Goal: Task Accomplishment & Management: Use online tool/utility

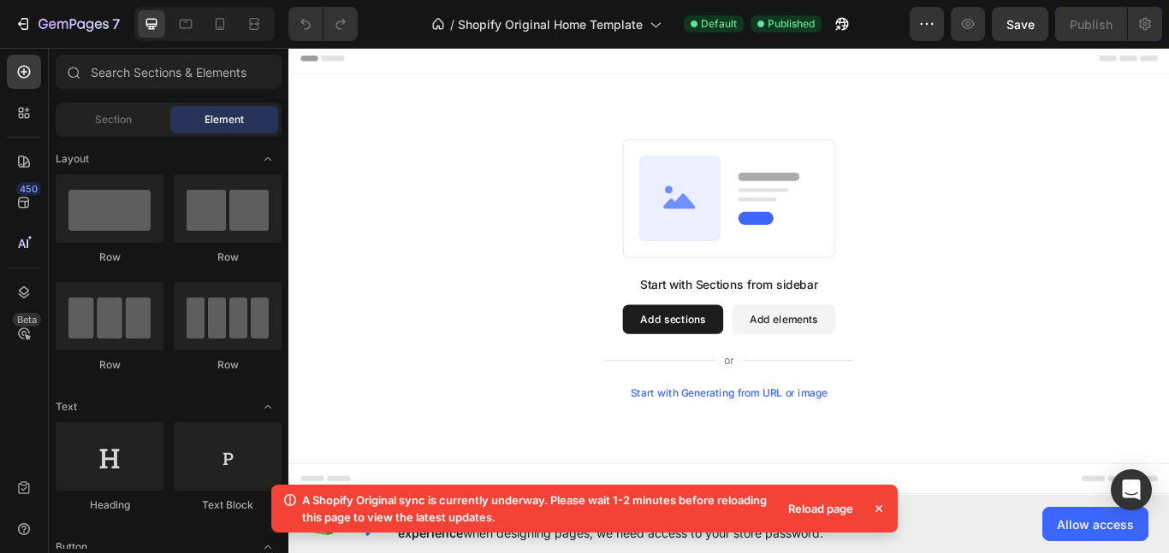
click at [712, 351] on button "Add sections" at bounding box center [736, 365] width 117 height 34
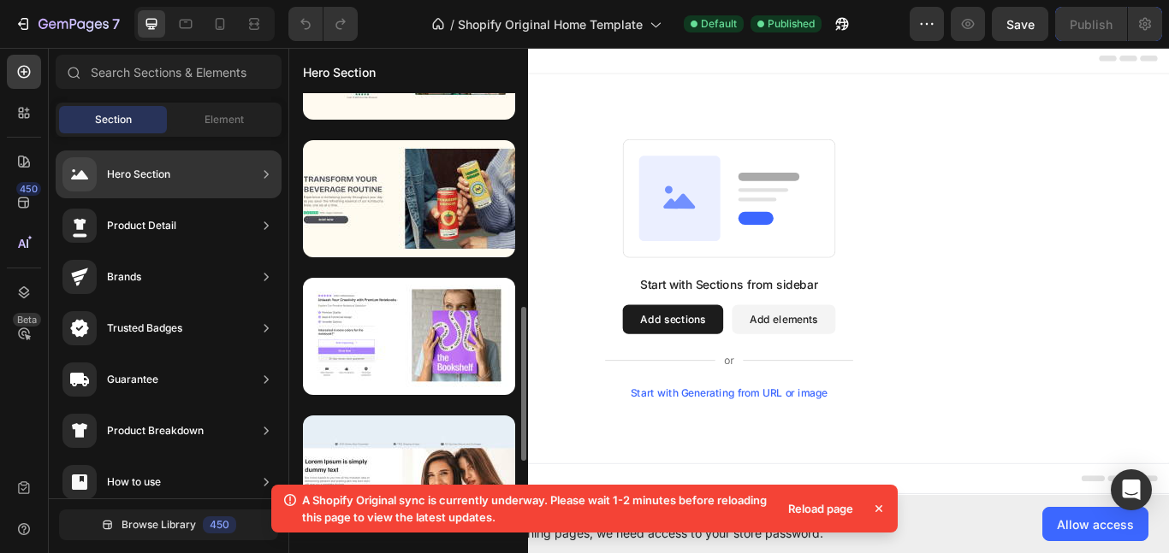
scroll to position [650, 0]
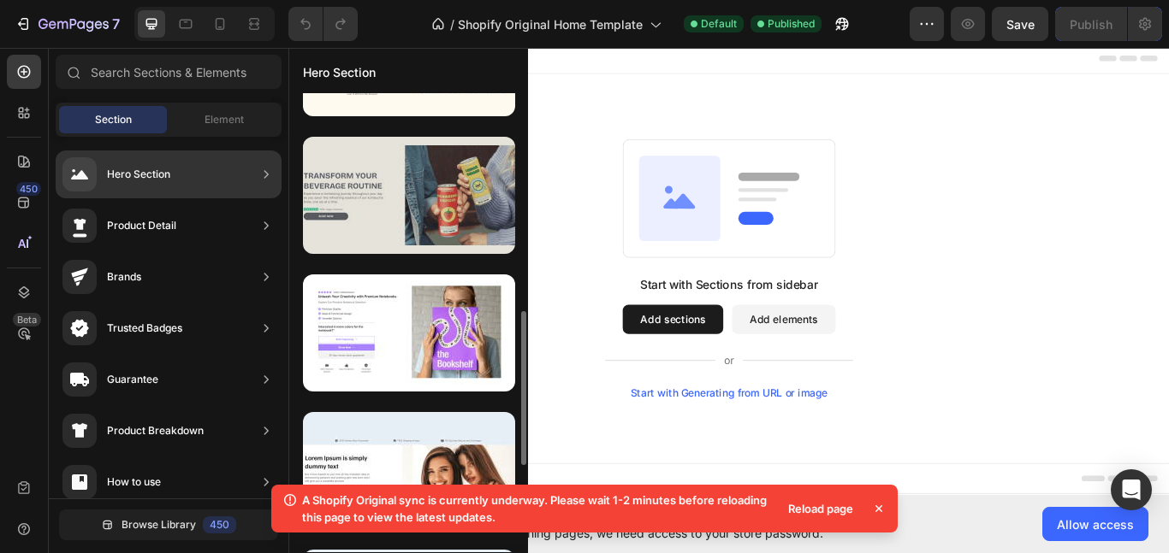
click at [375, 204] on div at bounding box center [409, 195] width 212 height 117
click at [360, 216] on div at bounding box center [409, 195] width 212 height 117
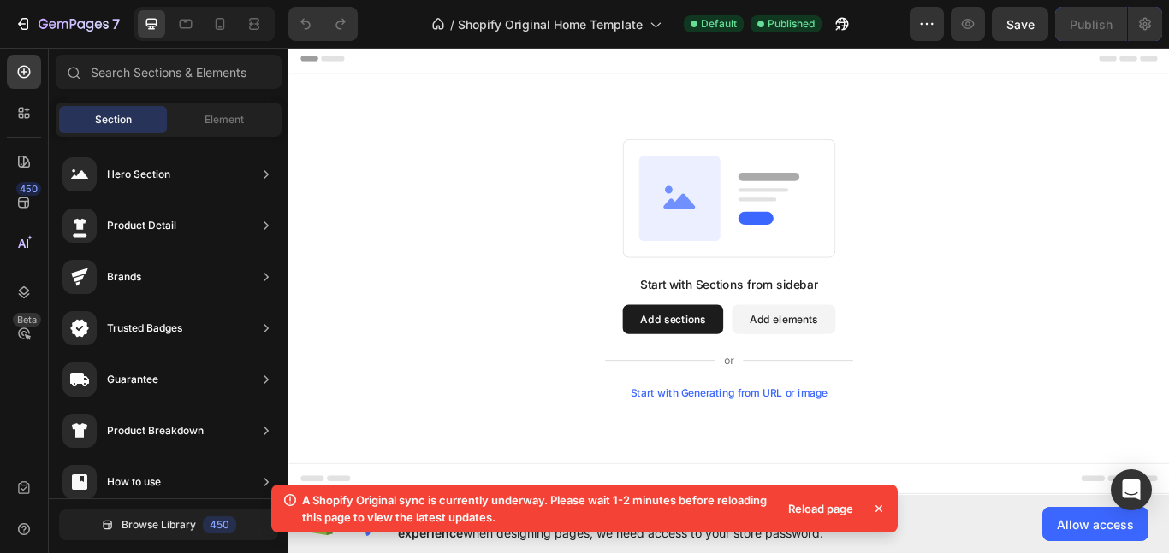
click at [884, 510] on icon at bounding box center [878, 508] width 17 height 17
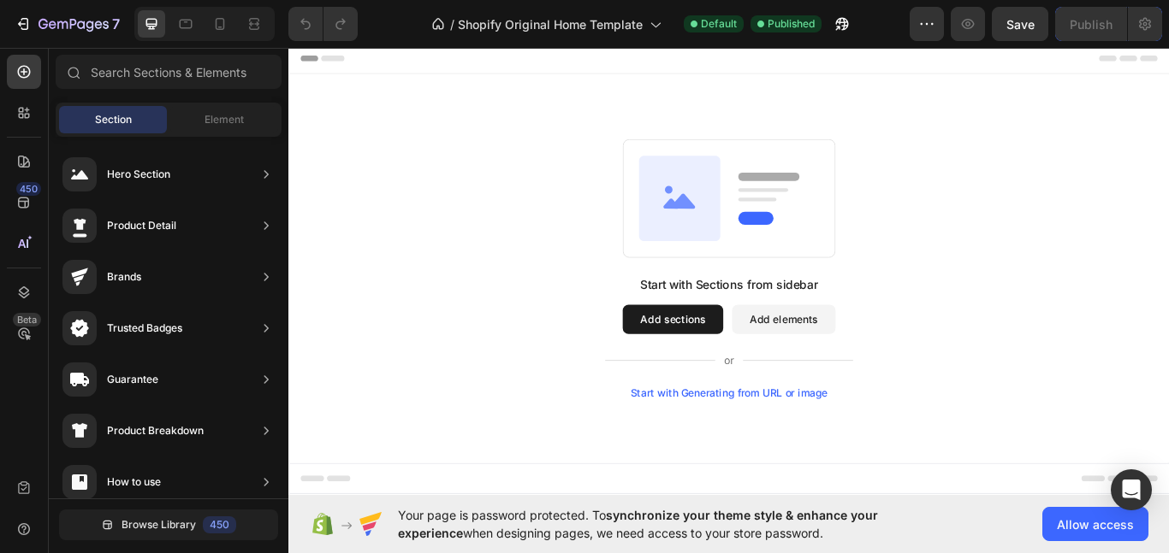
click at [749, 353] on button "Add sections" at bounding box center [736, 365] width 117 height 34
click at [731, 370] on button "Add sections" at bounding box center [736, 365] width 117 height 34
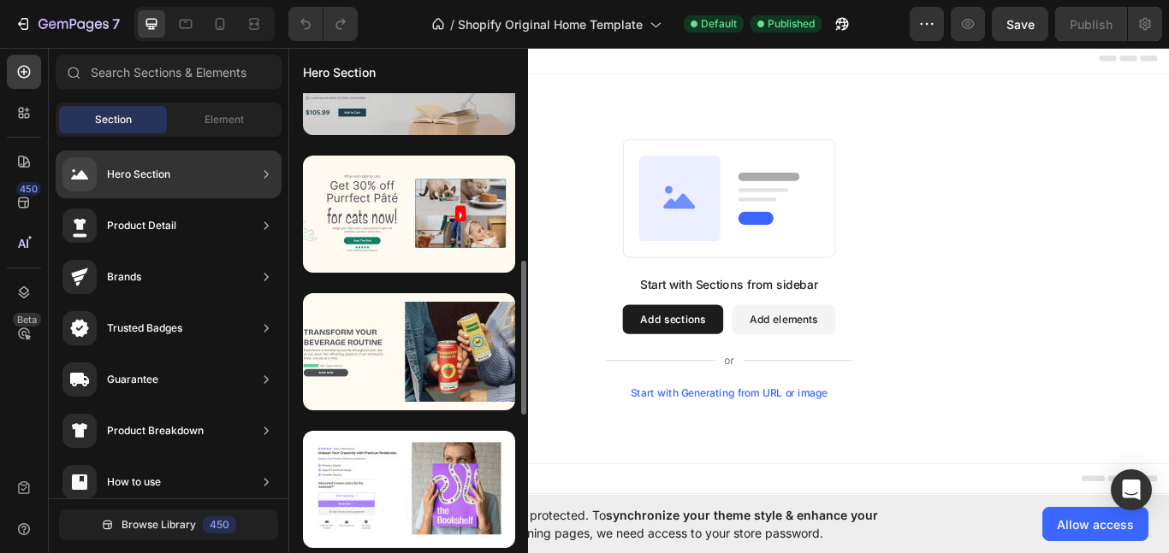
scroll to position [495, 0]
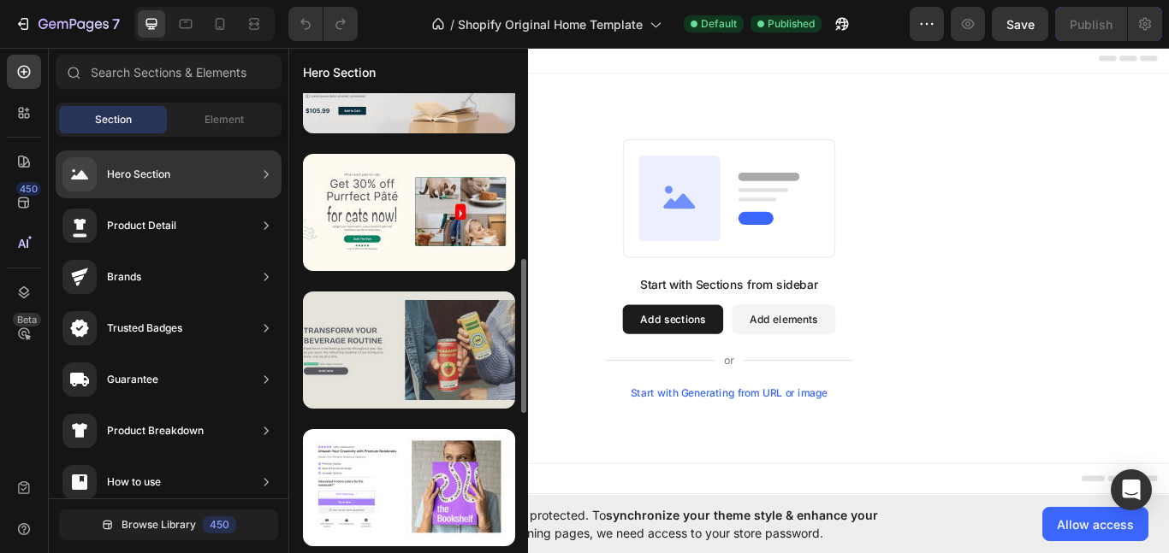
click at [420, 352] on div at bounding box center [409, 350] width 212 height 117
click at [393, 347] on div at bounding box center [409, 350] width 212 height 117
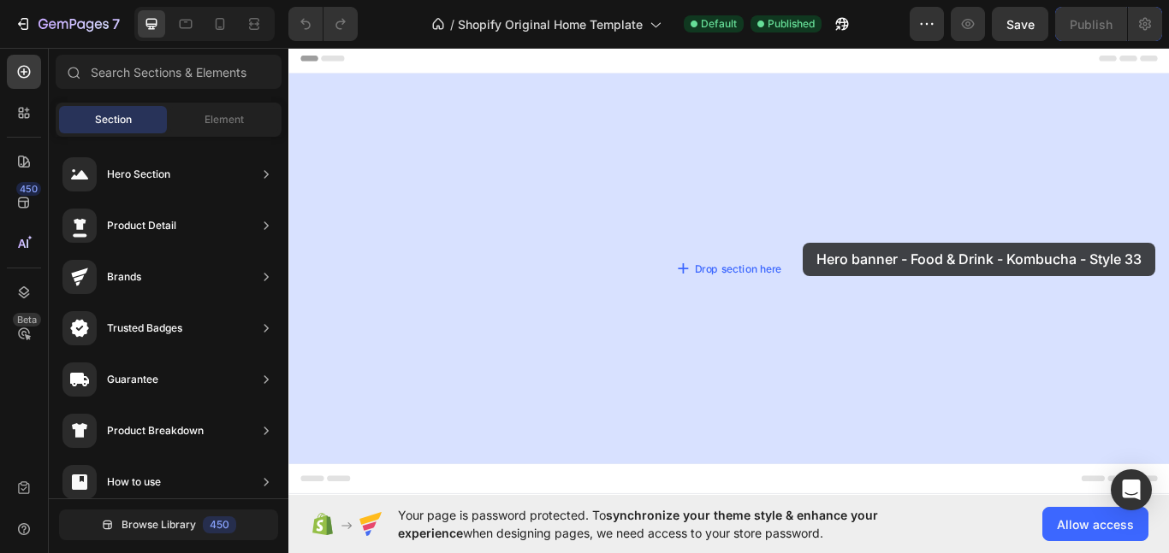
drag, startPoint x: 694, startPoint y: 389, endPoint x: 881, endPoint y: 278, distance: 217.9
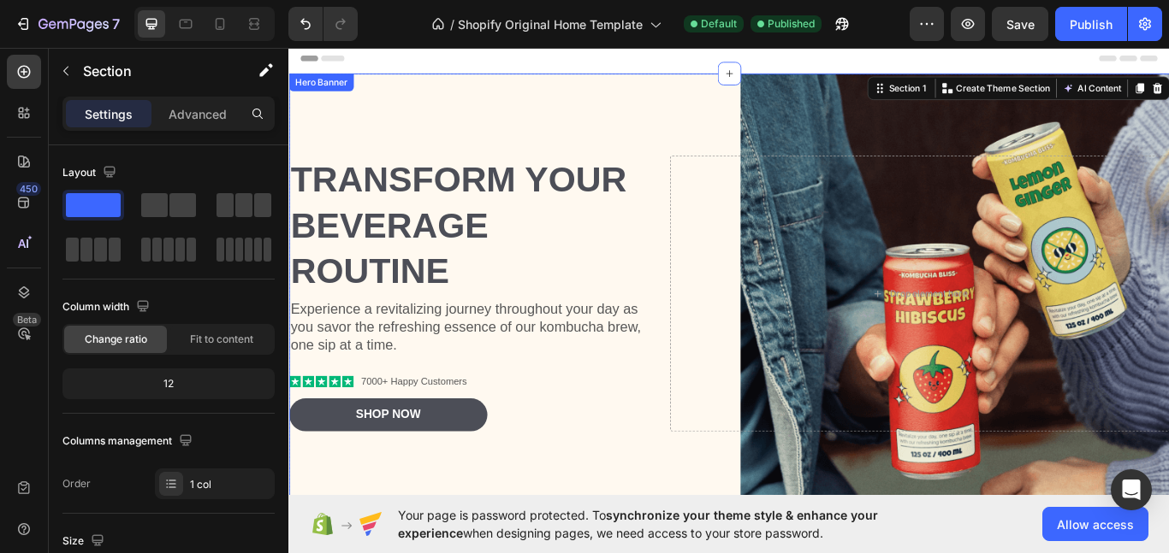
click at [707, 161] on div "Transform Your Beverage Routine Heading Experience a revitalizing journey throu…" at bounding box center [801, 335] width 1027 height 376
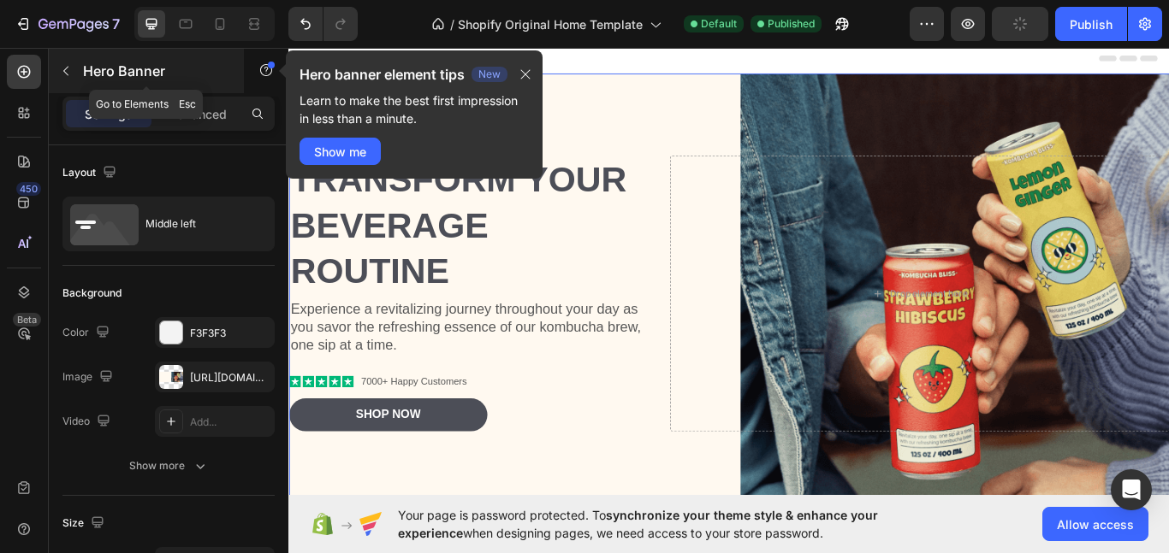
click at [68, 78] on button "button" at bounding box center [65, 70] width 27 height 27
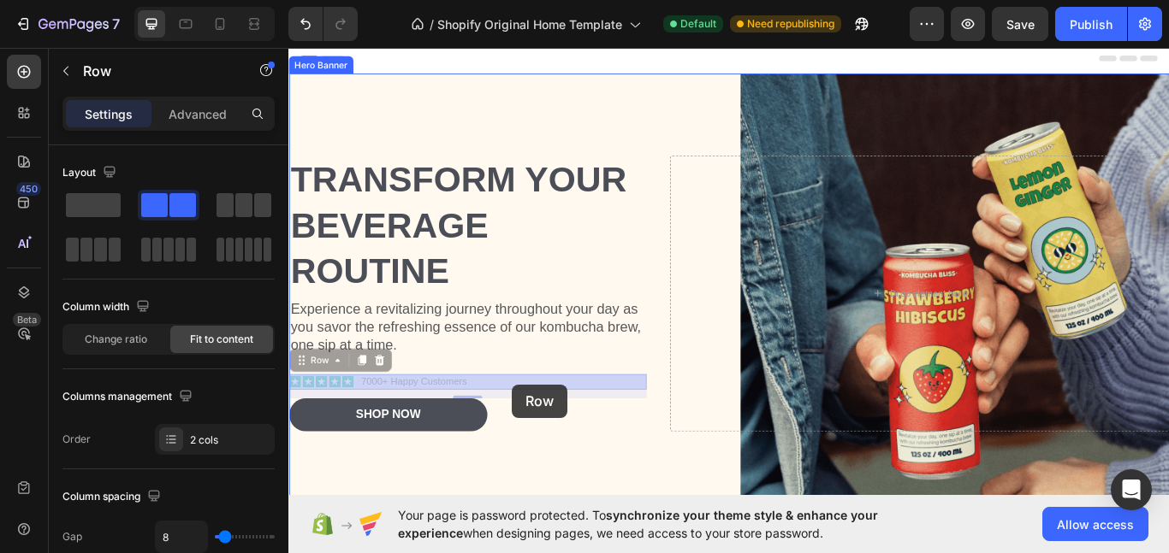
drag, startPoint x: 501, startPoint y: 437, endPoint x: 548, endPoint y: 441, distance: 47.2
click at [548, 441] on div "Transform Your Beverage Routine Heading Experience a revitalizing journey throu…" at bounding box center [801, 403] width 1027 height 718
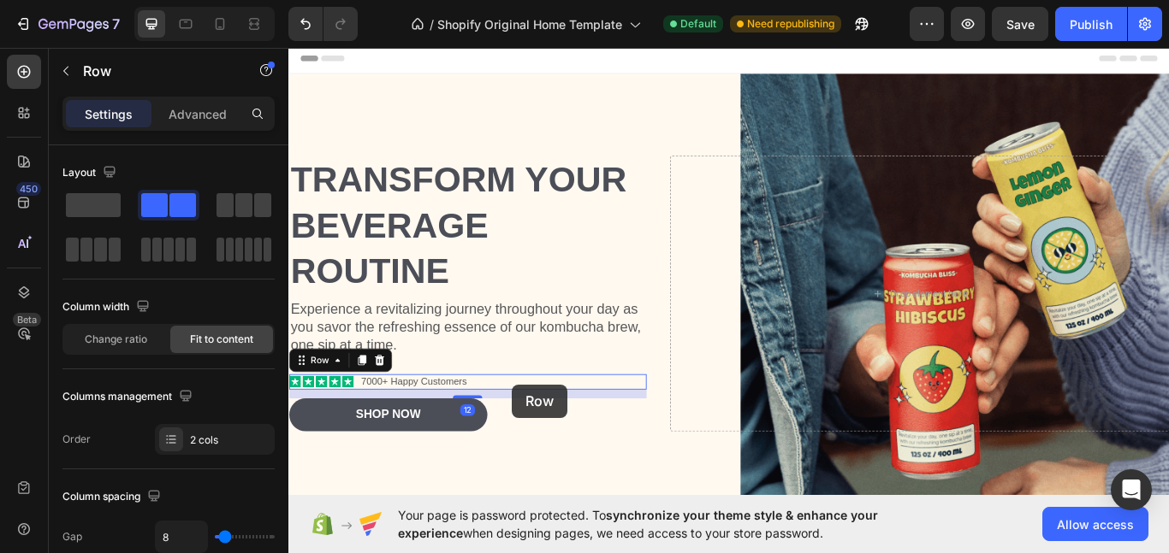
scroll to position [26, 0]
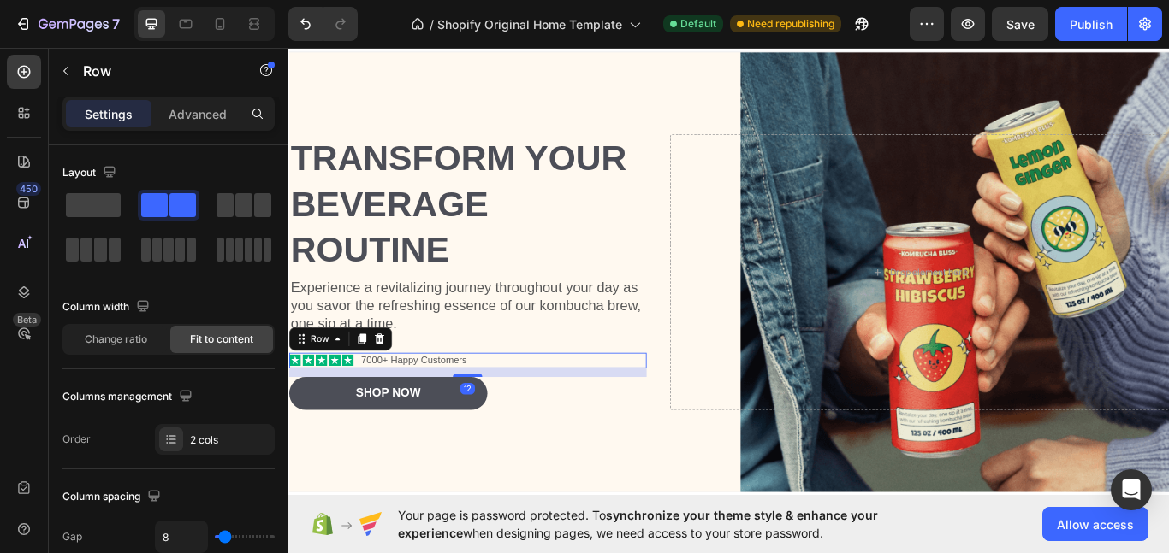
click at [580, 408] on div "Icon Icon Icon Icon Icon Icon List 7000+ Happy Customers Text Block Row 12" at bounding box center [496, 413] width 417 height 18
click at [398, 388] on icon at bounding box center [394, 388] width 14 height 14
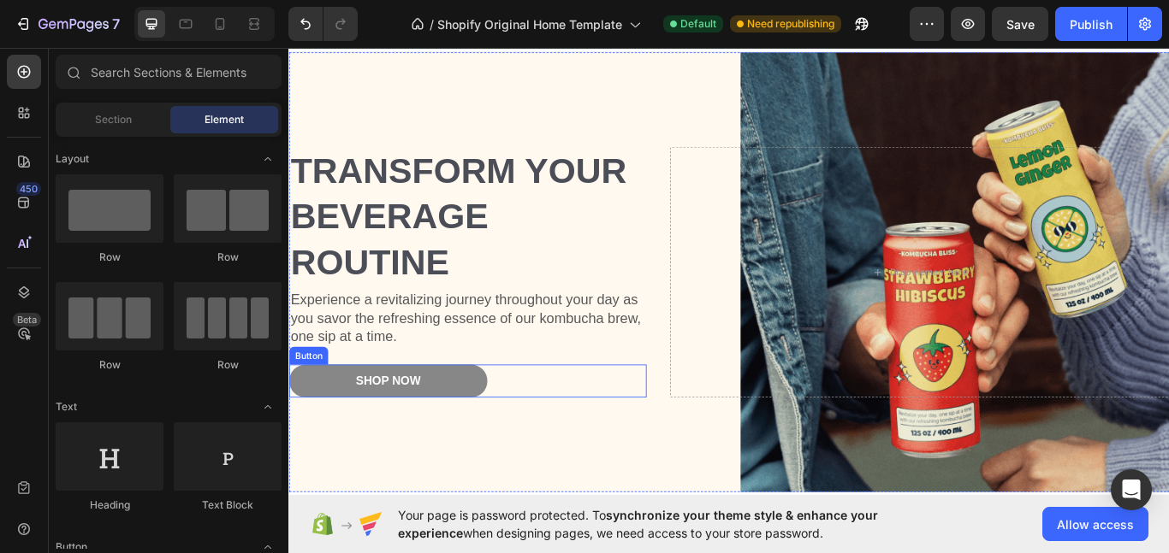
click at [465, 447] on button "Shop Now" at bounding box center [403, 436] width 231 height 38
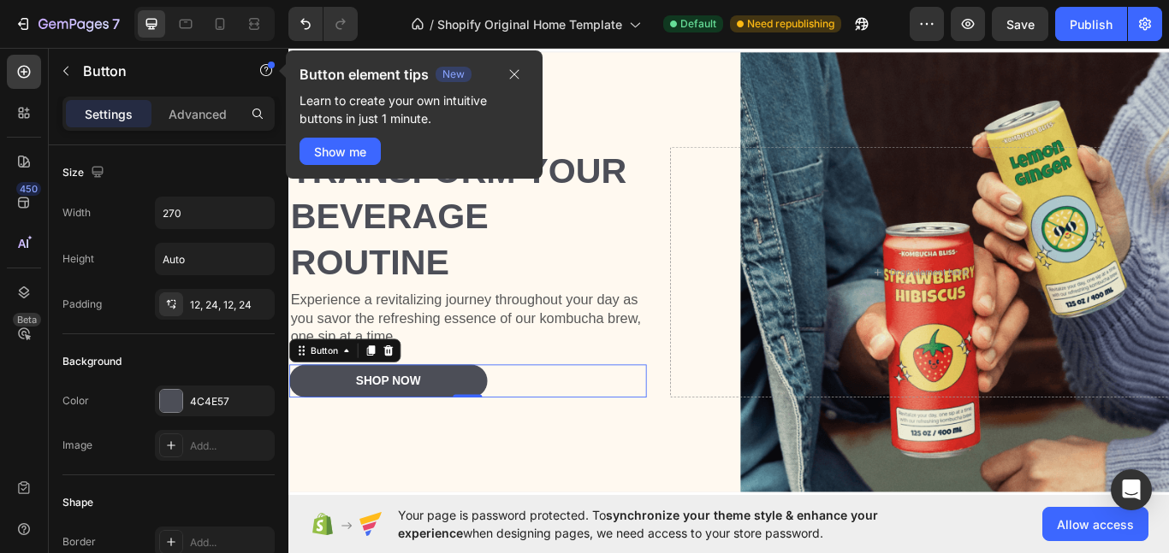
click at [417, 188] on div "Button element tips New Learn to create your own intuitive buttons in just 1 mi…" at bounding box center [414, 119] width 257 height 139
click at [460, 252] on h2 "Transform Your Beverage Routine" at bounding box center [496, 244] width 417 height 163
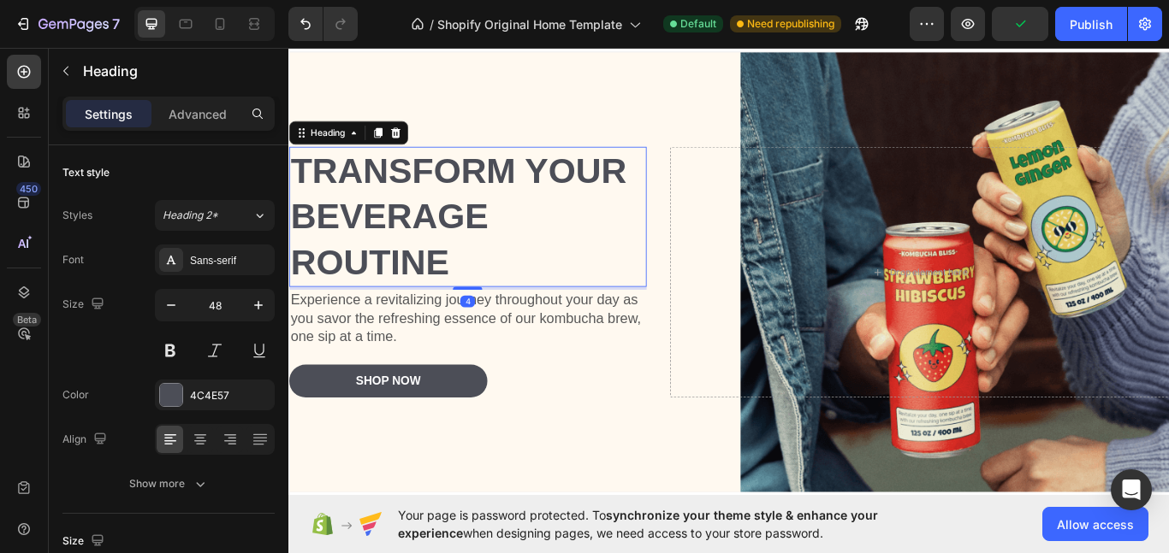
click at [499, 283] on h2 "Transform Your Beverage Routine" at bounding box center [496, 244] width 417 height 163
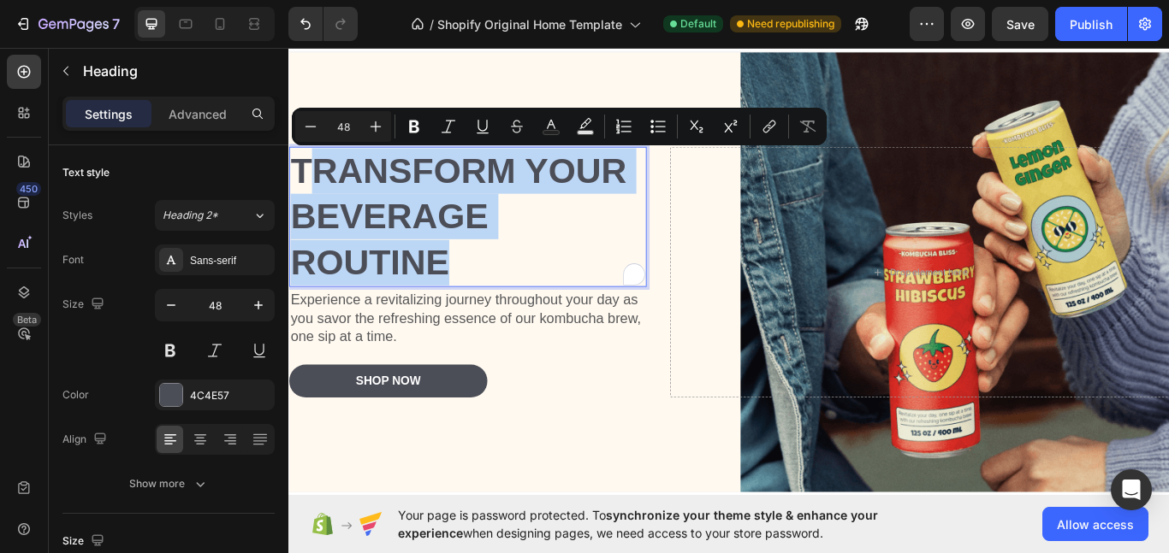
drag, startPoint x: 499, startPoint y: 283, endPoint x: 311, endPoint y: 204, distance: 203.2
click at [311, 204] on p "Transform Your Beverage Routine" at bounding box center [496, 245] width 413 height 160
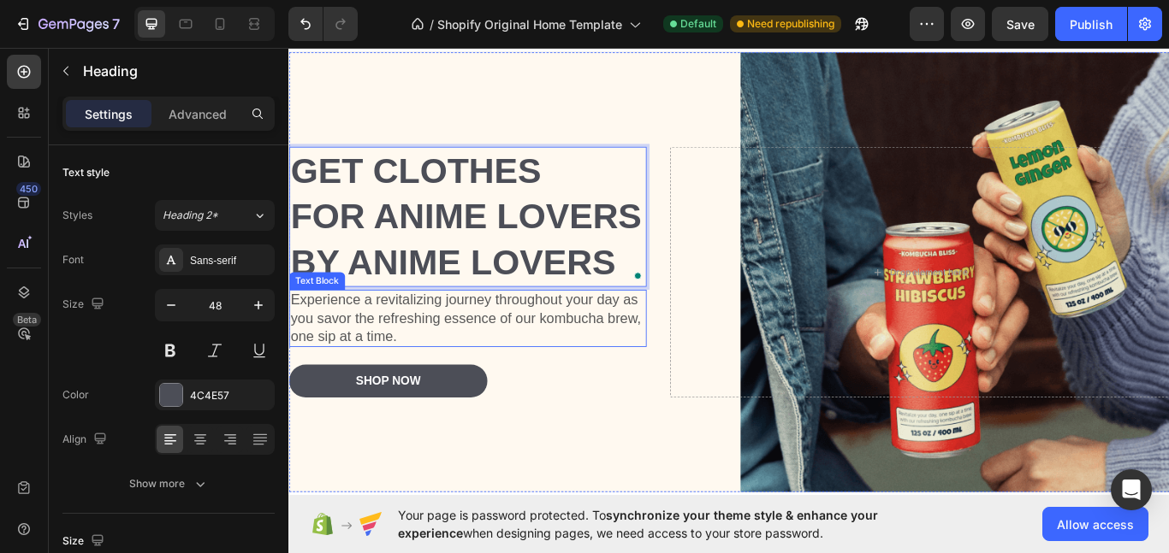
click at [438, 366] on p "Experience a revitalizing journey throughout your day as you savor the refreshi…" at bounding box center [496, 363] width 413 height 63
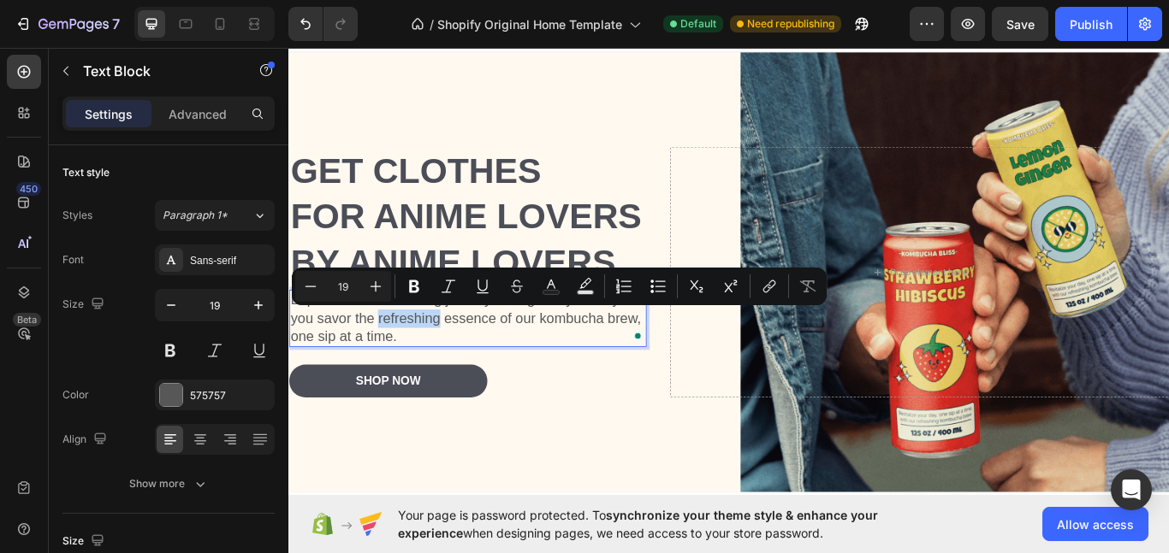
click at [472, 383] on p "Experience a revitalizing journey throughout your day as you savor the refreshi…" at bounding box center [496, 363] width 413 height 63
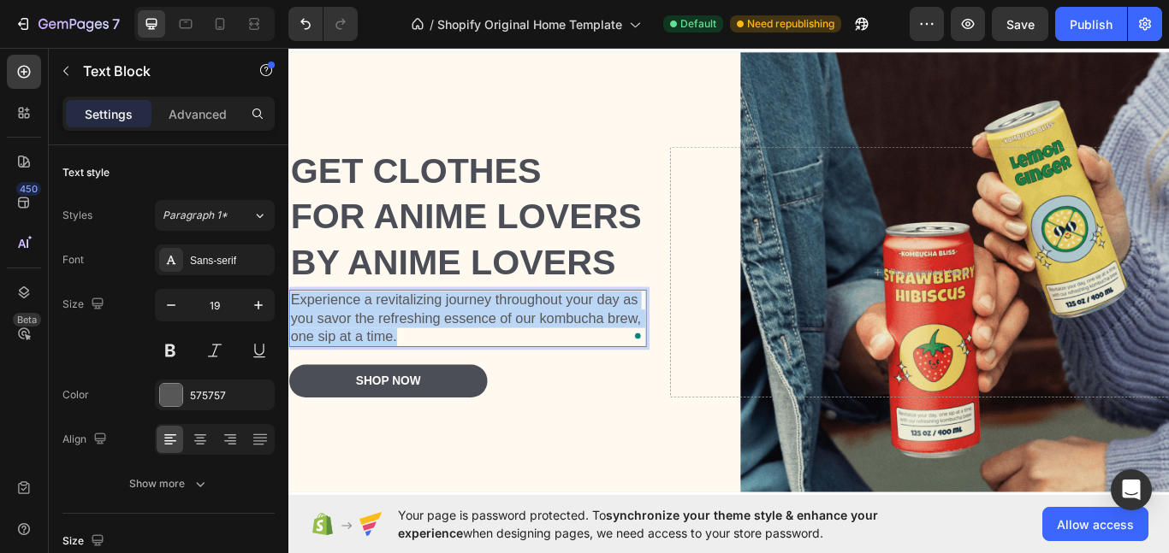
drag, startPoint x: 472, startPoint y: 383, endPoint x: 281, endPoint y: 333, distance: 197.3
click at [288, 333] on html "Get clothes for Anime Lovers By anime lovers Heading Experience a revitalizing …" at bounding box center [801, 377] width 1027 height 718
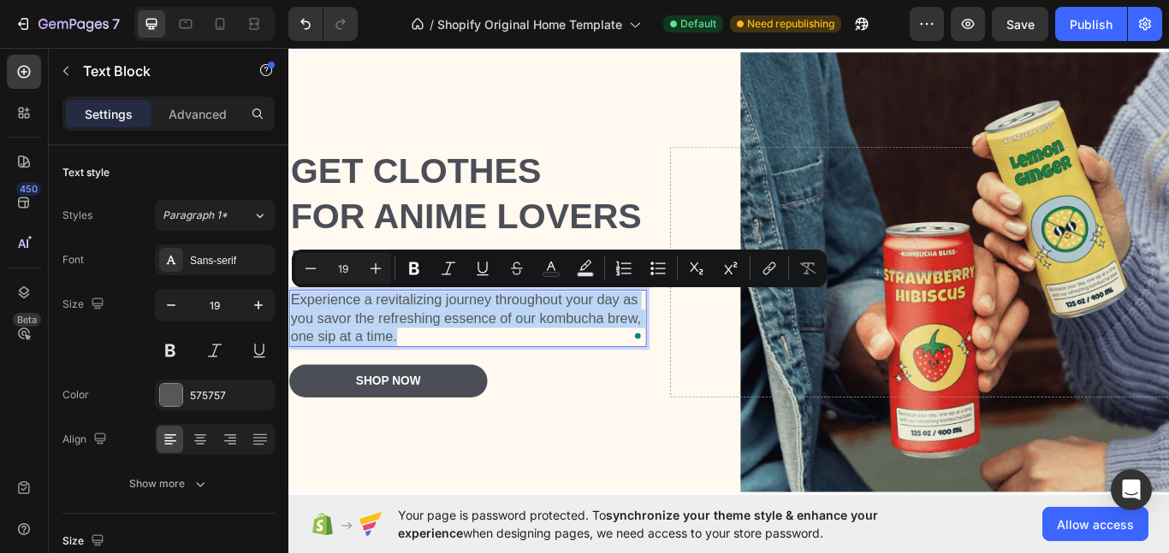
click at [282, 292] on div at bounding box center [283, 247] width 5 height 205
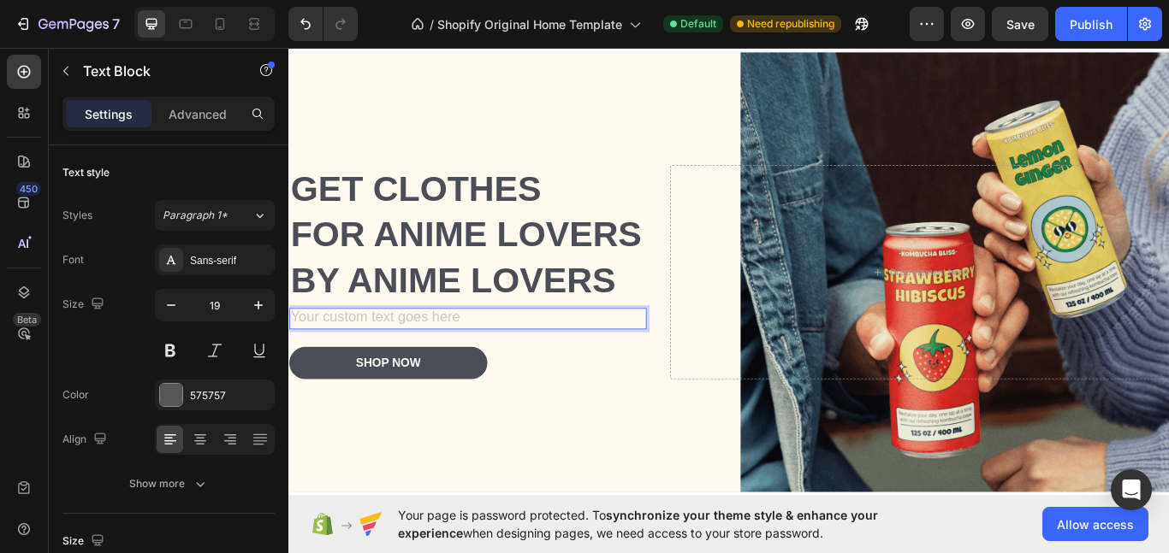
click at [420, 365] on div "Rich Text Editor. Editing area: main" at bounding box center [496, 364] width 417 height 25
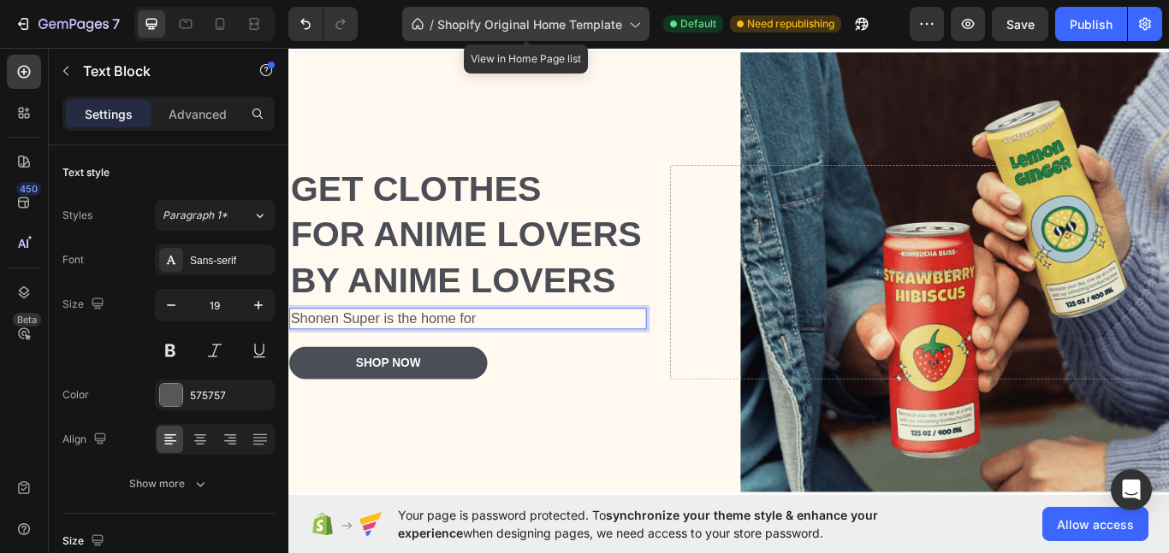
click at [631, 16] on icon at bounding box center [633, 23] width 17 height 17
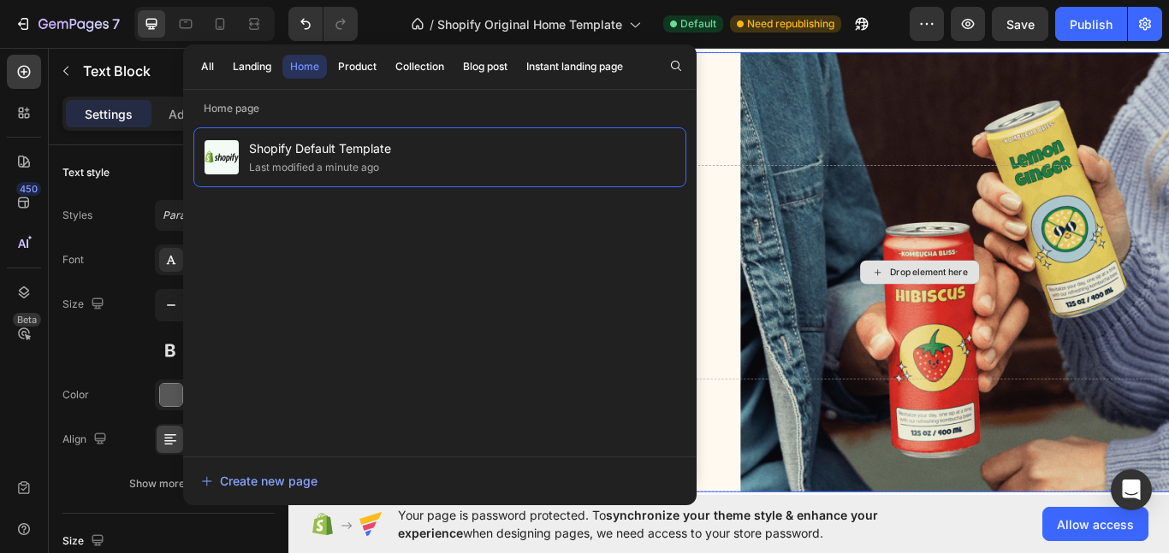
click at [778, 189] on div "Drop element here" at bounding box center [1023, 310] width 583 height 251
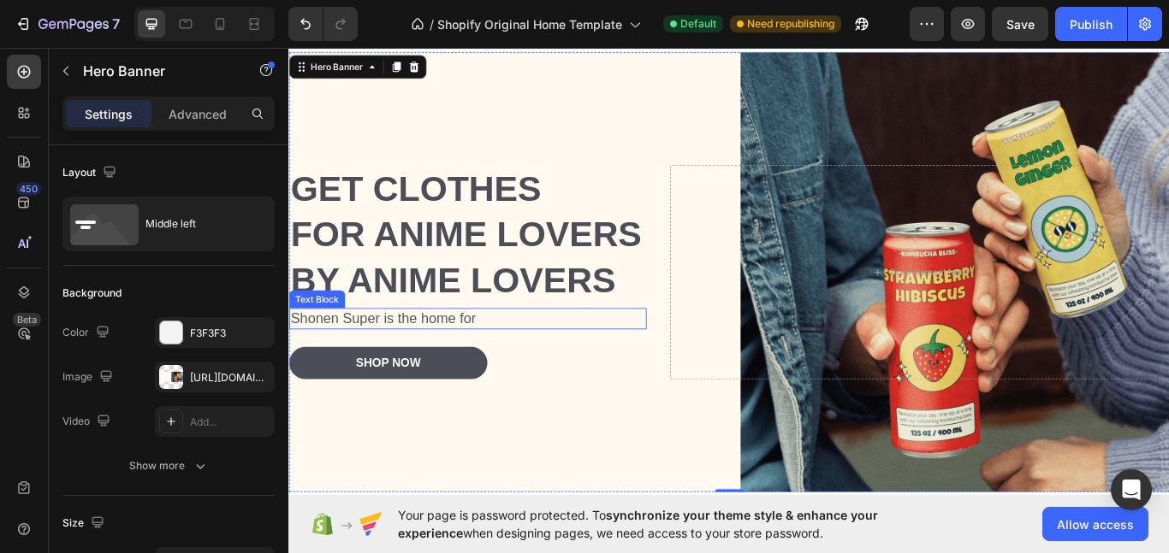
click at [506, 357] on p "Shonen Super is the home for" at bounding box center [496, 363] width 413 height 21
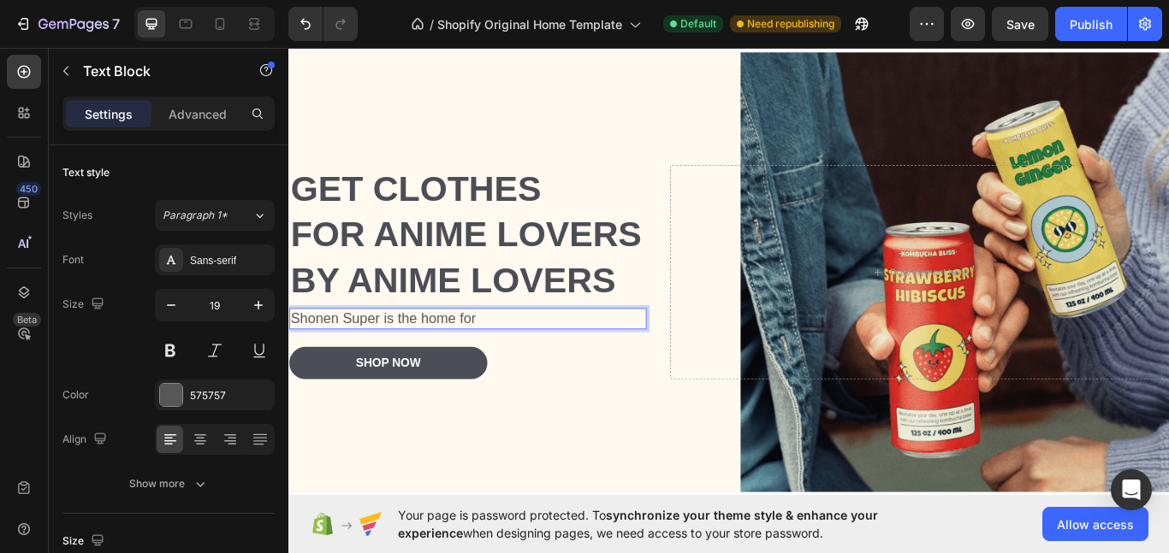
click at [551, 366] on p "Shonen Super is the home for" at bounding box center [496, 363] width 413 height 21
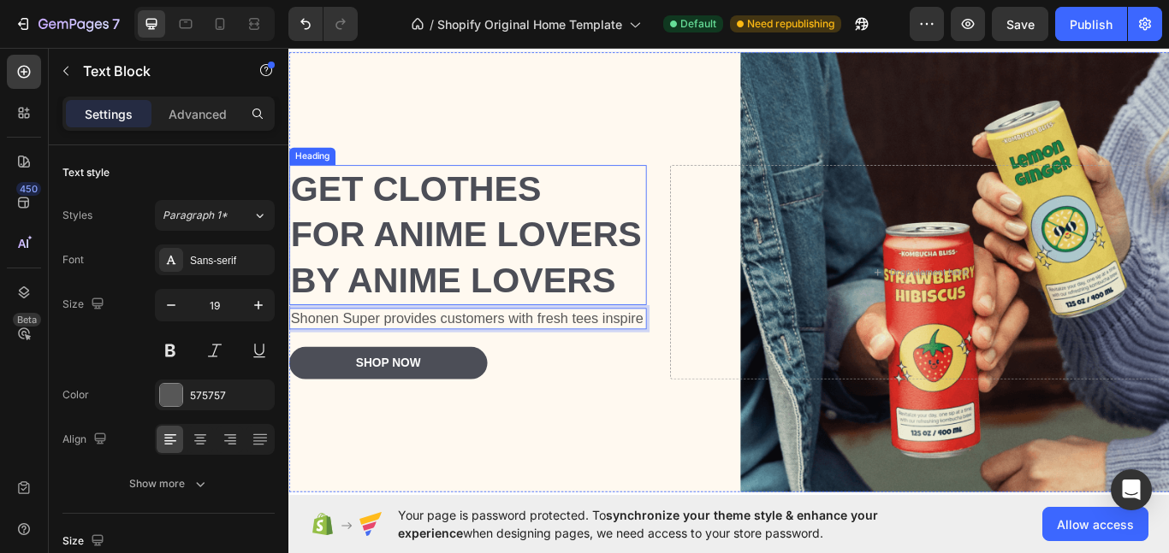
scroll to position [15, 0]
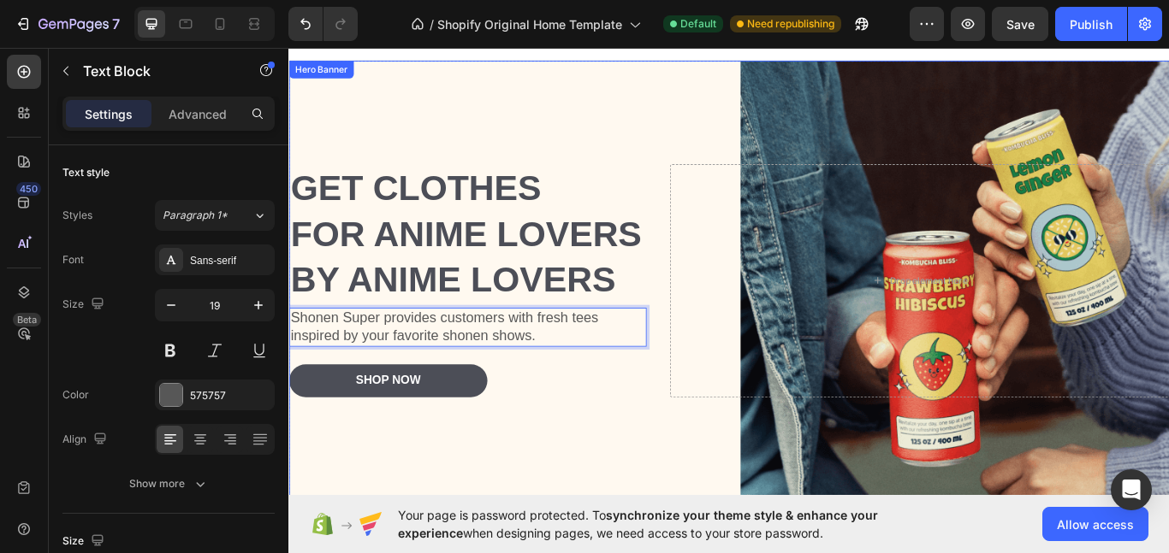
click at [536, 474] on div "Get clothes for Anime Lovers By anime lovers Heading Shonen Super provides cust…" at bounding box center [801, 320] width 1027 height 326
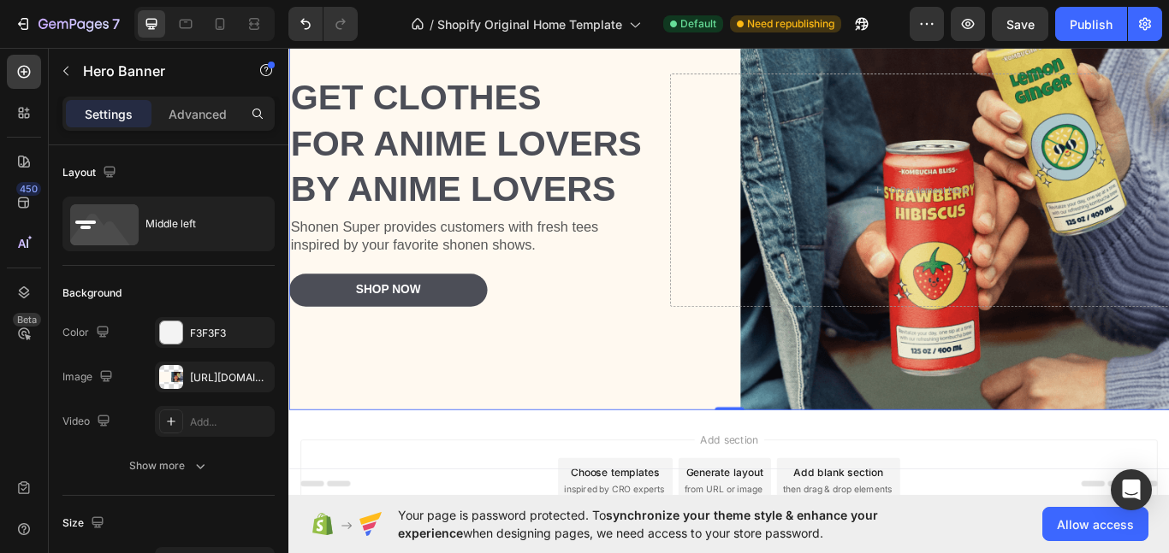
scroll to position [186, 0]
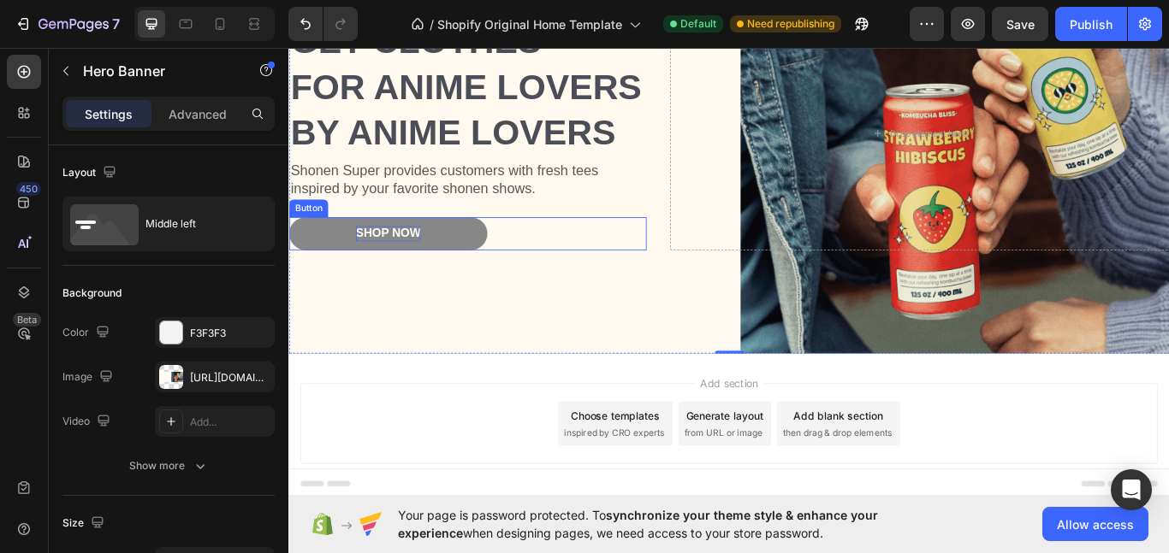
click at [421, 272] on div "Shop Now" at bounding box center [404, 266] width 76 height 18
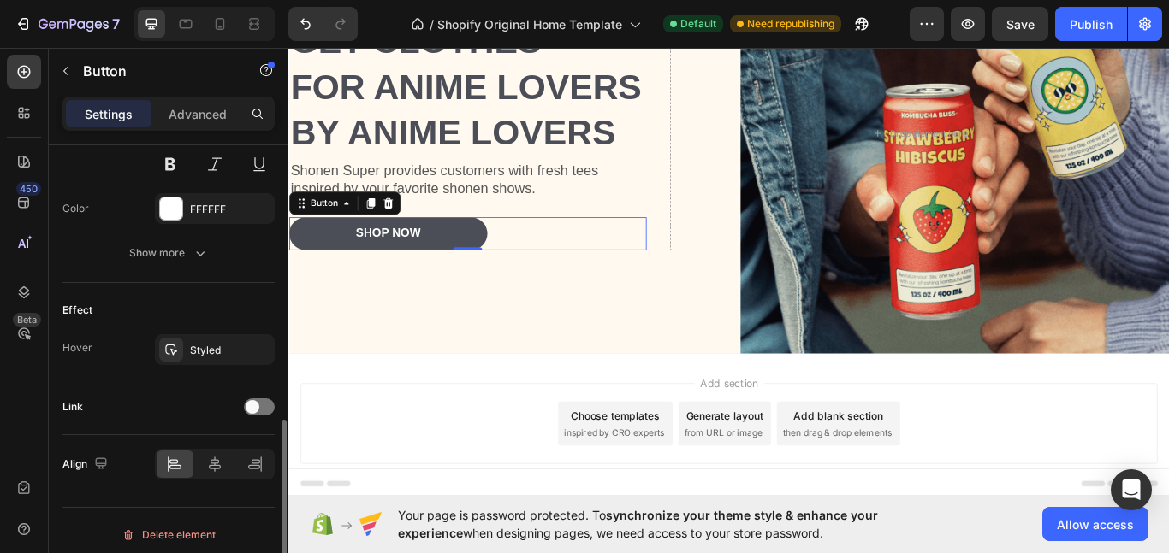
scroll to position [770, 0]
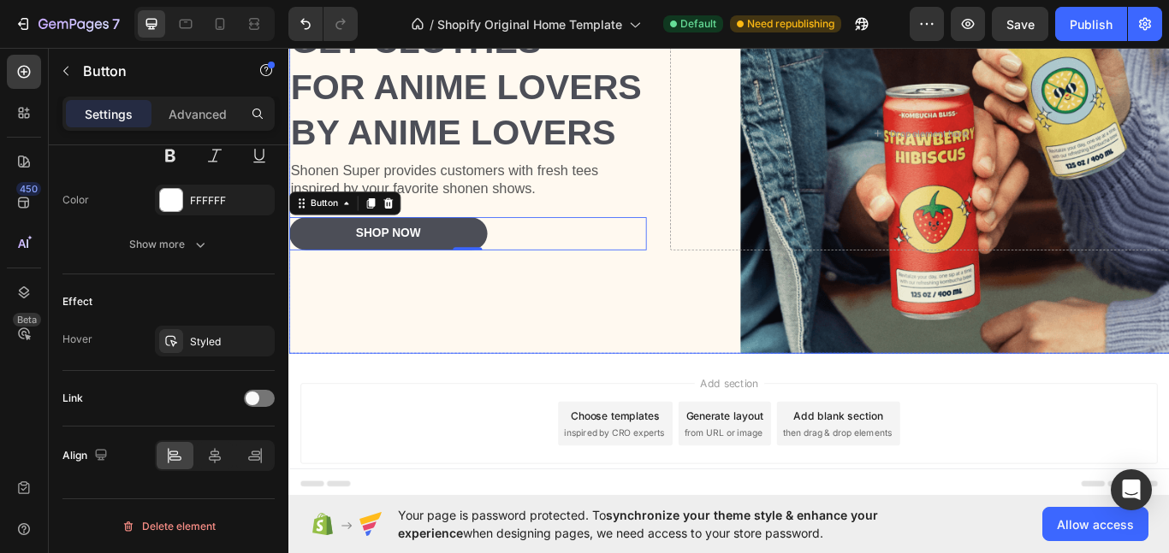
click at [429, 323] on div "Background Image" at bounding box center [801, 148] width 1027 height 513
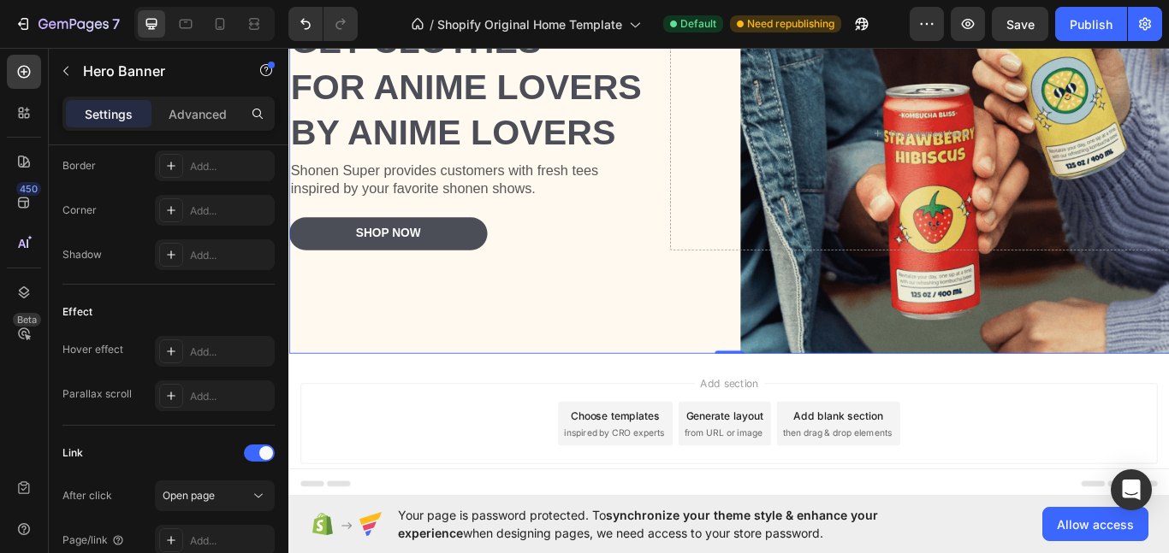
scroll to position [0, 0]
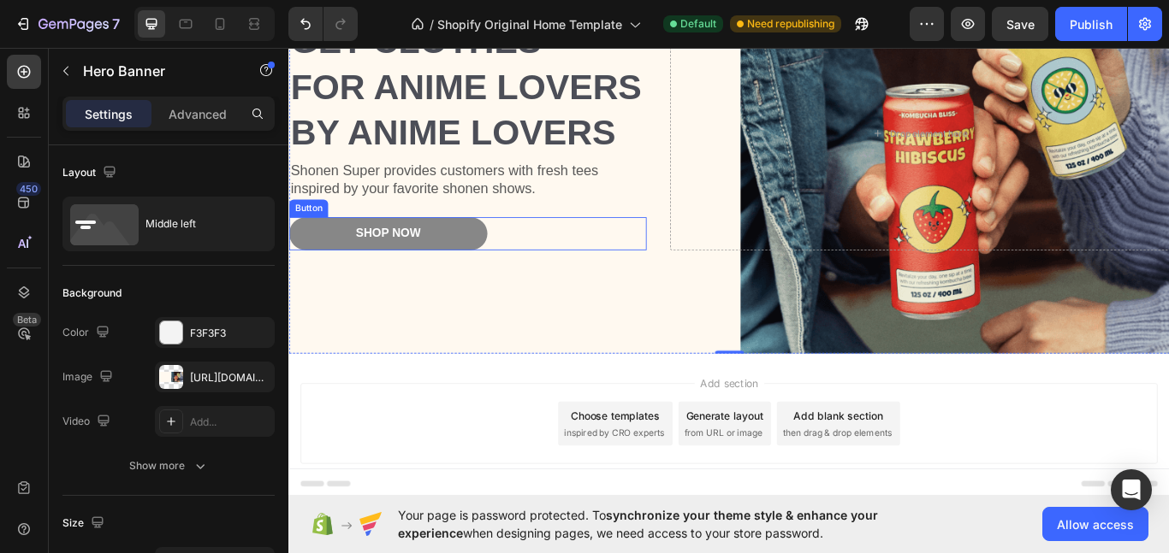
click at [335, 270] on button "Shop Now" at bounding box center [403, 265] width 231 height 38
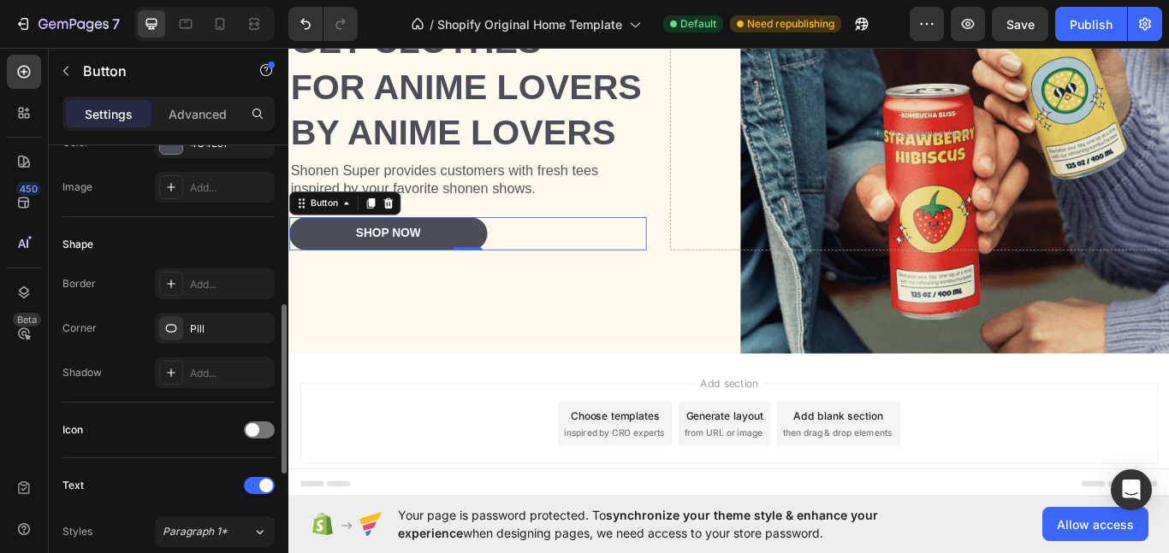
scroll to position [155, 0]
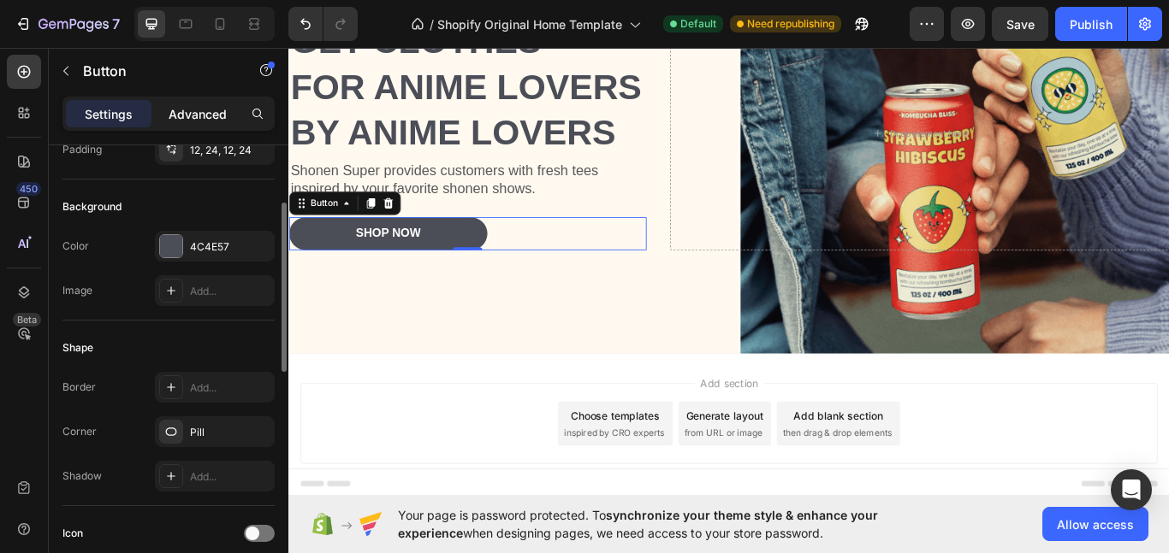
click at [235, 106] on div "Advanced" at bounding box center [198, 113] width 86 height 27
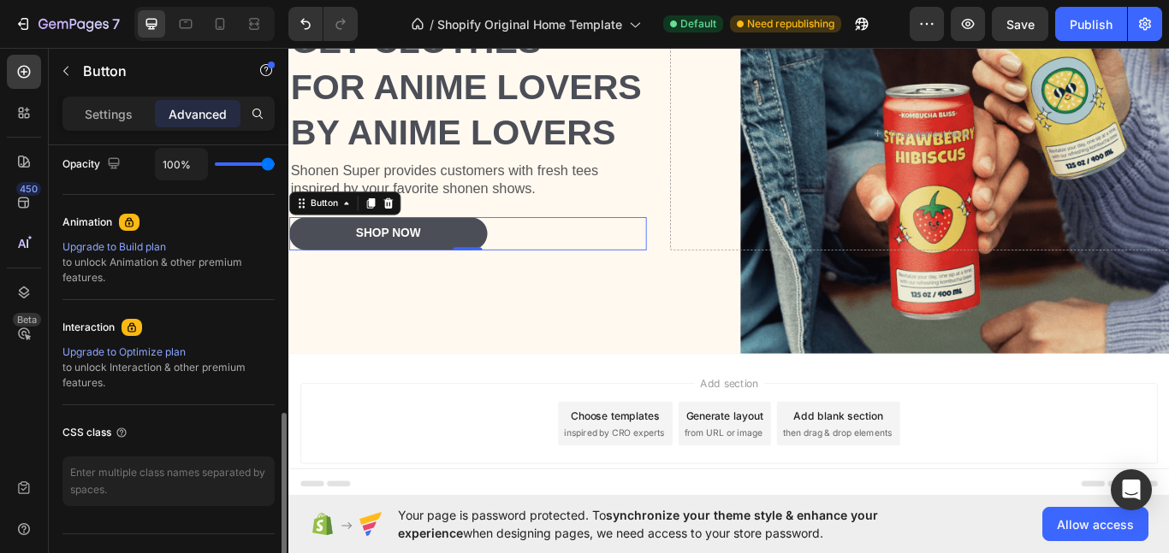
scroll to position [731, 0]
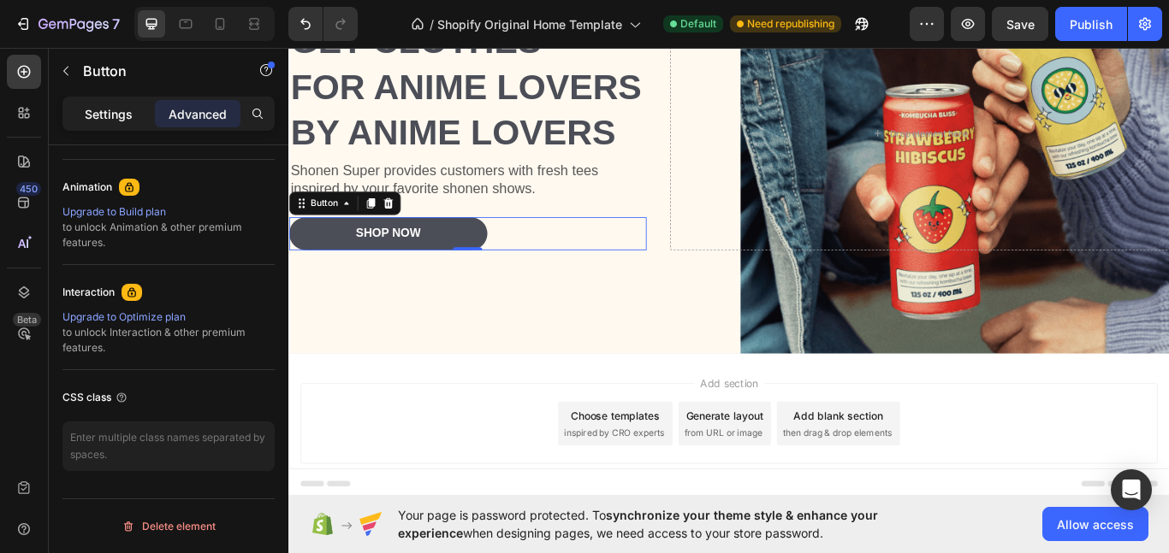
click at [105, 117] on p "Settings" at bounding box center [109, 114] width 48 height 18
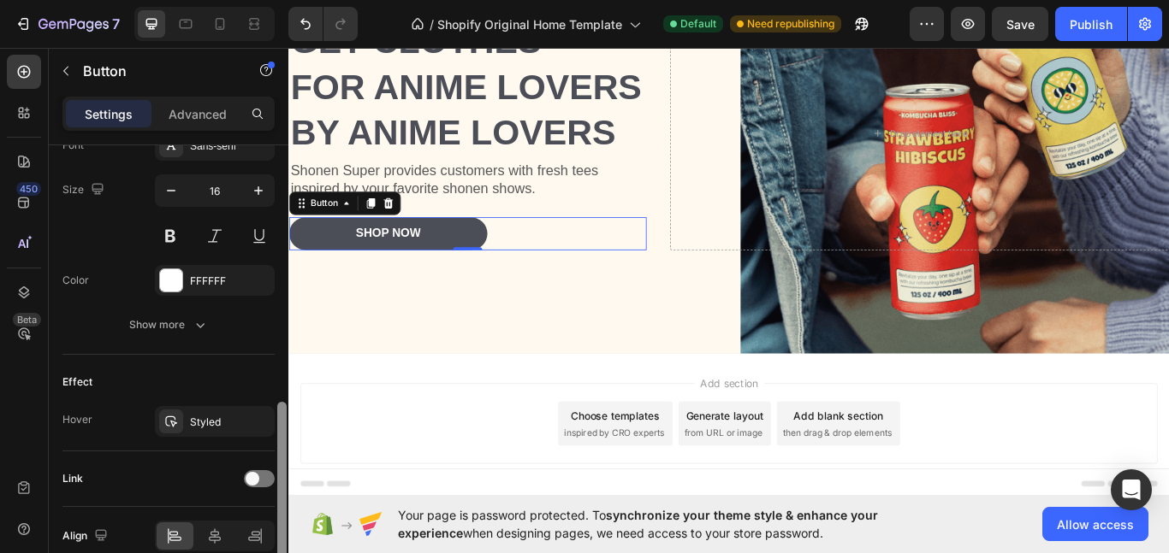
scroll to position [687, 0]
drag, startPoint x: 283, startPoint y: 268, endPoint x: 112, endPoint y: 500, distance: 288.1
click at [112, 500] on div "Size Width 270 Height Auto Padding 12, 24, 12, 24 Background Color 4C4E57 Image…" at bounding box center [169, 373] width 240 height 457
click at [262, 482] on div at bounding box center [259, 481] width 31 height 17
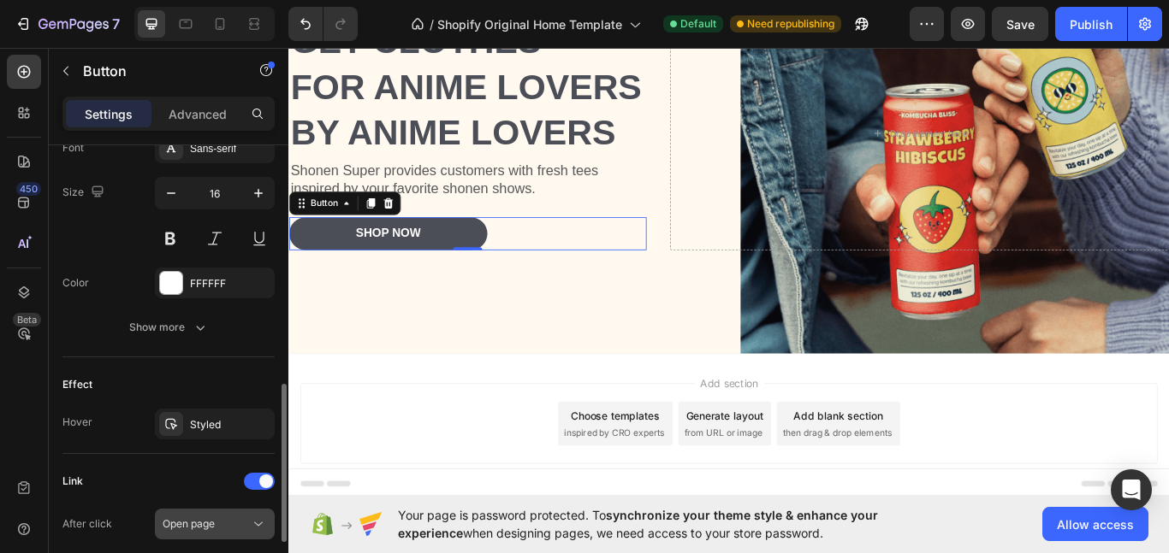
click at [246, 530] on div "Open page" at bounding box center [206, 524] width 87 height 15
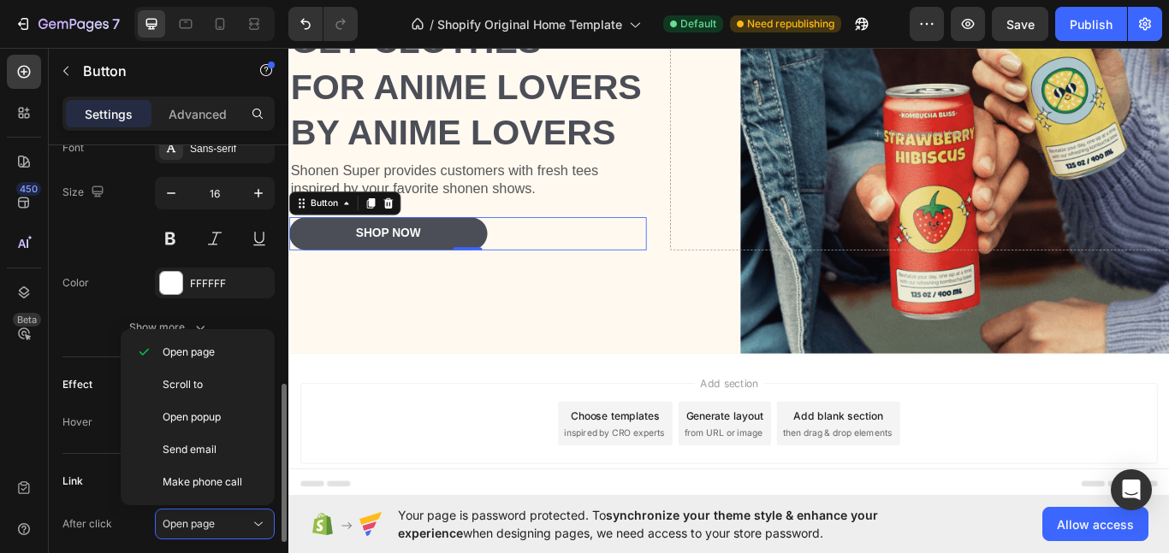
click at [109, 511] on div "After click" at bounding box center [87, 524] width 50 height 27
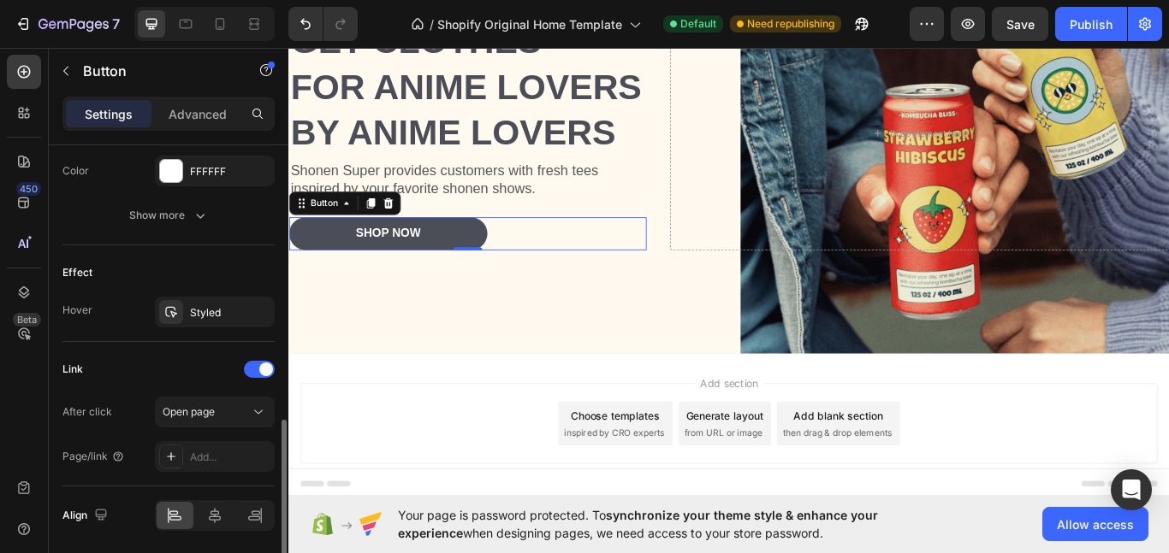
scroll to position [802, 0]
click at [177, 457] on icon at bounding box center [171, 454] width 14 height 14
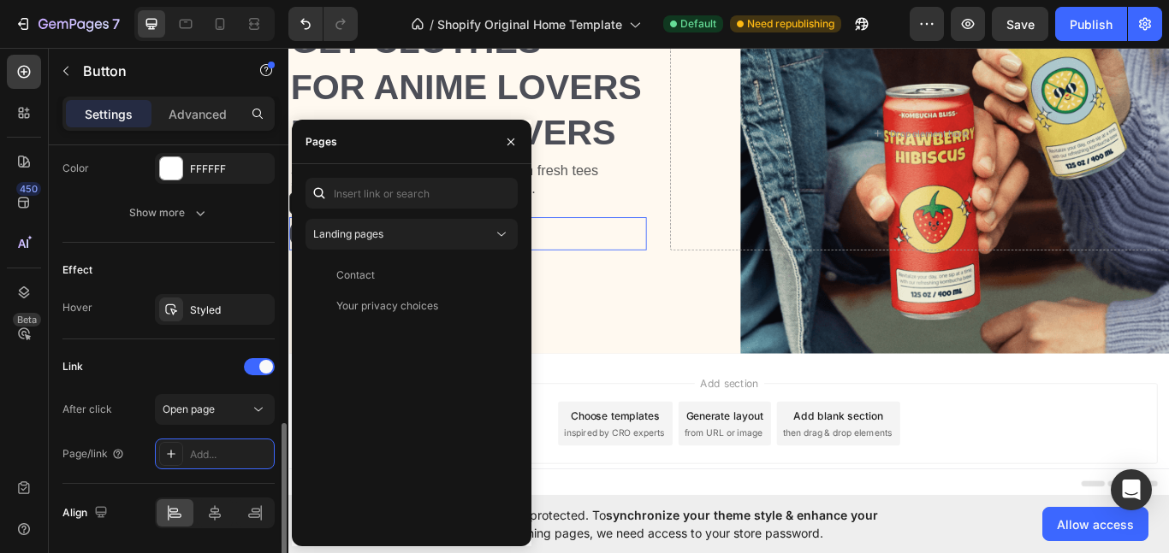
click at [126, 450] on div "Page/link Add..." at bounding box center [168, 454] width 212 height 31
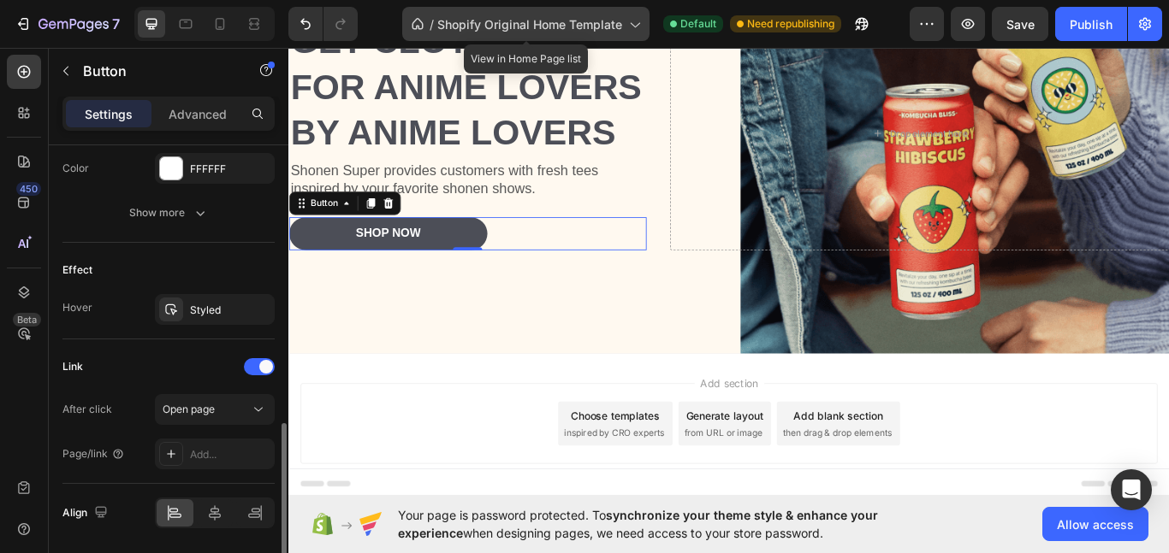
click at [634, 22] on icon at bounding box center [633, 23] width 17 height 17
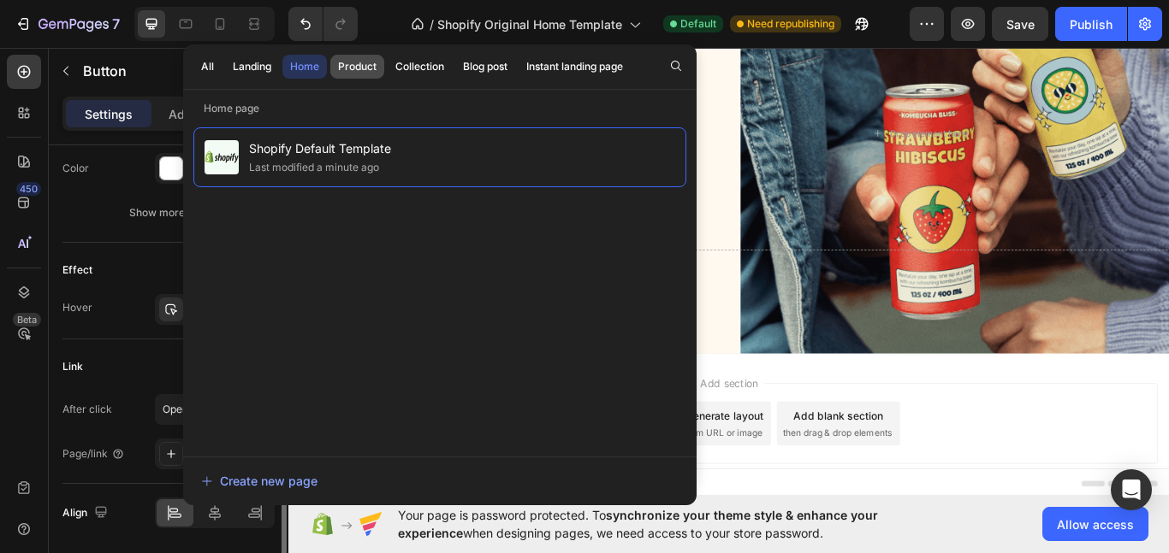
click at [371, 67] on div "Product" at bounding box center [357, 66] width 38 height 15
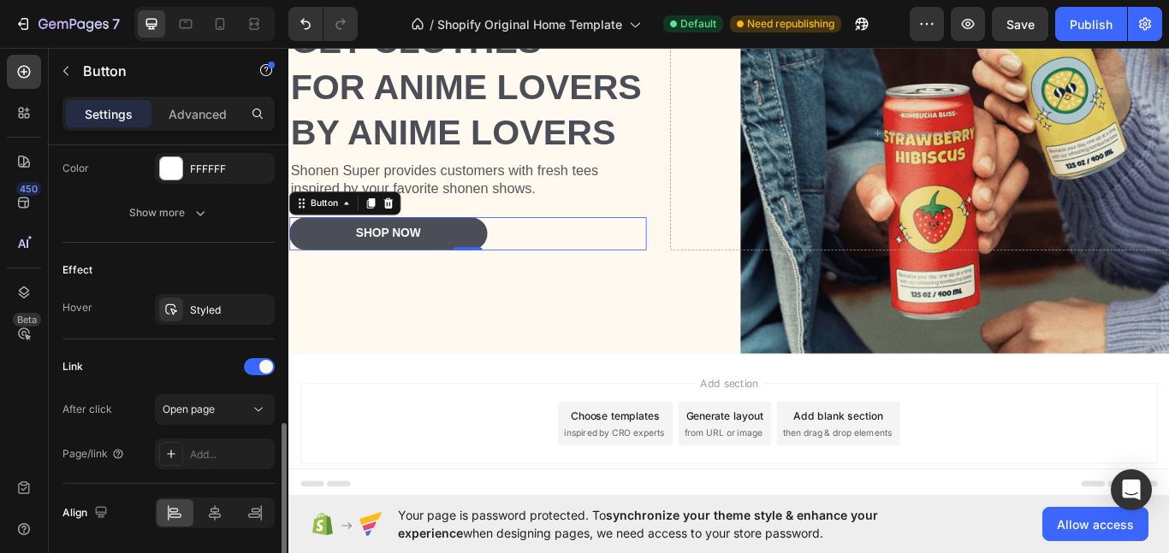
click at [138, 363] on div "Link" at bounding box center [168, 366] width 212 height 27
click at [175, 450] on icon at bounding box center [171, 454] width 14 height 14
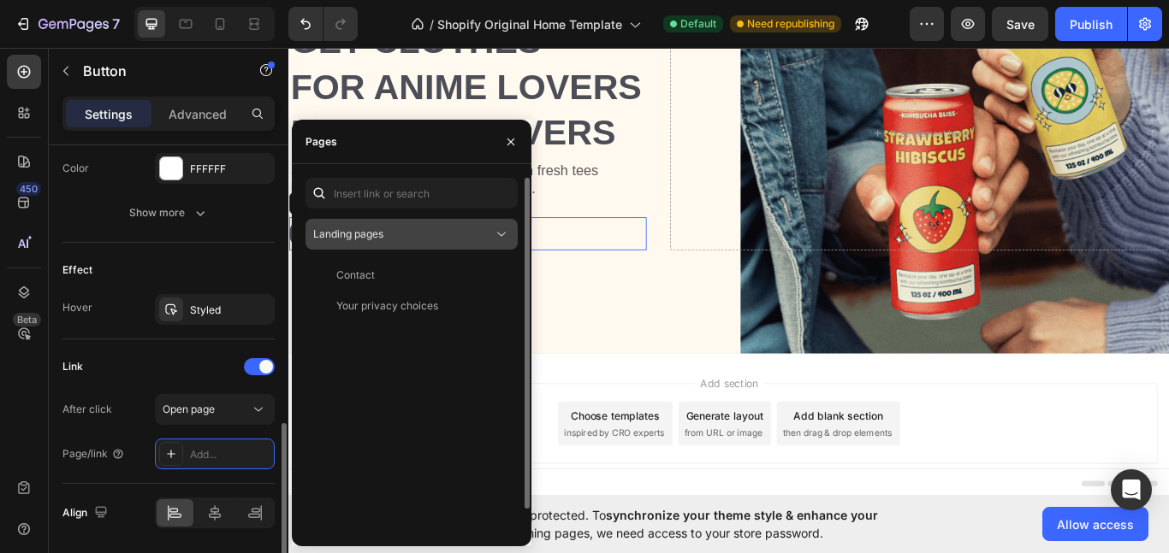
click at [423, 233] on div "Landing pages" at bounding box center [403, 234] width 180 height 15
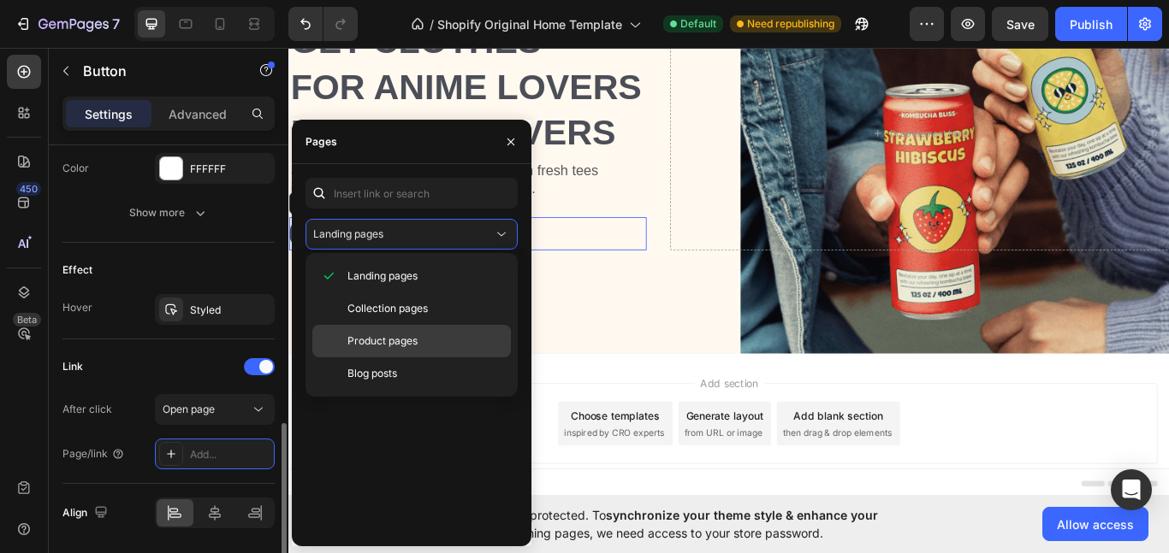
click at [398, 343] on span "Product pages" at bounding box center [382, 341] width 70 height 15
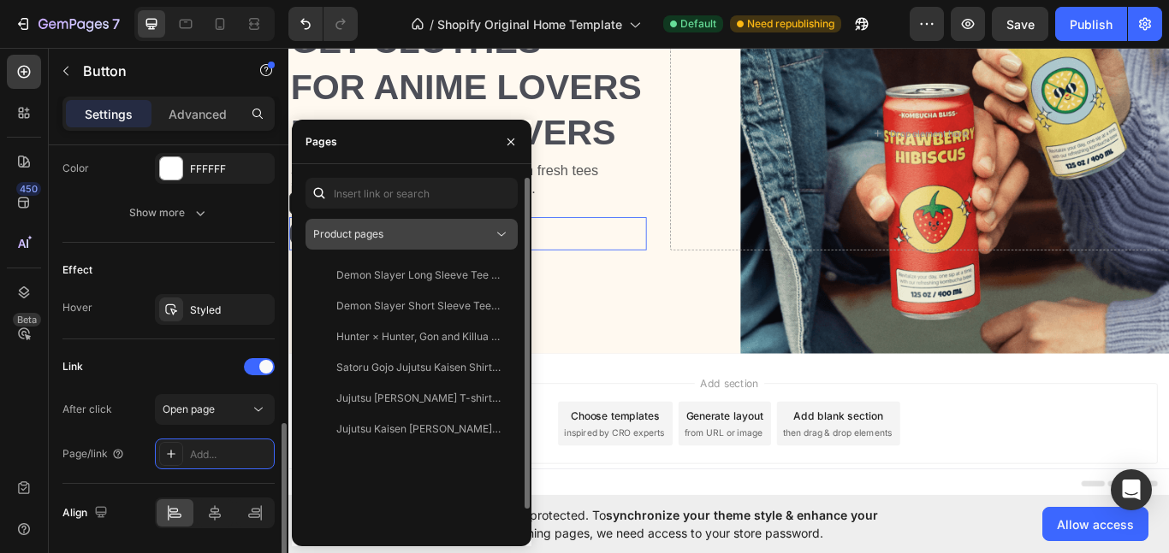
click at [501, 238] on icon at bounding box center [501, 234] width 17 height 17
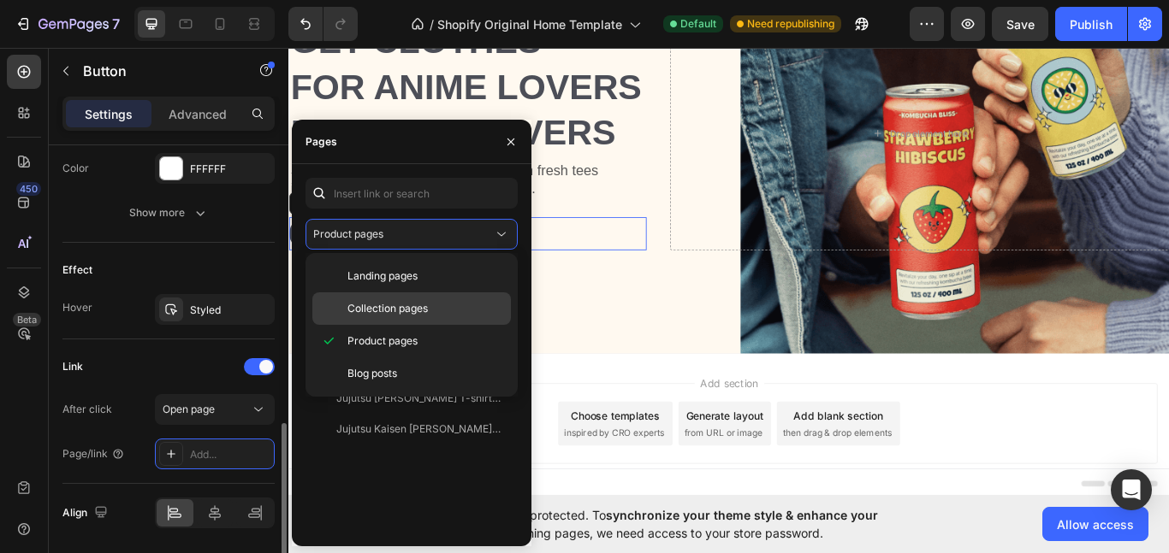
click at [421, 310] on span "Collection pages" at bounding box center [387, 308] width 80 height 15
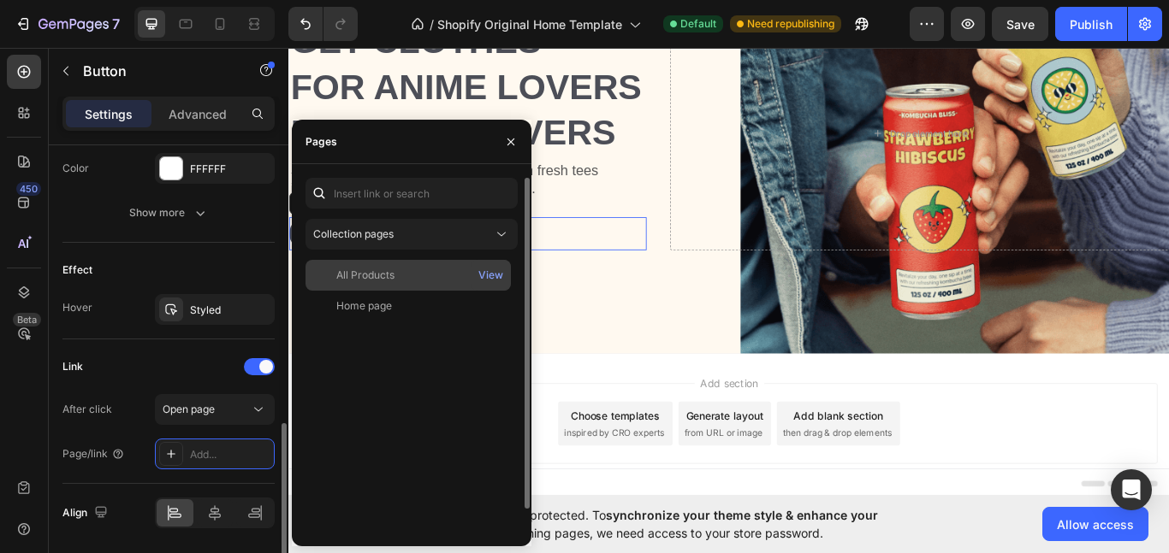
click at [435, 268] on div "All Products" at bounding box center [408, 275] width 192 height 15
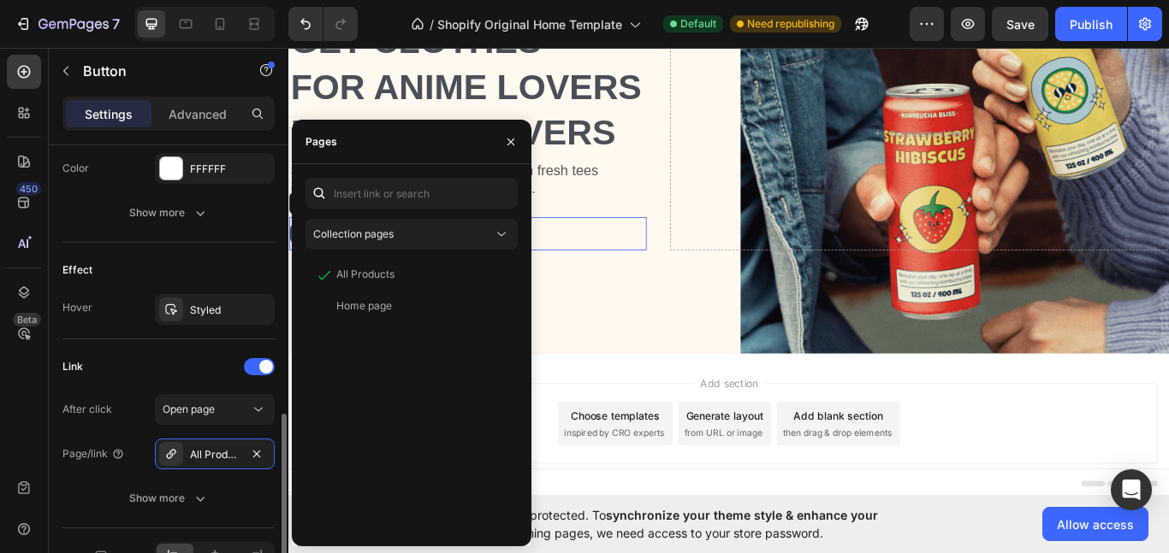
click at [158, 354] on div "Link" at bounding box center [168, 366] width 212 height 27
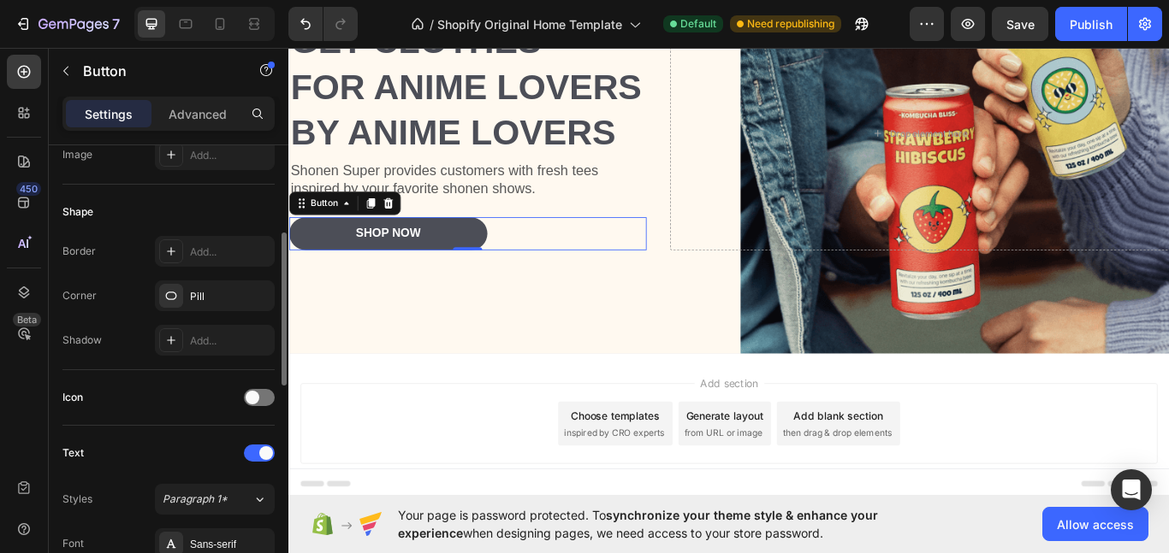
scroll to position [283, 0]
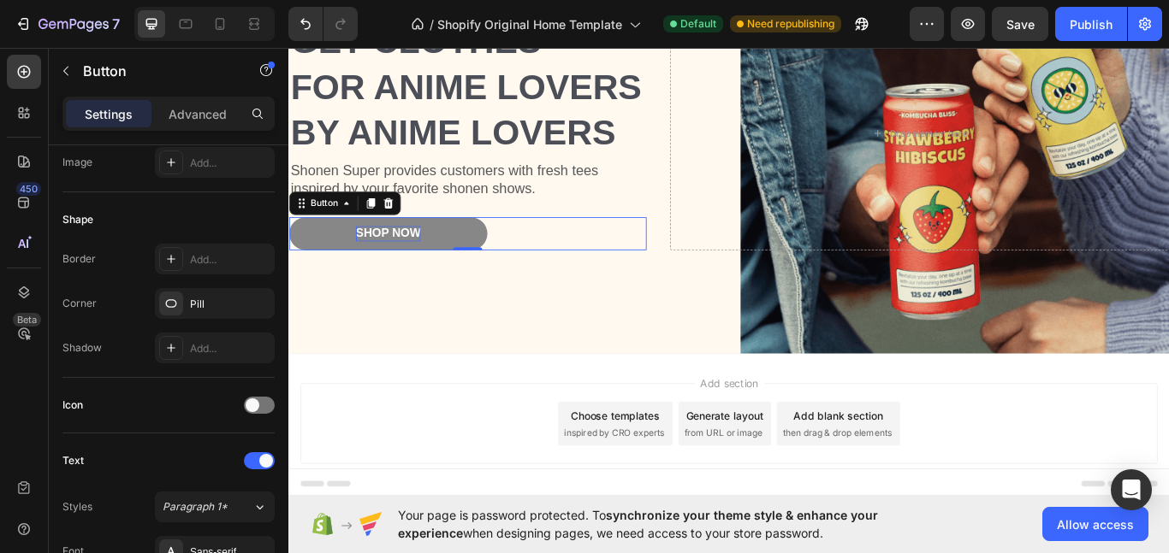
click at [425, 257] on div "Shop Now" at bounding box center [404, 266] width 76 height 18
click at [425, 257] on p "Shop Now" at bounding box center [404, 266] width 76 height 18
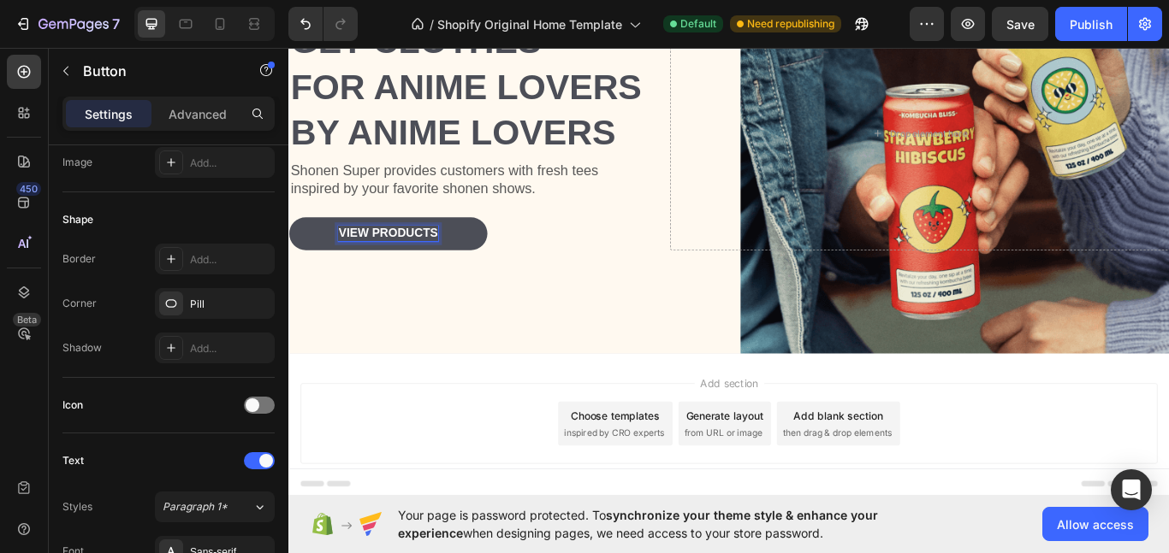
click at [500, 449] on div "Add section Choose templates inspired by CRO experts Generate layout from URL o…" at bounding box center [801, 487] width 999 height 94
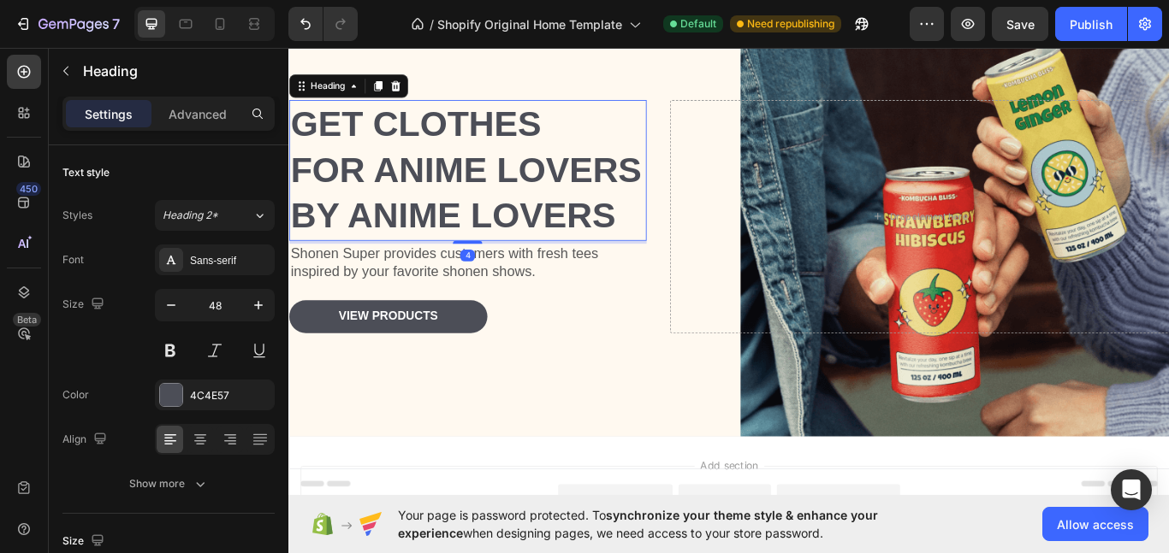
scroll to position [0, 0]
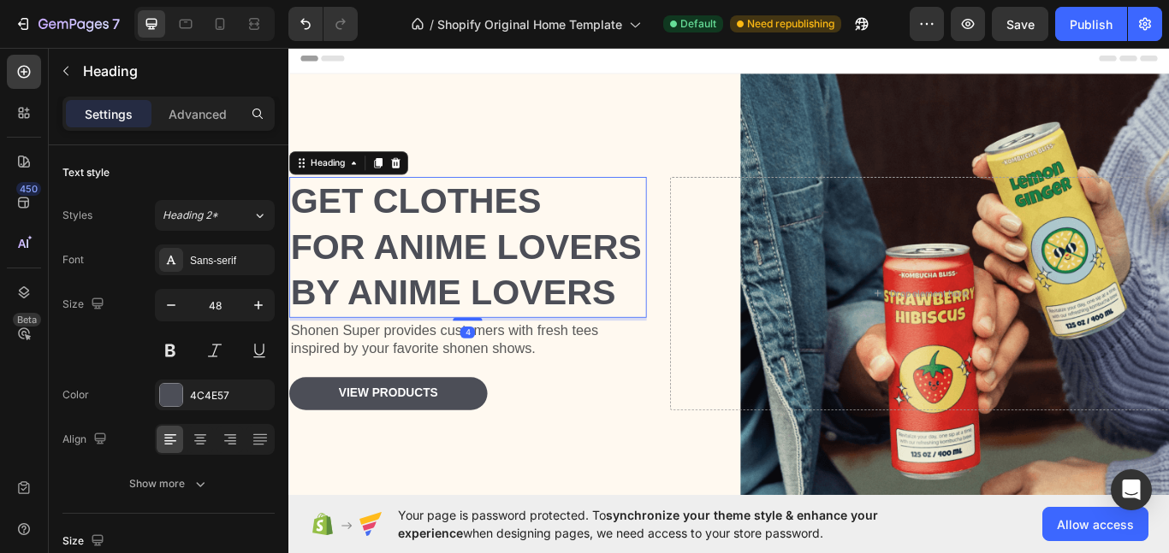
click at [1057, 100] on div "Background Image" at bounding box center [801, 335] width 1027 height 513
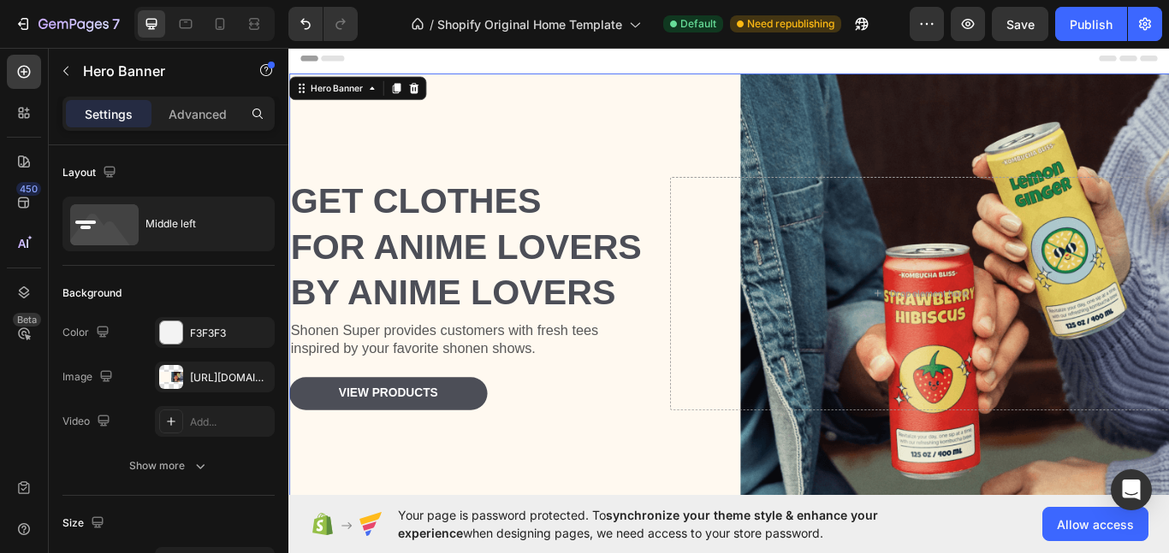
click at [1168, 157] on div "Background Image" at bounding box center [801, 335] width 1027 height 513
click at [760, 447] on div "Drop element here" at bounding box center [1023, 334] width 583 height 271
click at [699, 413] on div "Get clothes for Anime Lovers By anime lovers Heading Shonen Super provides cust…" at bounding box center [496, 334] width 417 height 271
click at [1037, 149] on div "Background Image" at bounding box center [801, 335] width 1027 height 513
click at [928, 131] on div "Background Image" at bounding box center [801, 335] width 1027 height 513
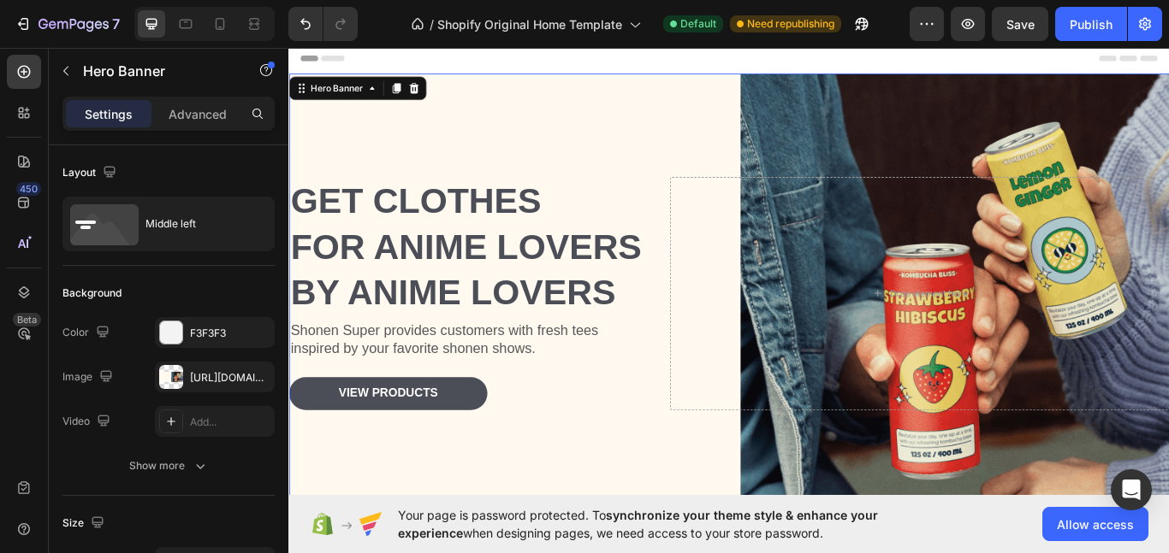
click at [574, 134] on div "Background Image" at bounding box center [801, 335] width 1027 height 513
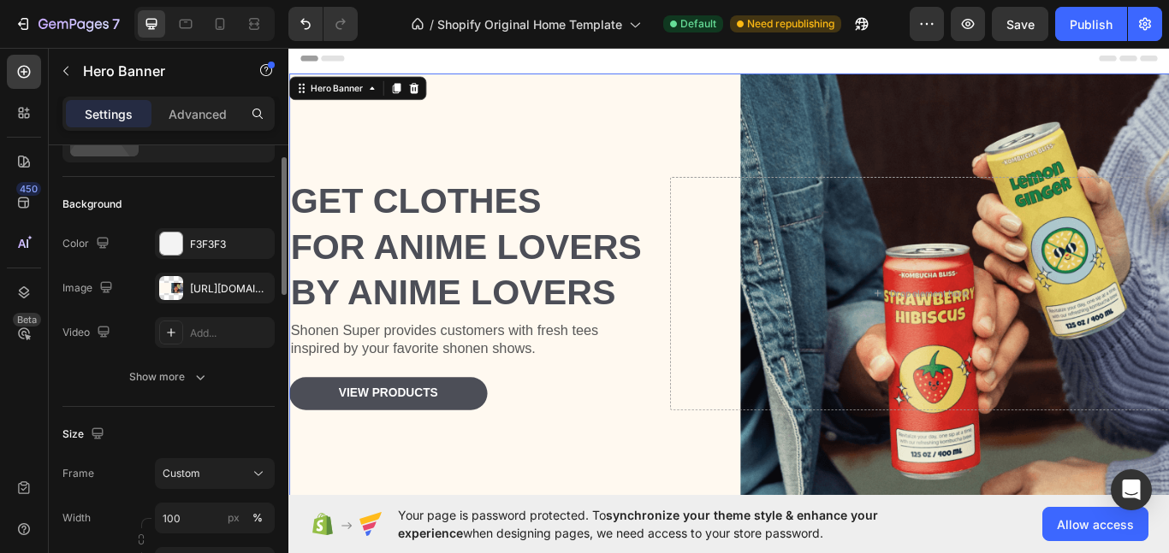
scroll to position [92, 0]
click at [209, 281] on div "[URL][DOMAIN_NAME]" at bounding box center [215, 285] width 50 height 15
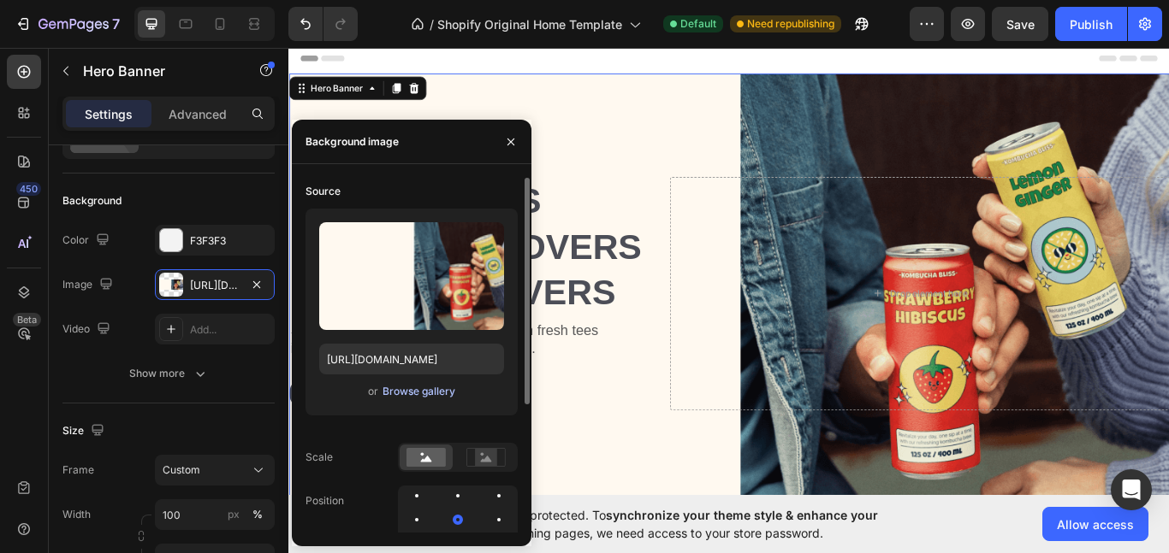
click at [414, 389] on div "Browse gallery" at bounding box center [418, 391] width 73 height 15
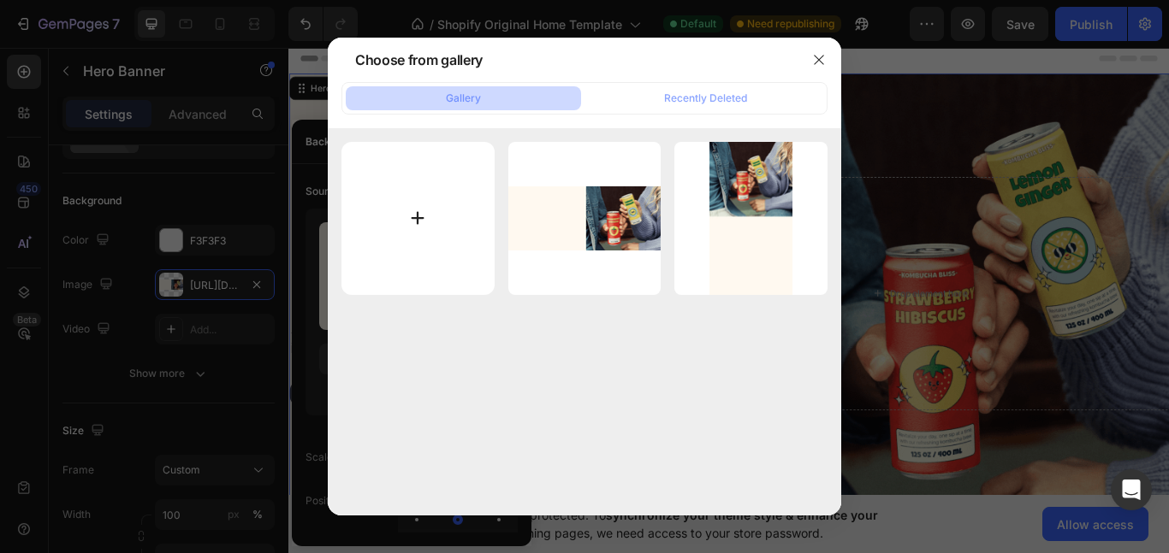
click at [442, 222] on input "file" at bounding box center [417, 218] width 153 height 153
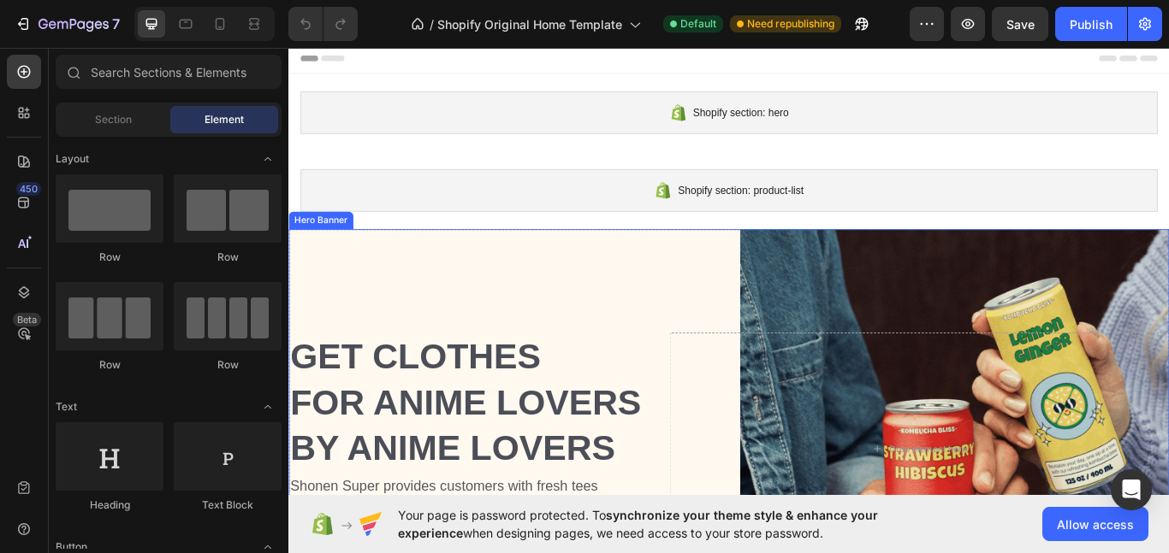
click at [682, 313] on div "Background Image" at bounding box center [801, 516] width 1027 height 513
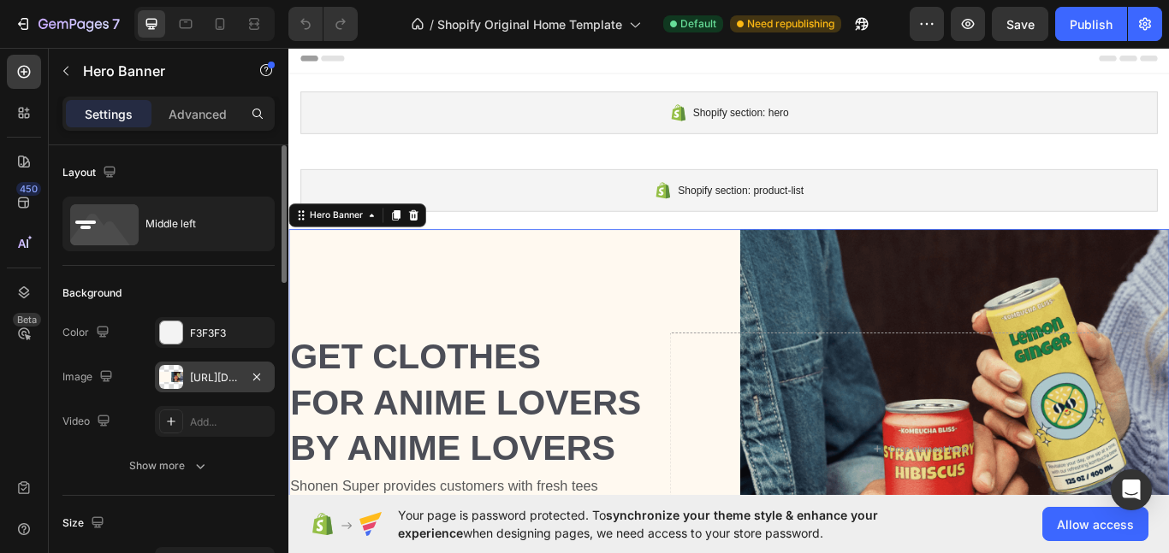
click at [165, 377] on div at bounding box center [171, 377] width 24 height 24
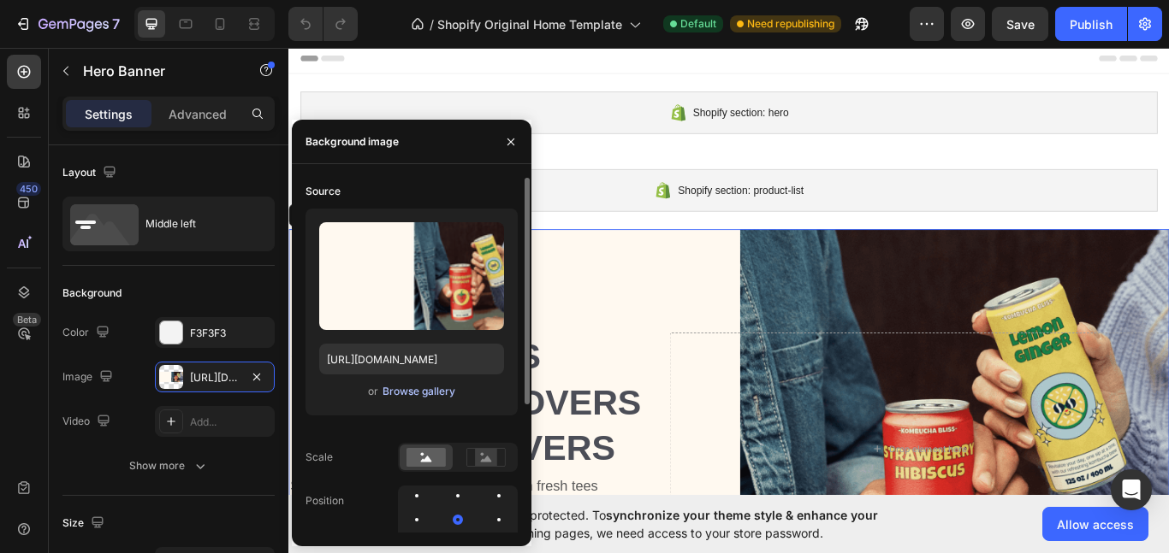
click at [423, 387] on div "Browse gallery" at bounding box center [418, 391] width 73 height 15
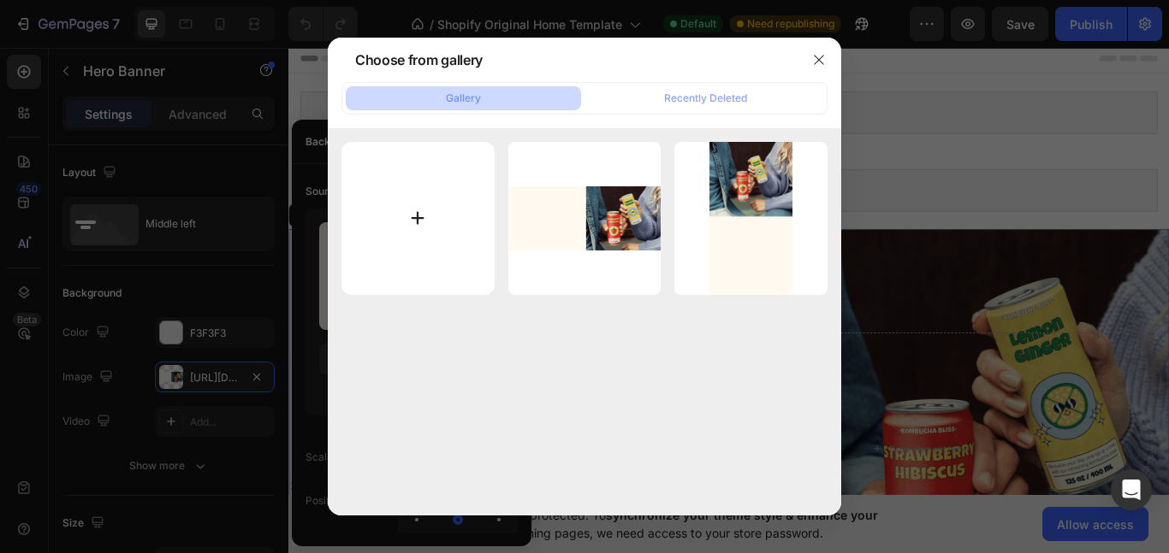
click at [421, 216] on input "file" at bounding box center [417, 218] width 153 height 153
type input "C:\fakepath\Shonen Super (2).png"
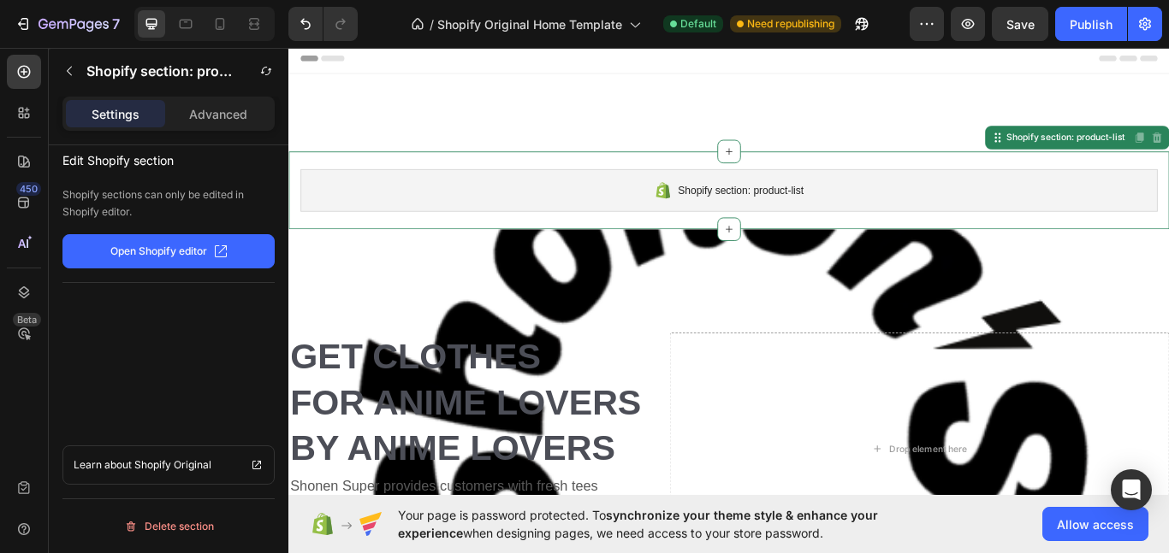
scroll to position [211, 0]
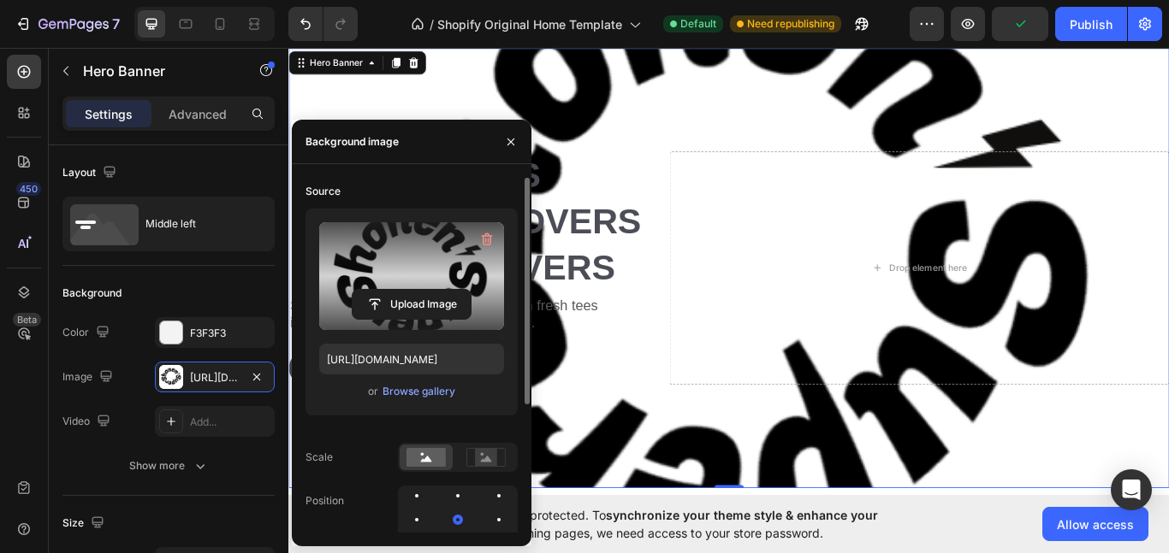
click at [450, 267] on label at bounding box center [411, 276] width 185 height 108
click at [450, 290] on input "file" at bounding box center [411, 304] width 118 height 29
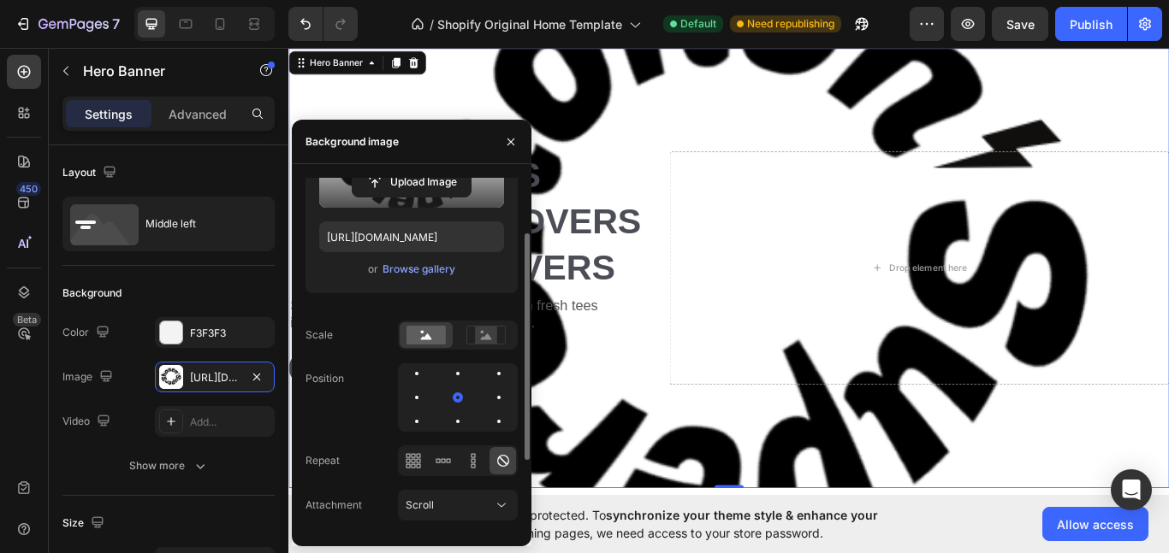
scroll to position [130, 0]
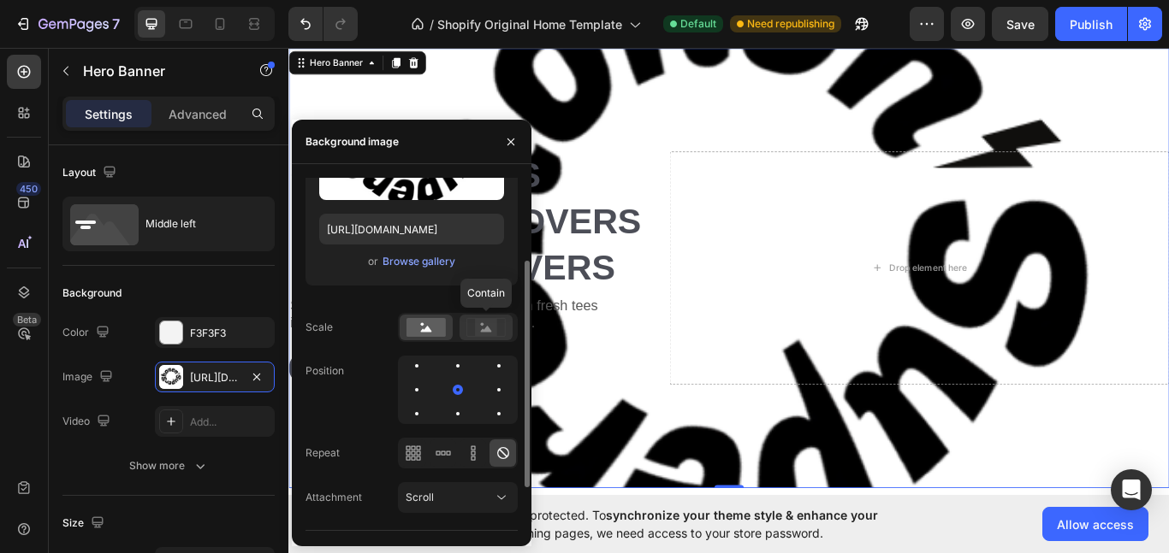
click at [468, 315] on div at bounding box center [485, 328] width 53 height 26
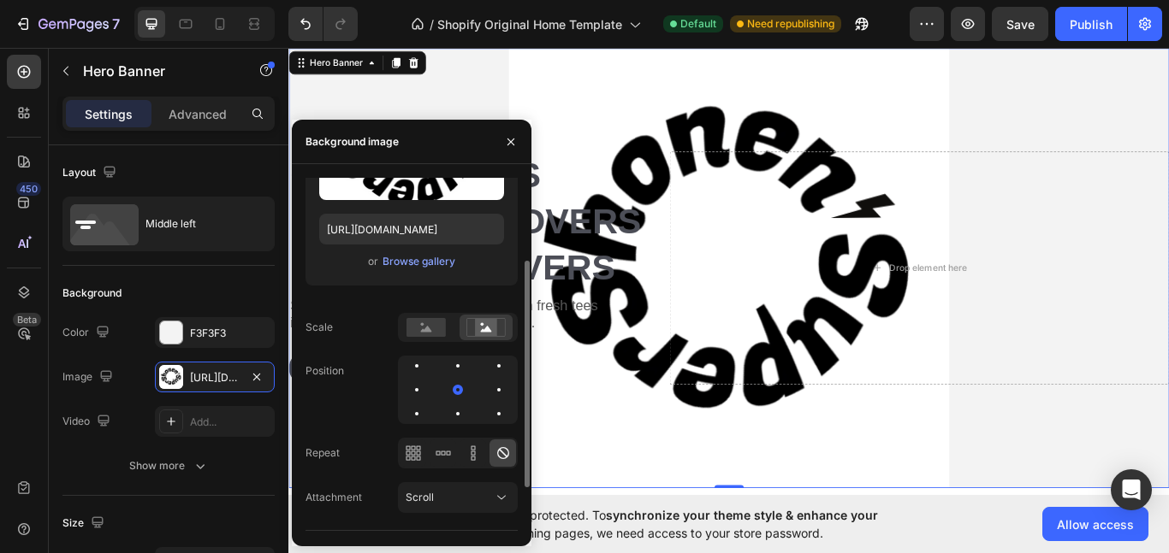
scroll to position [208, 0]
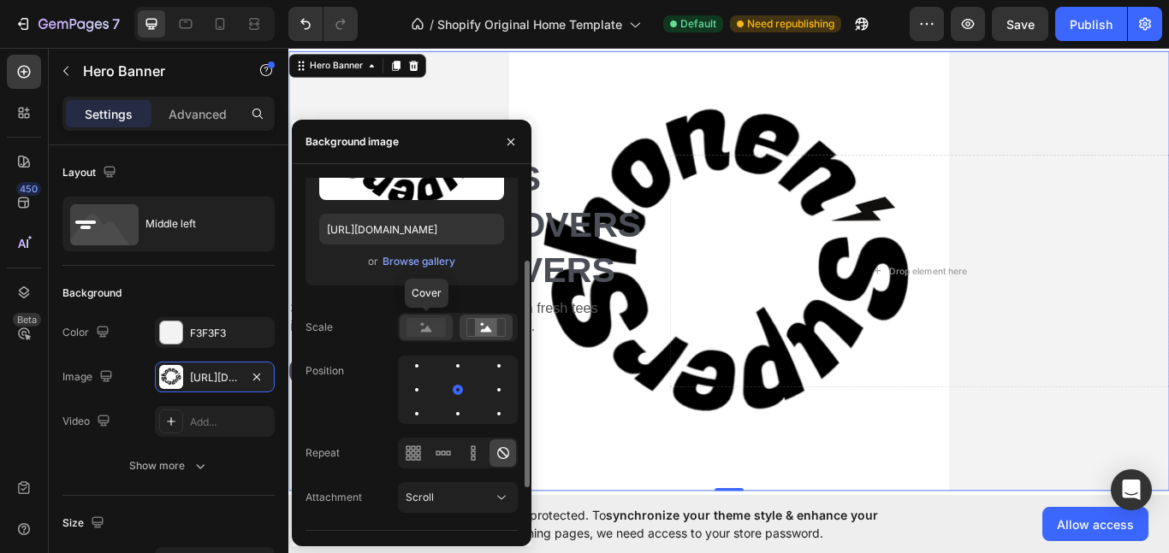
click at [437, 332] on rect at bounding box center [425, 327] width 39 height 19
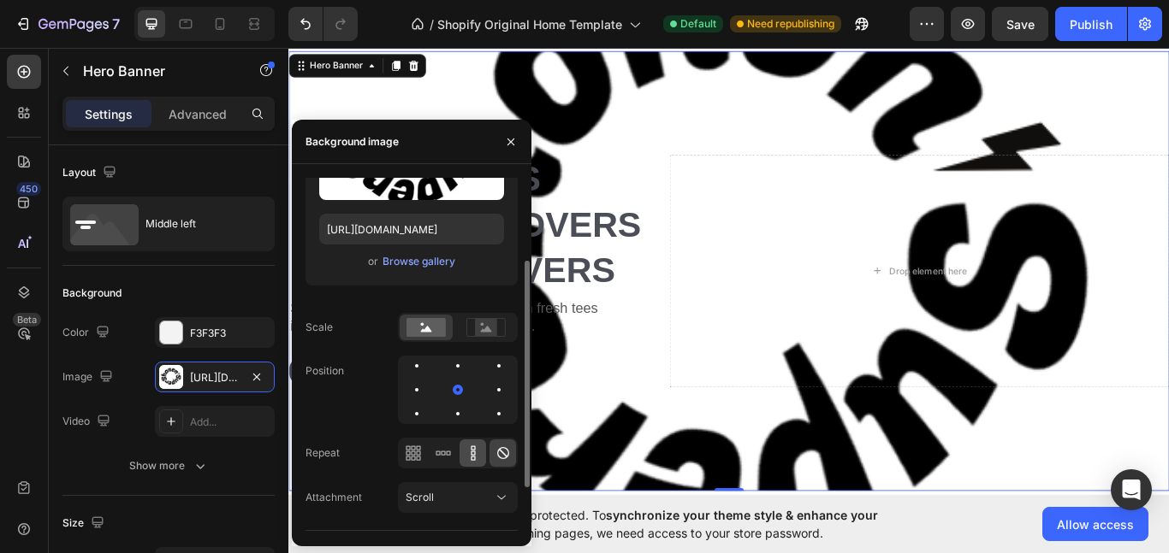
click at [474, 449] on icon at bounding box center [472, 448] width 4 height 4
click at [429, 453] on div at bounding box center [442, 453] width 27 height 27
click at [417, 452] on icon at bounding box center [418, 453] width 4 height 4
click at [495, 413] on div at bounding box center [498, 414] width 21 height 21
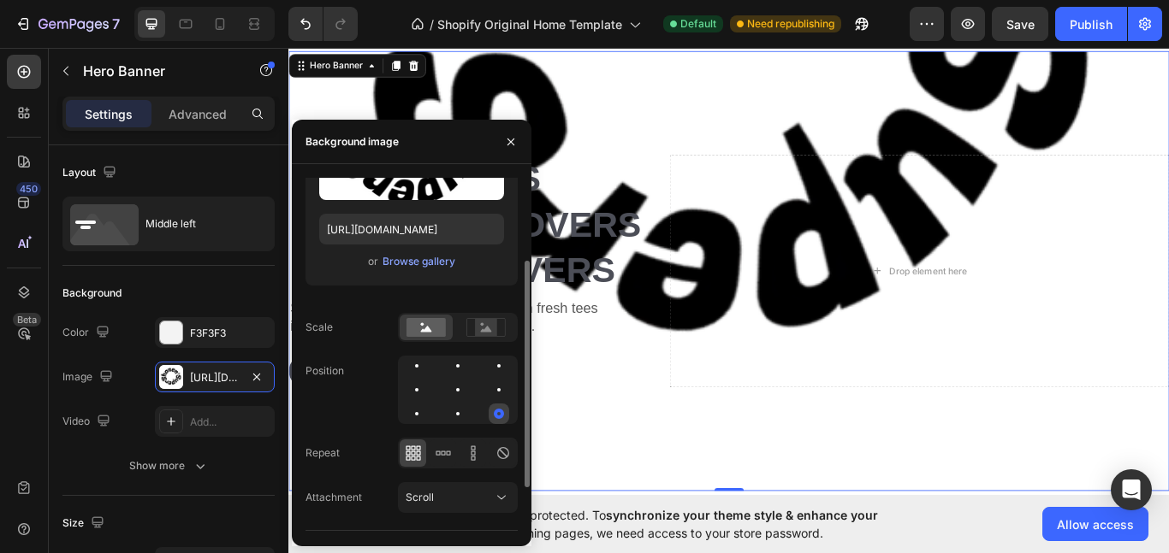
click at [506, 411] on div at bounding box center [498, 414] width 21 height 21
click at [418, 369] on div at bounding box center [416, 366] width 21 height 21
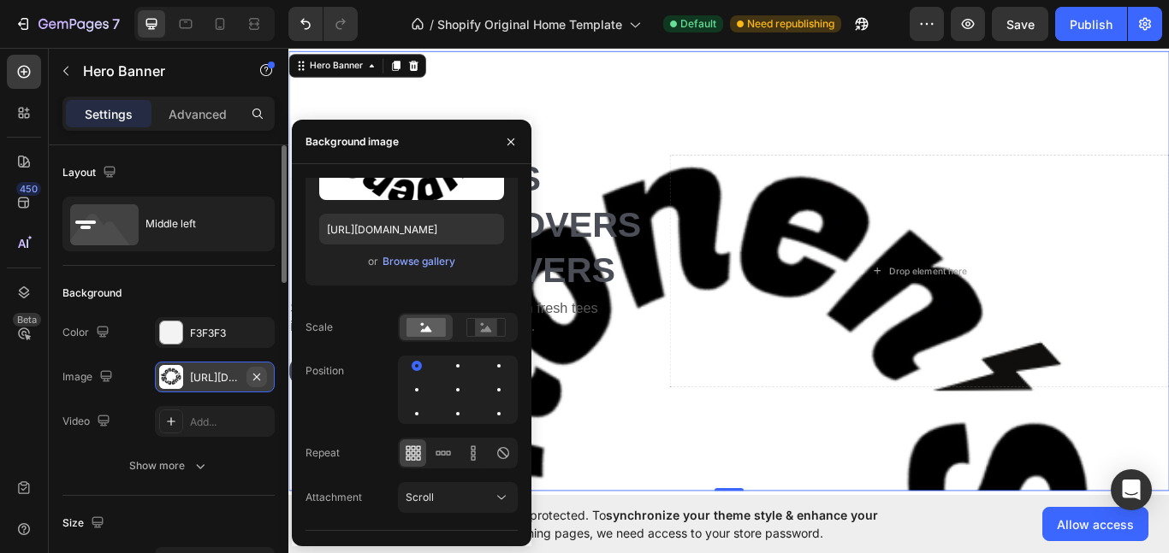
click at [254, 376] on icon "button" at bounding box center [257, 377] width 14 height 14
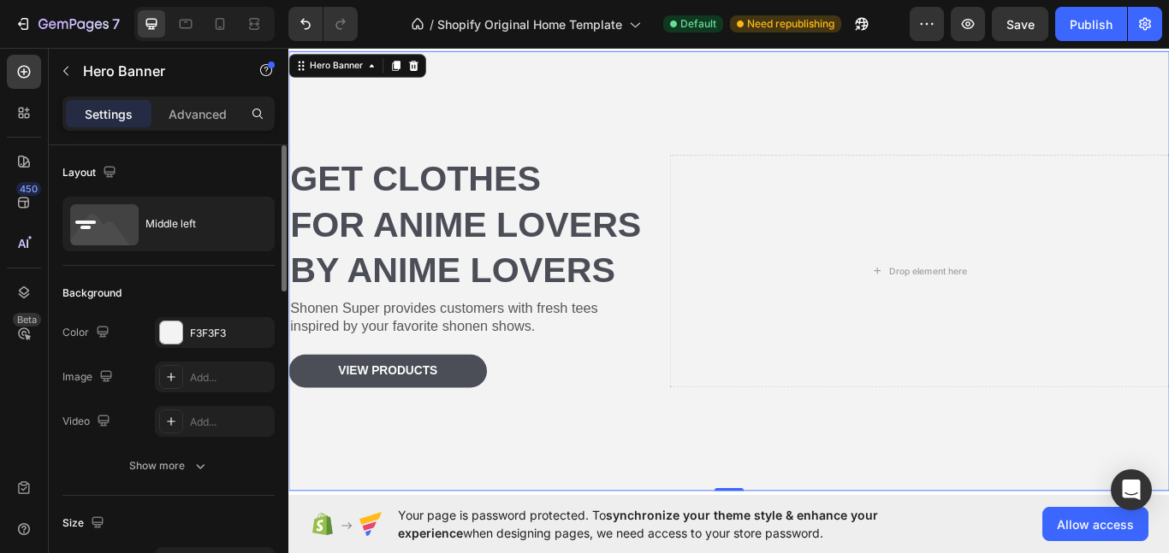
scroll to position [205, 0]
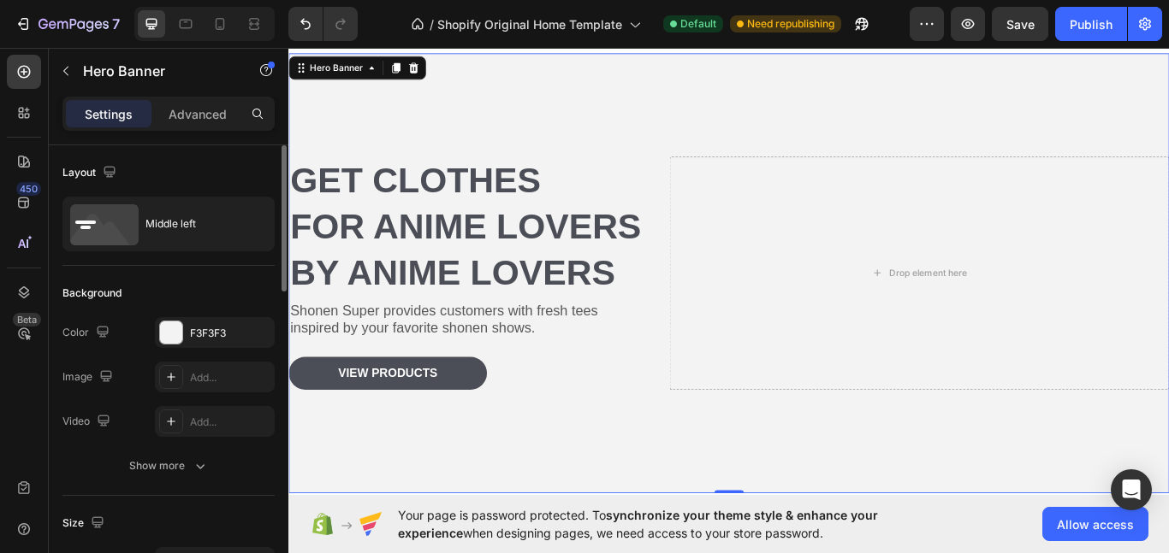
click at [686, 484] on div "Background Image" at bounding box center [801, 311] width 1027 height 513
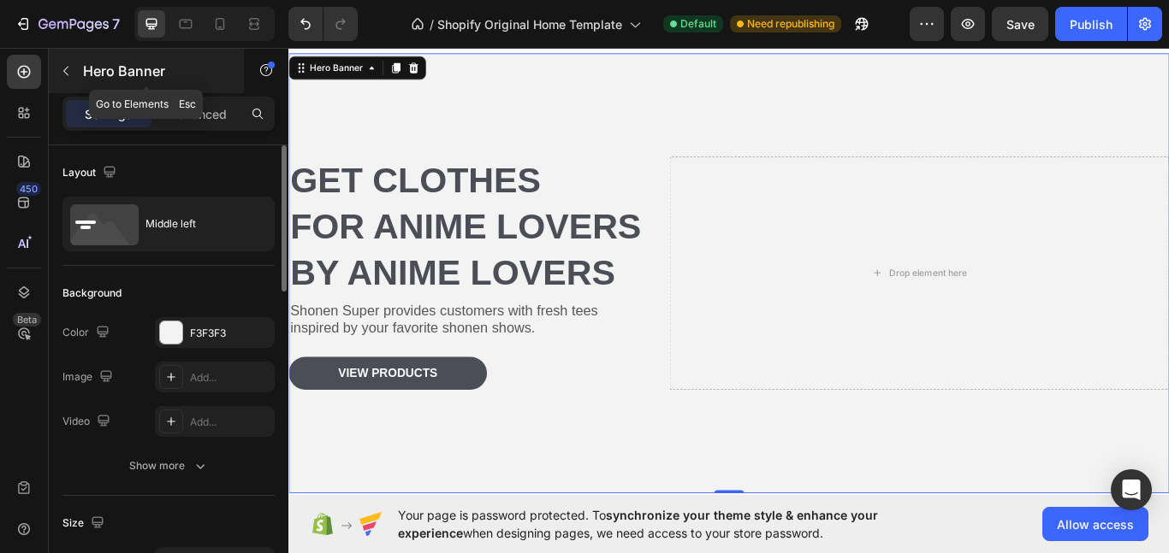
click at [59, 81] on button "button" at bounding box center [65, 70] width 27 height 27
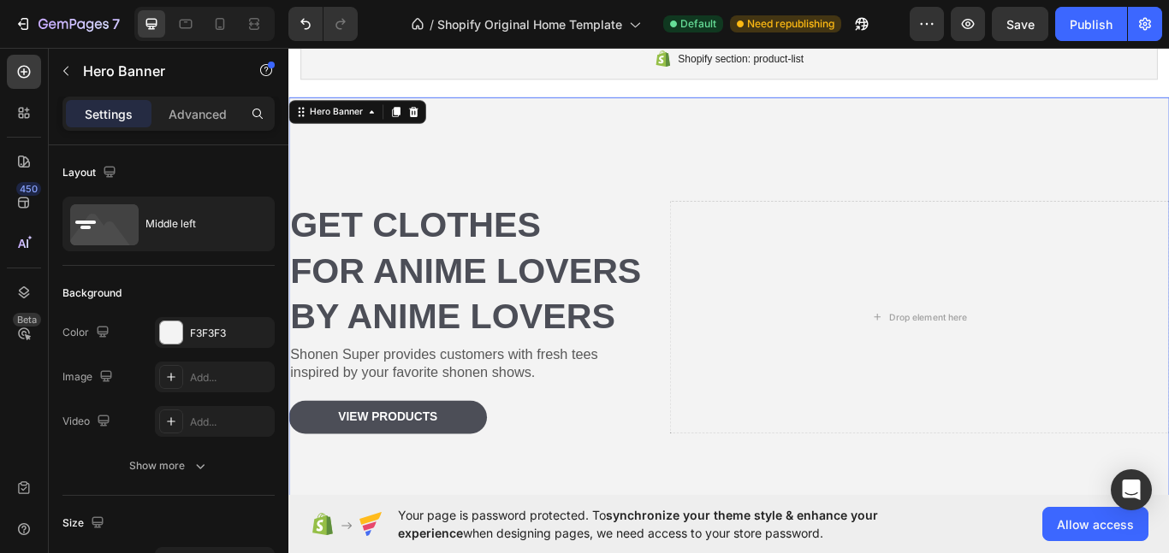
scroll to position [156, 0]
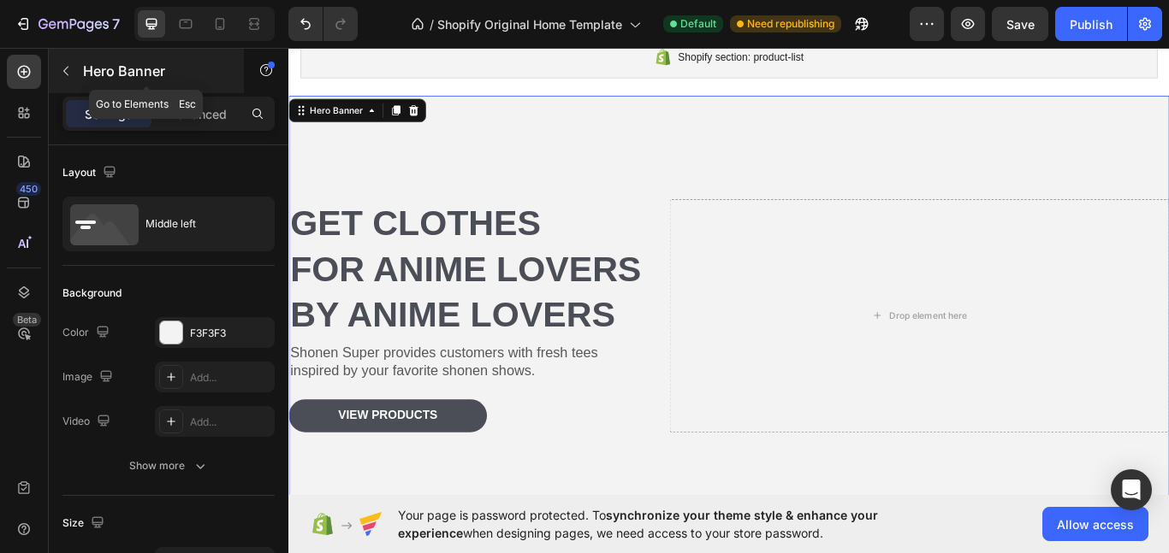
click at [73, 79] on button "button" at bounding box center [65, 70] width 27 height 27
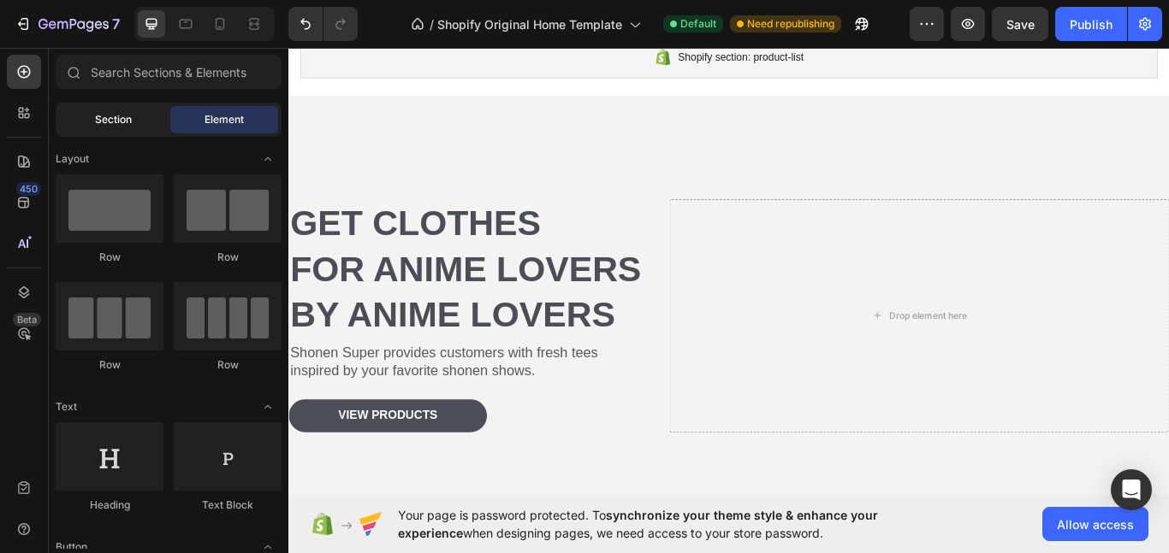
click at [143, 126] on div "Section" at bounding box center [113, 119] width 108 height 27
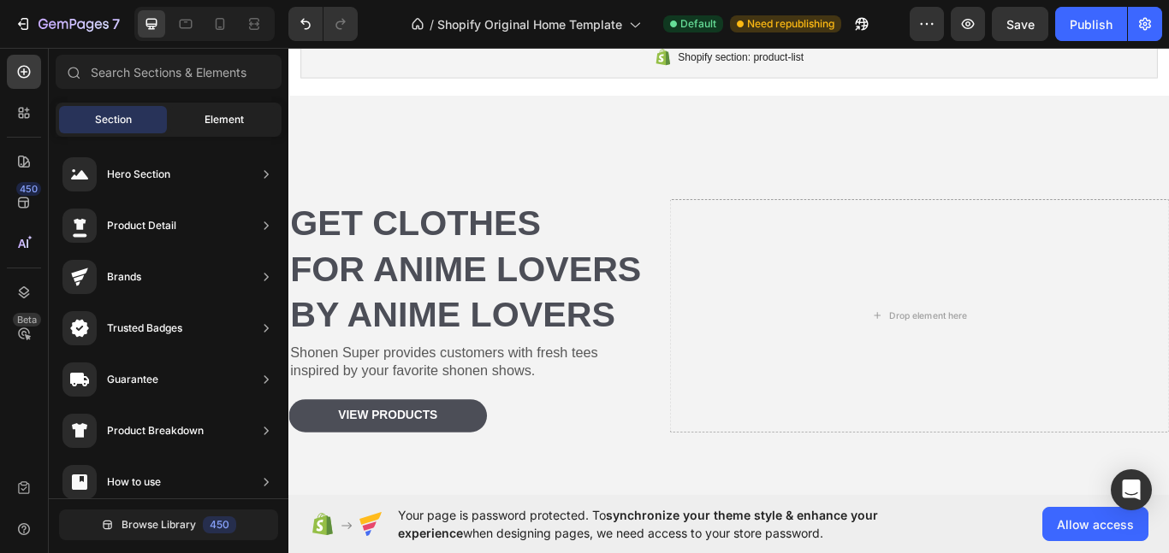
click at [204, 122] on span "Element" at bounding box center [223, 119] width 39 height 15
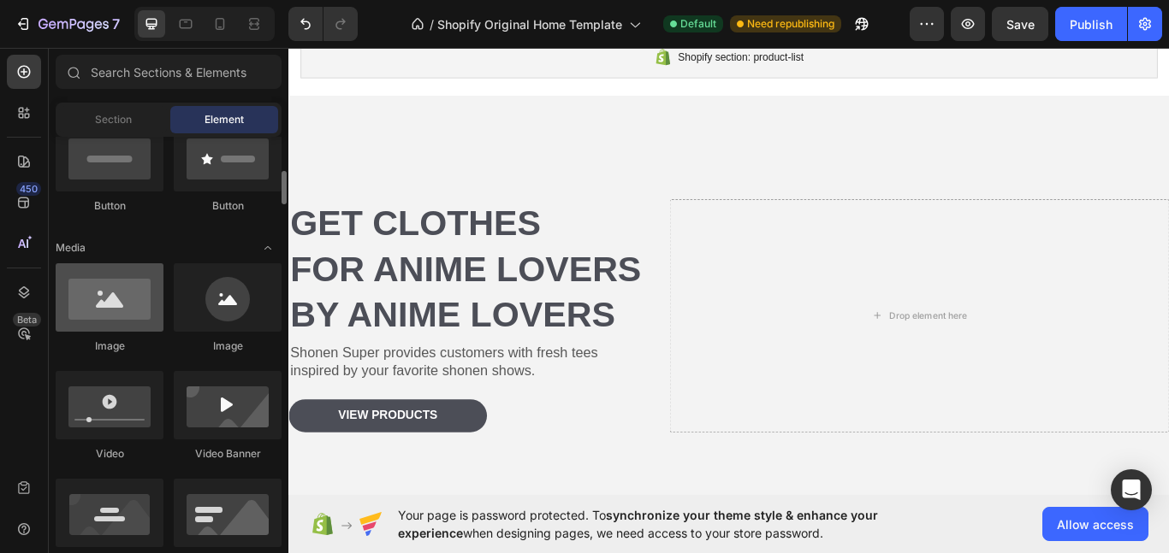
scroll to position [439, 0]
click at [119, 275] on div at bounding box center [110, 298] width 108 height 68
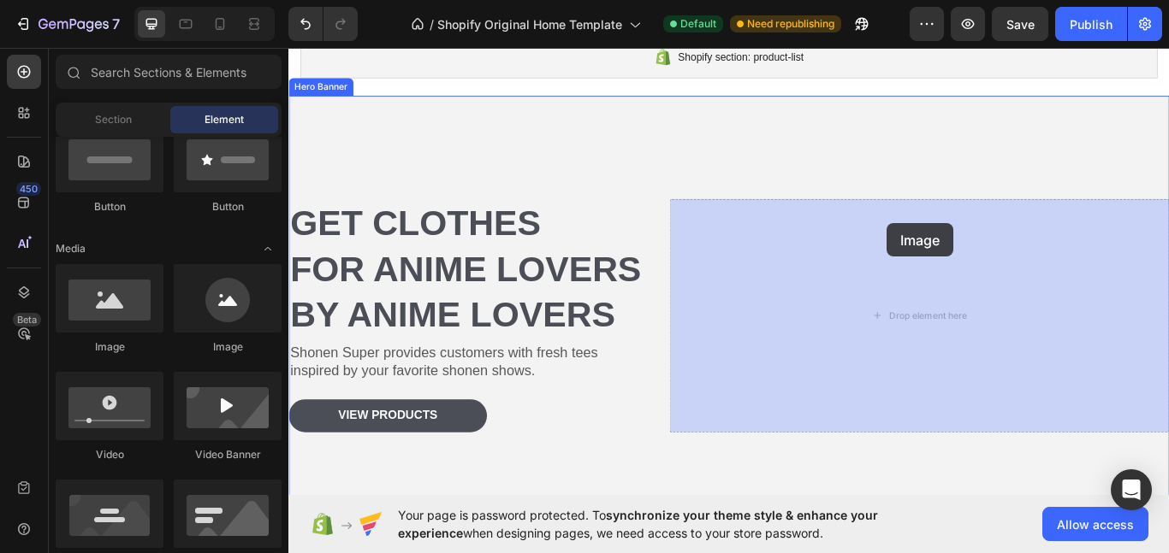
drag, startPoint x: 423, startPoint y: 336, endPoint x: 983, endPoint y: 257, distance: 565.8
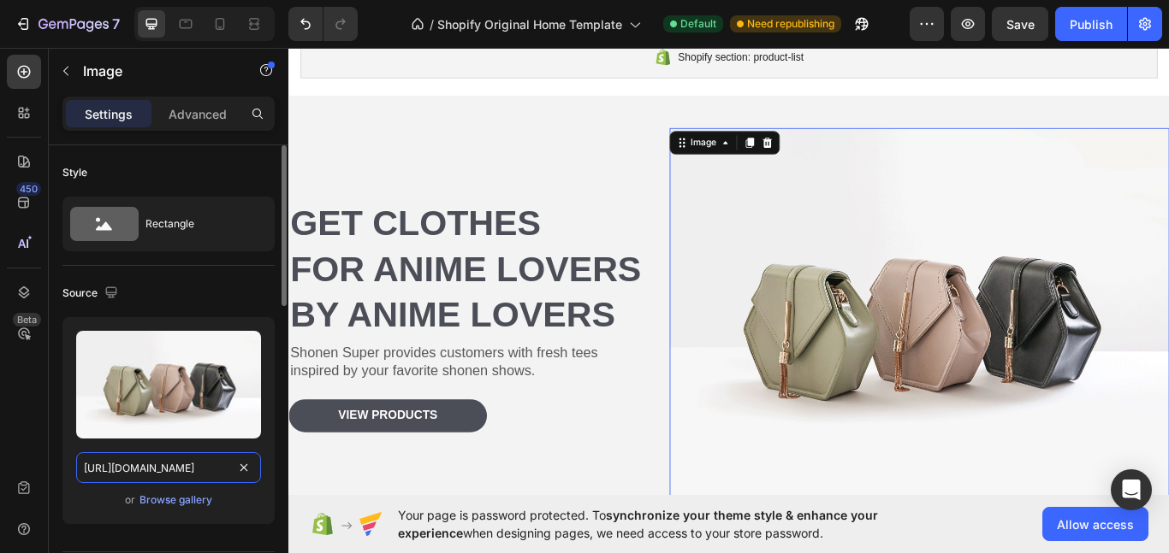
click at [207, 472] on input "https://cdn.shopify.com/s/files/1/2005/9307/files/image_demo.jpg" at bounding box center [168, 468] width 185 height 31
click at [98, 496] on div "or Browse gallery" at bounding box center [168, 500] width 185 height 21
click at [182, 499] on div "Browse gallery" at bounding box center [175, 500] width 73 height 15
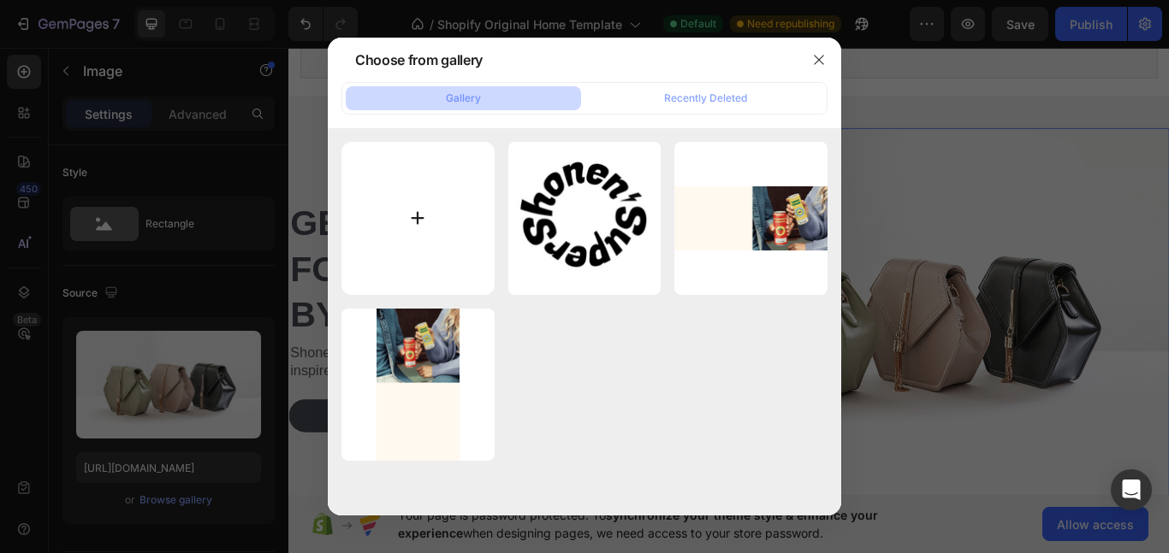
click at [418, 222] on input "file" at bounding box center [417, 218] width 153 height 153
type input "C:\fakepath\3071025321688177284_2048.jpg"
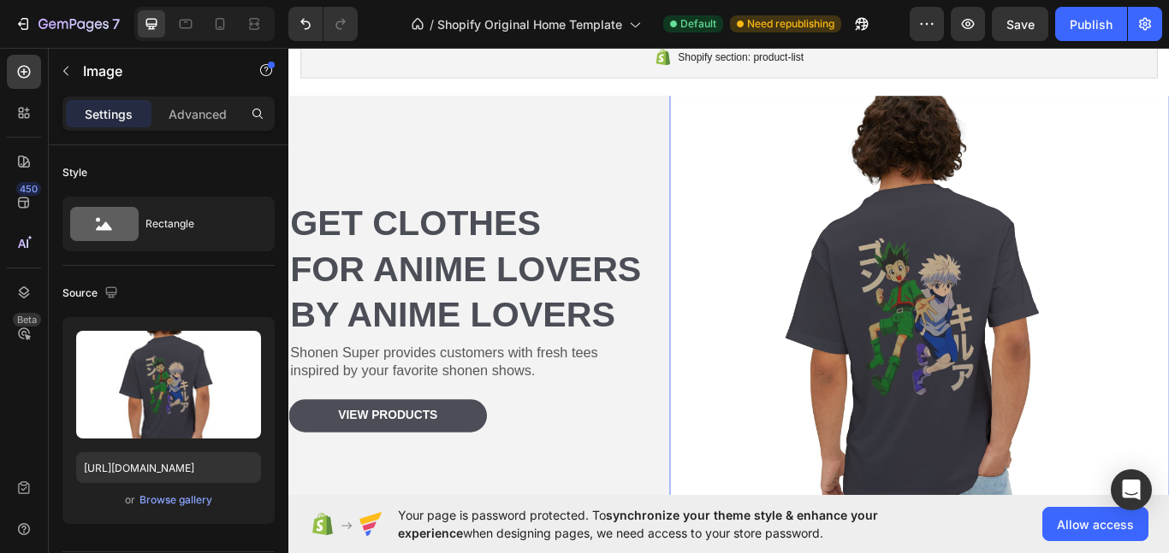
scroll to position [155, 0]
click at [735, 271] on img at bounding box center [1023, 361] width 583 height 583
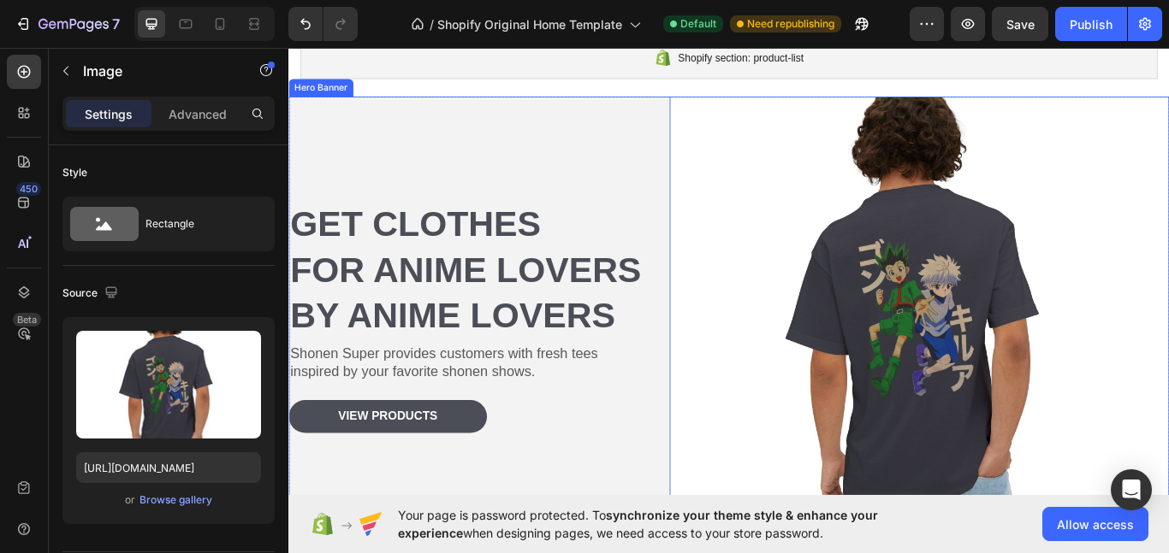
click at [678, 250] on p "Get clothes for Anime Lovers By anime lovers" at bounding box center [496, 308] width 413 height 160
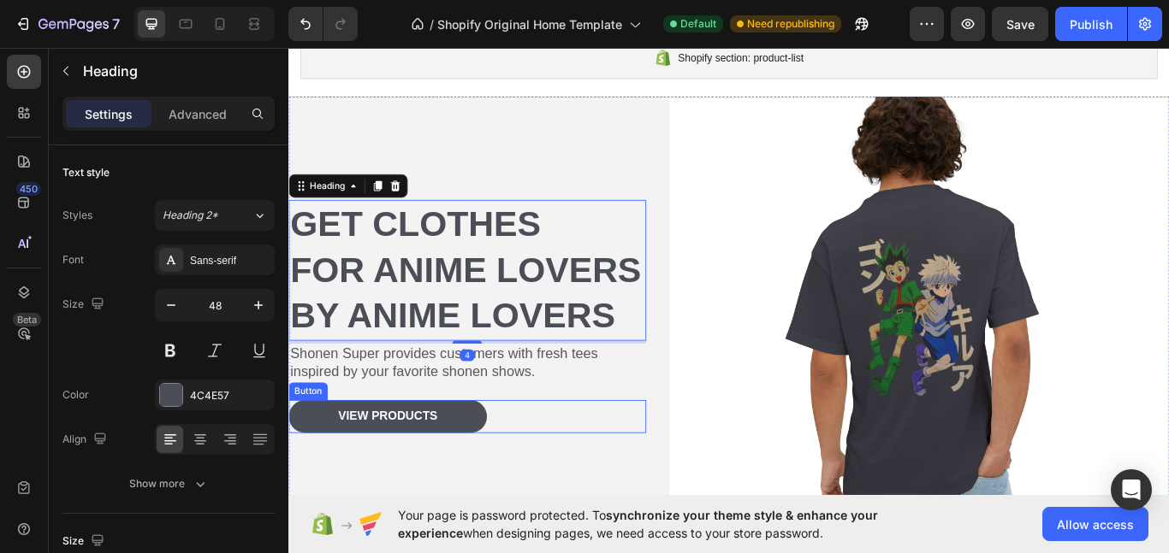
click at [651, 475] on div "View Products Button" at bounding box center [496, 478] width 417 height 38
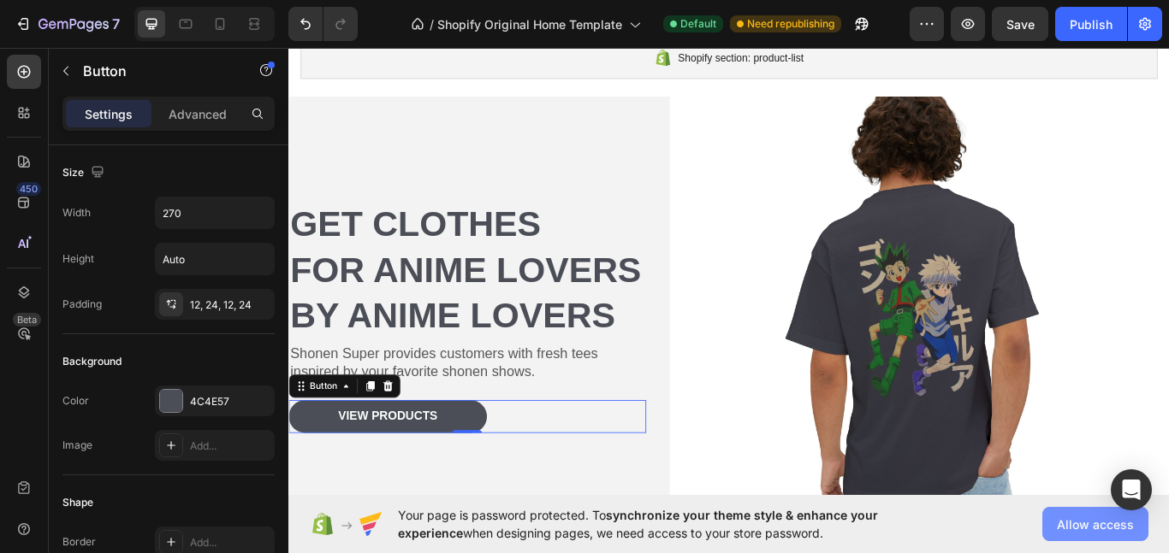
click at [1065, 518] on span "Allow access" at bounding box center [1094, 525] width 77 height 18
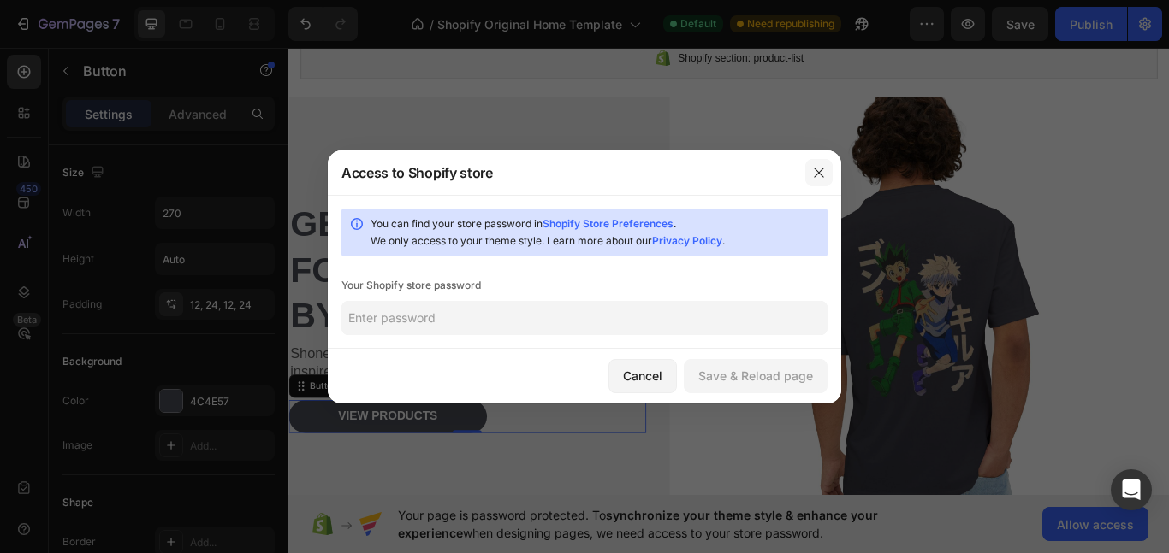
click at [827, 172] on button "button" at bounding box center [818, 172] width 27 height 27
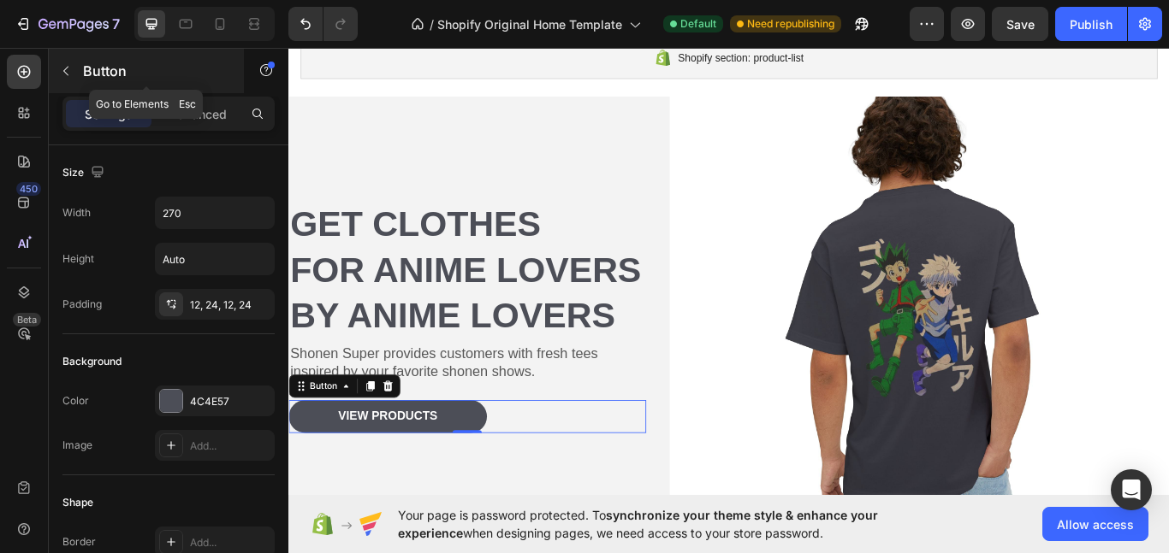
click at [80, 57] on div "Button" at bounding box center [146, 71] width 195 height 44
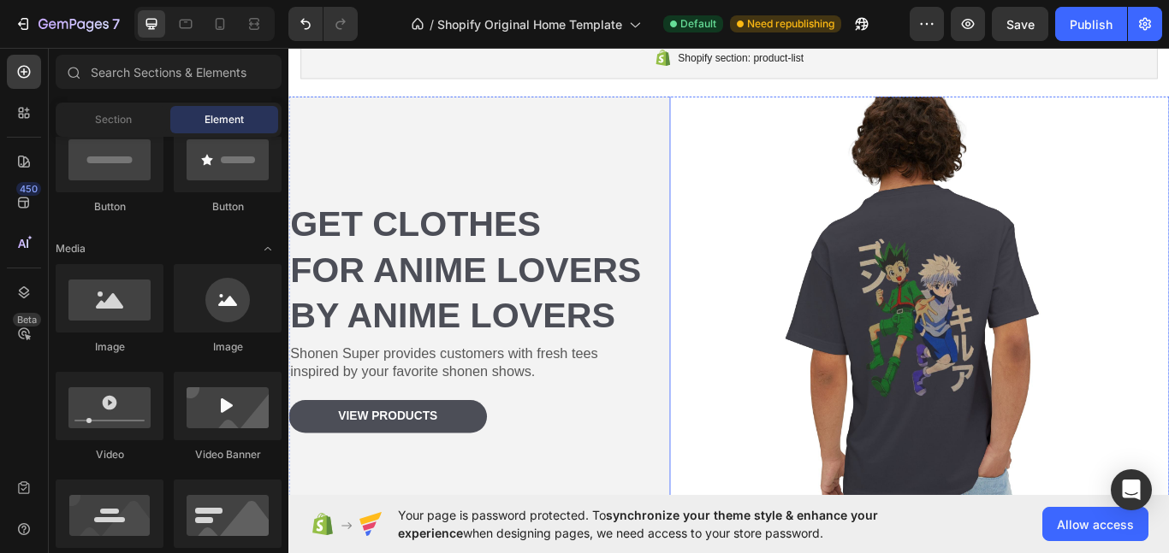
click at [952, 330] on img at bounding box center [1023, 361] width 583 height 583
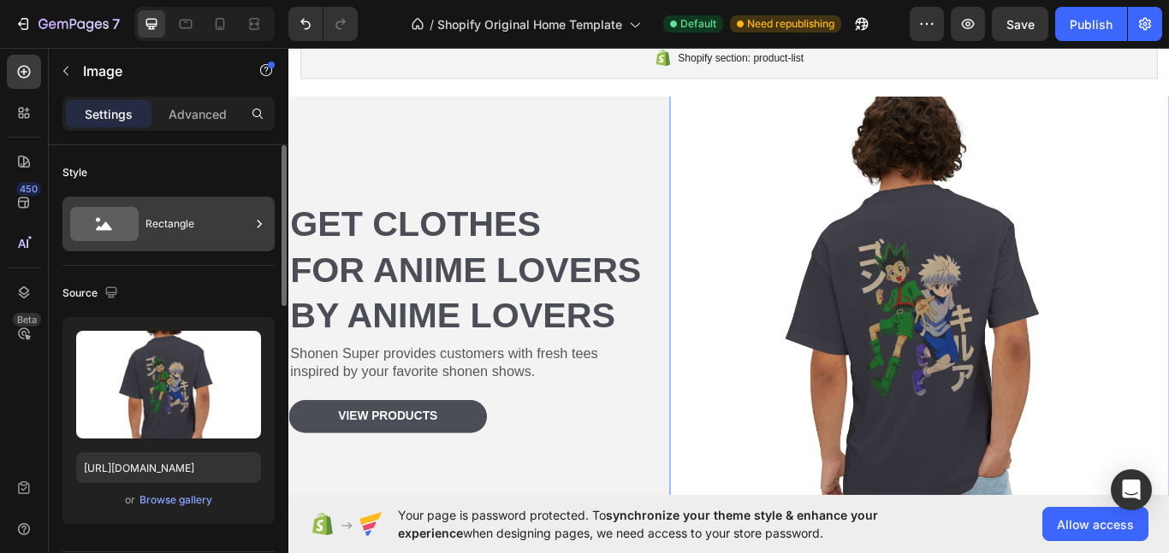
click at [214, 224] on div "Rectangle" at bounding box center [197, 223] width 104 height 39
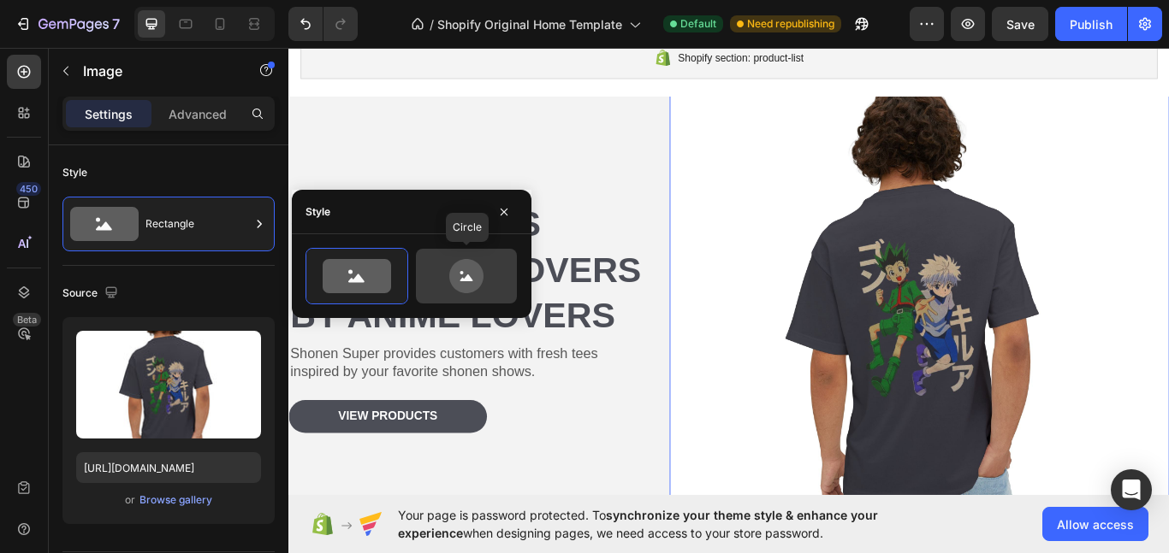
click at [469, 269] on icon at bounding box center [466, 276] width 34 height 34
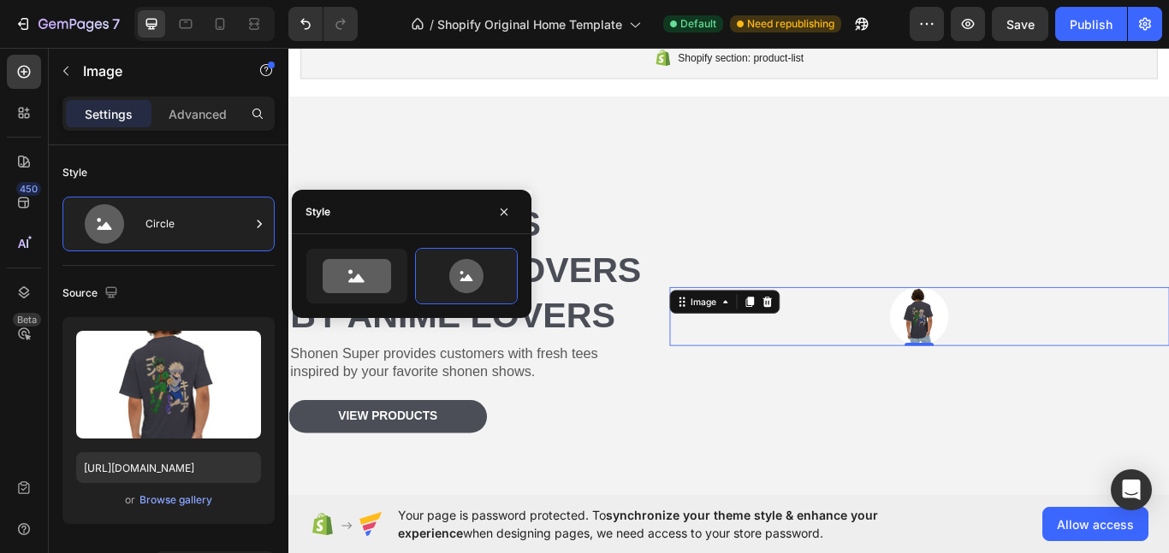
click at [989, 360] on img at bounding box center [1023, 362] width 68 height 68
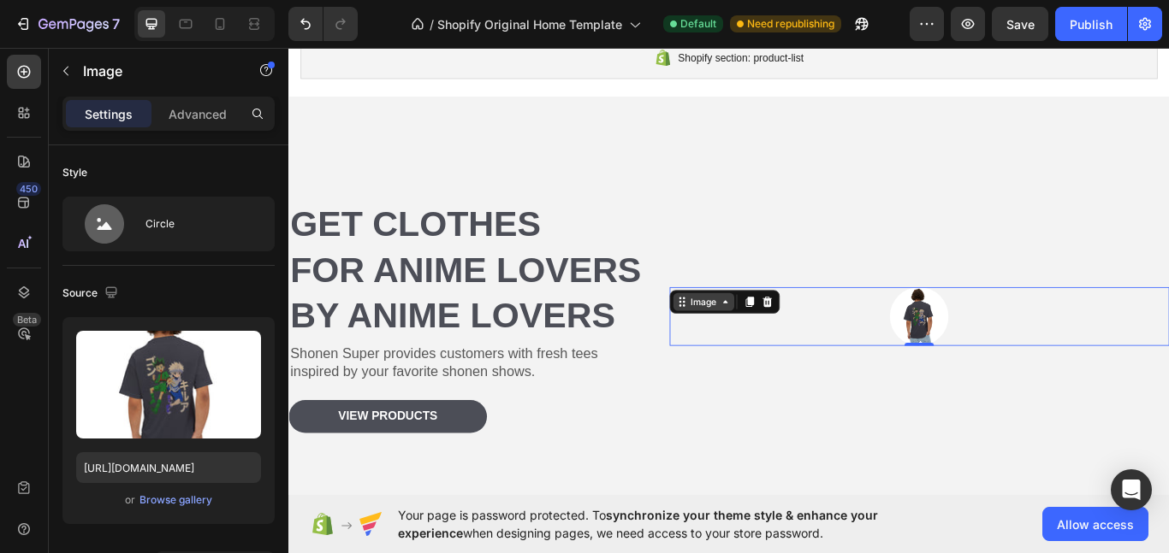
click at [773, 342] on div "Image" at bounding box center [772, 344] width 37 height 15
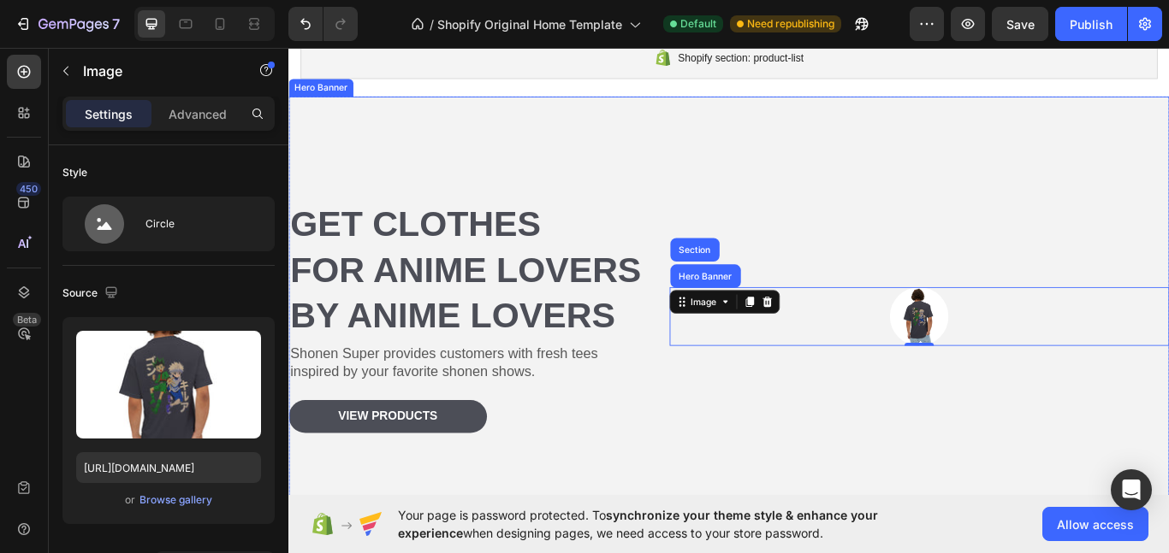
click at [855, 464] on div "Image Hero Banner Section 0" at bounding box center [1023, 361] width 583 height 271
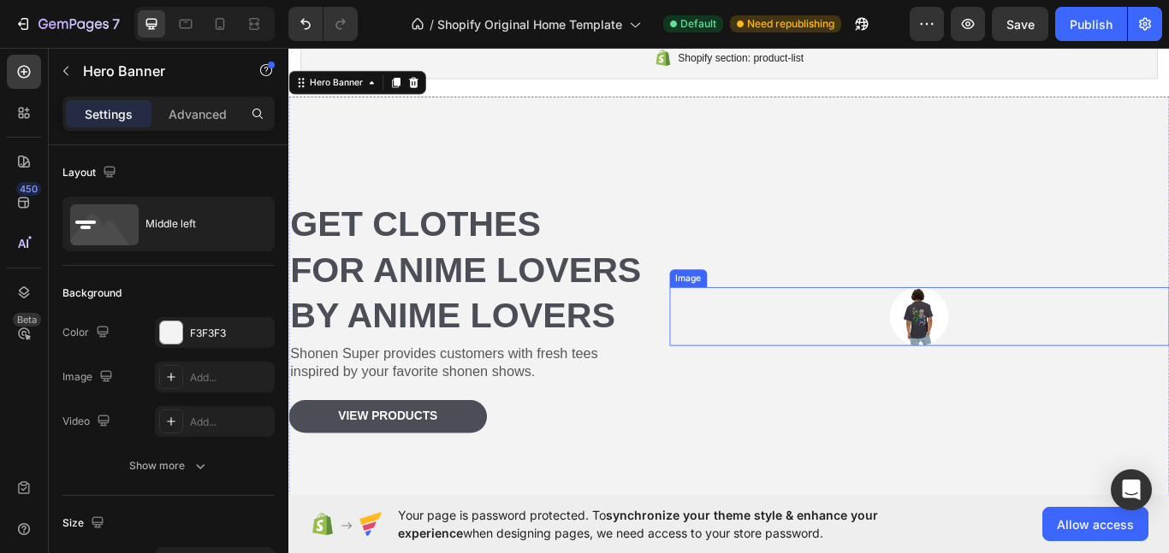
click at [1037, 367] on img at bounding box center [1023, 362] width 68 height 68
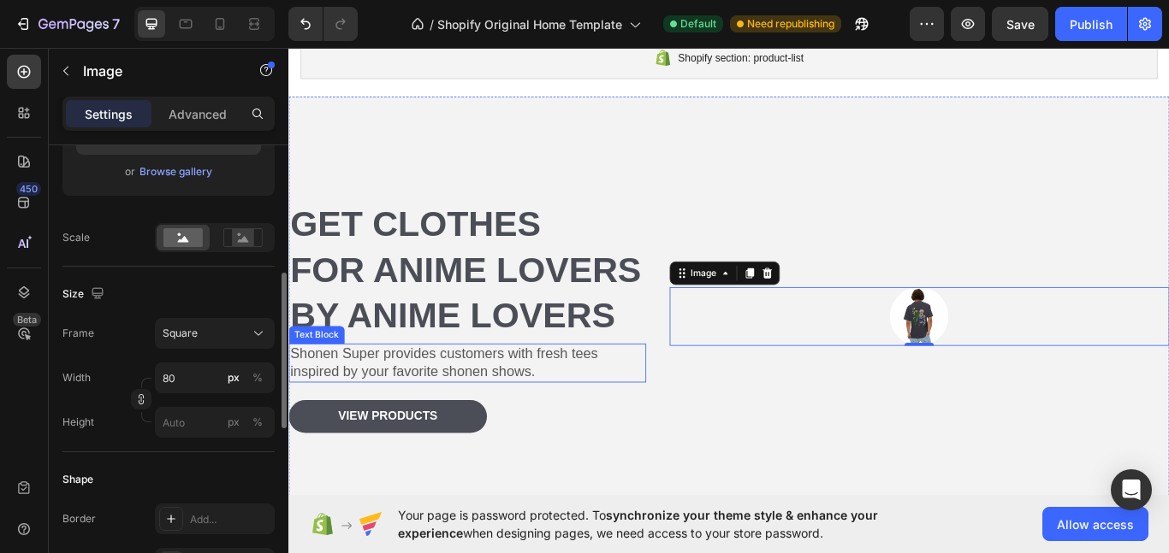
scroll to position [325, 0]
click at [177, 376] on input "80" at bounding box center [215, 381] width 120 height 31
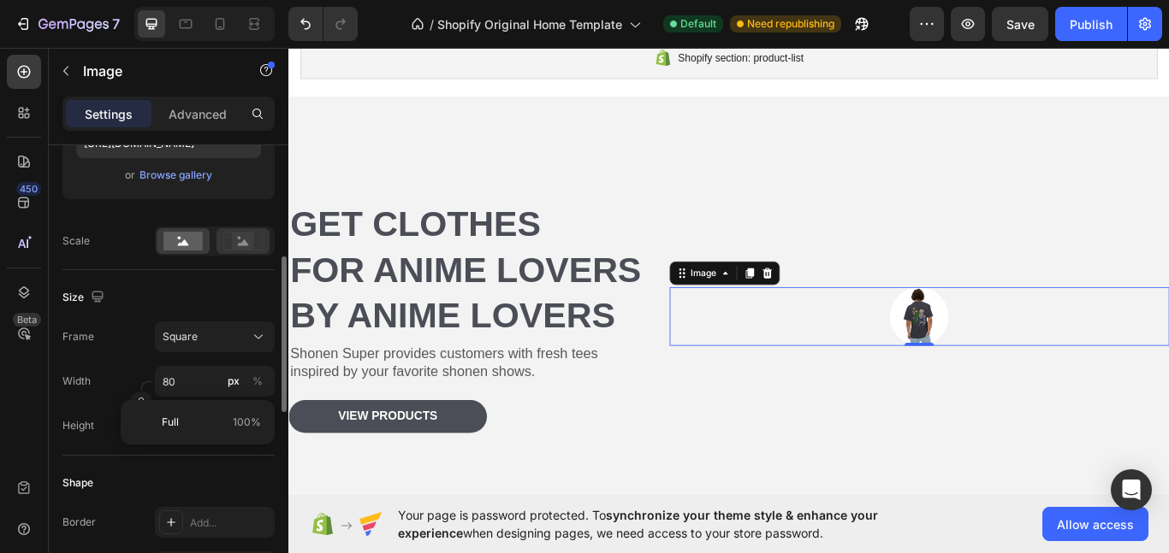
click at [240, 240] on circle at bounding box center [239, 238] width 3 height 3
click at [179, 238] on circle at bounding box center [179, 238] width 3 height 3
click at [202, 338] on div "Square" at bounding box center [205, 336] width 84 height 15
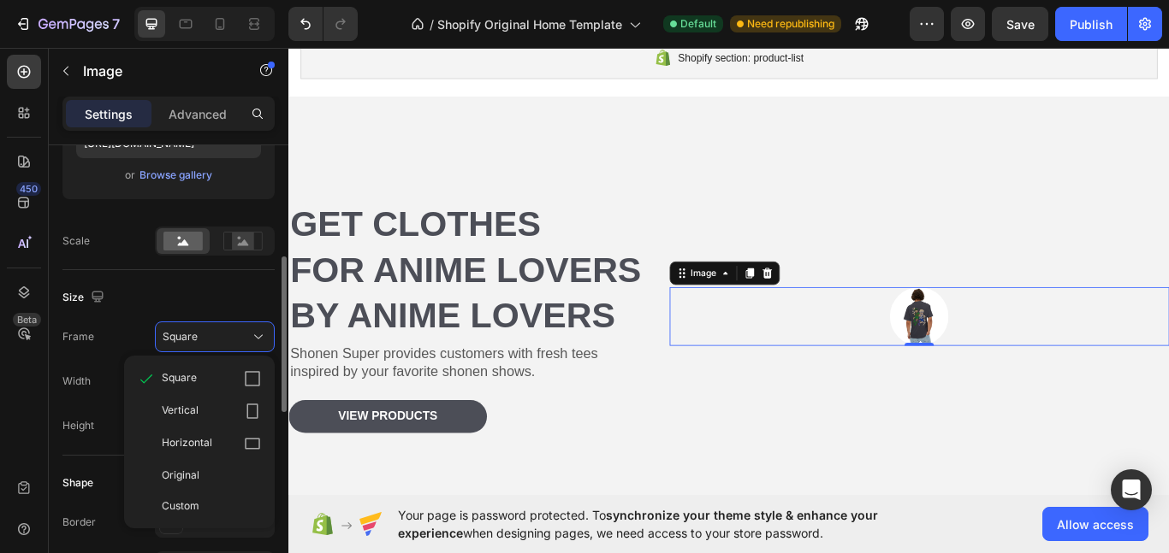
click at [80, 346] on div "Frame" at bounding box center [78, 337] width 32 height 31
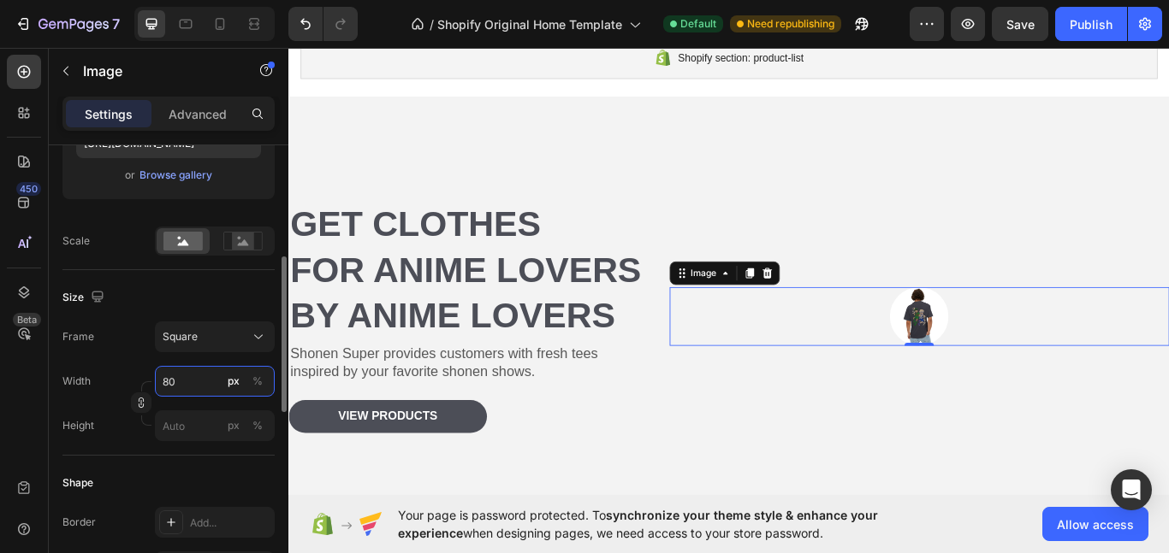
click at [183, 381] on input "80" at bounding box center [215, 381] width 120 height 31
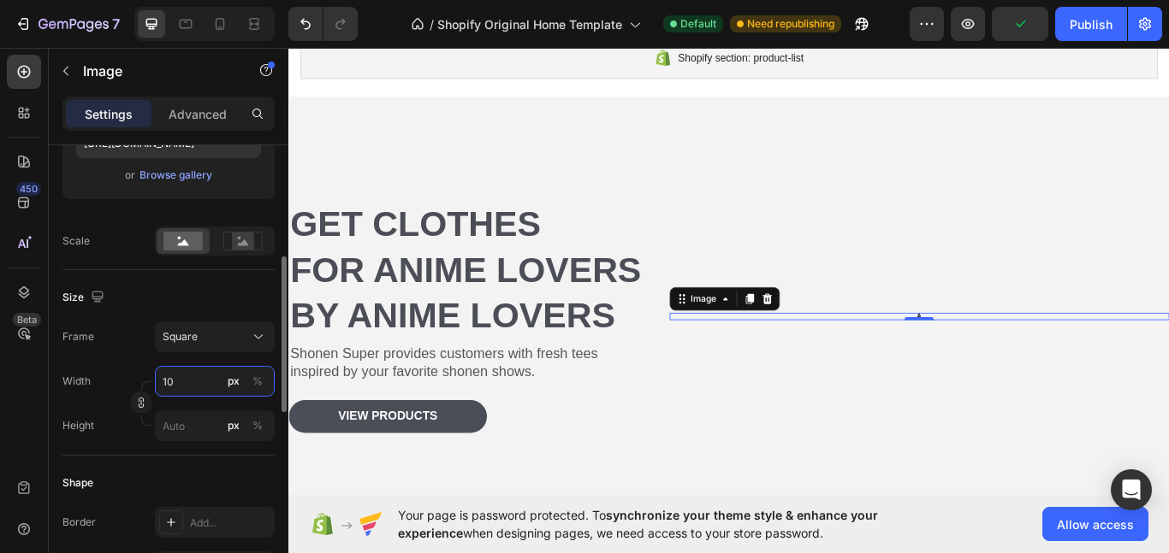
type input "1"
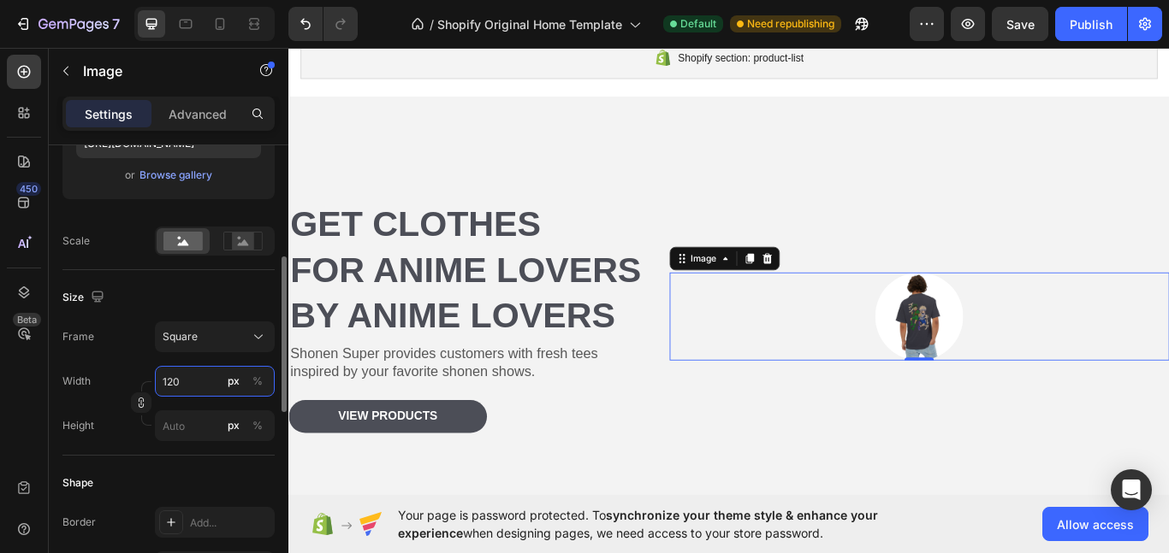
type input "1202"
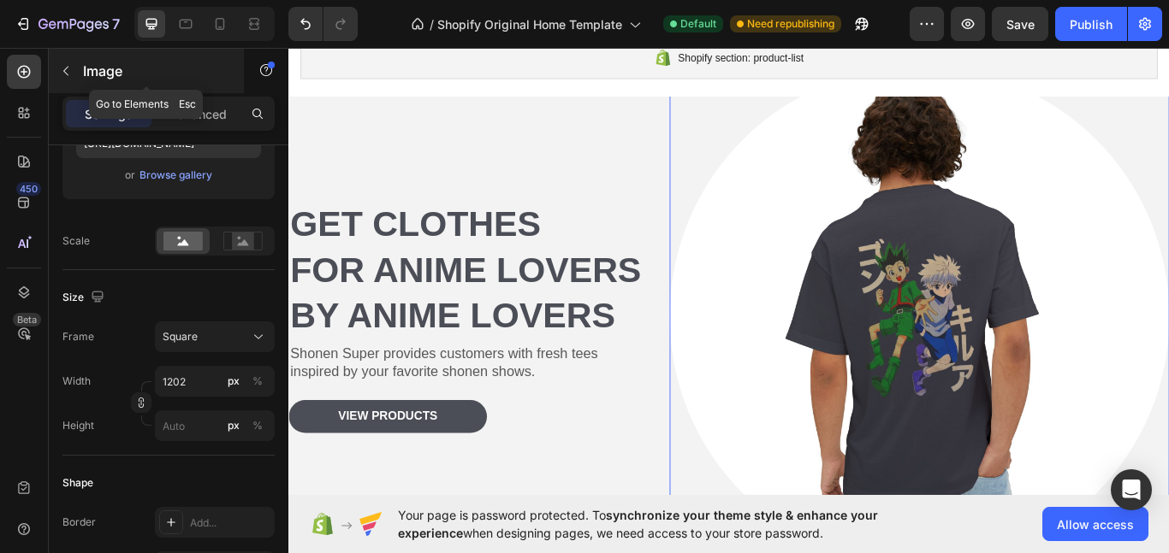
click at [62, 74] on icon "button" at bounding box center [66, 71] width 14 height 14
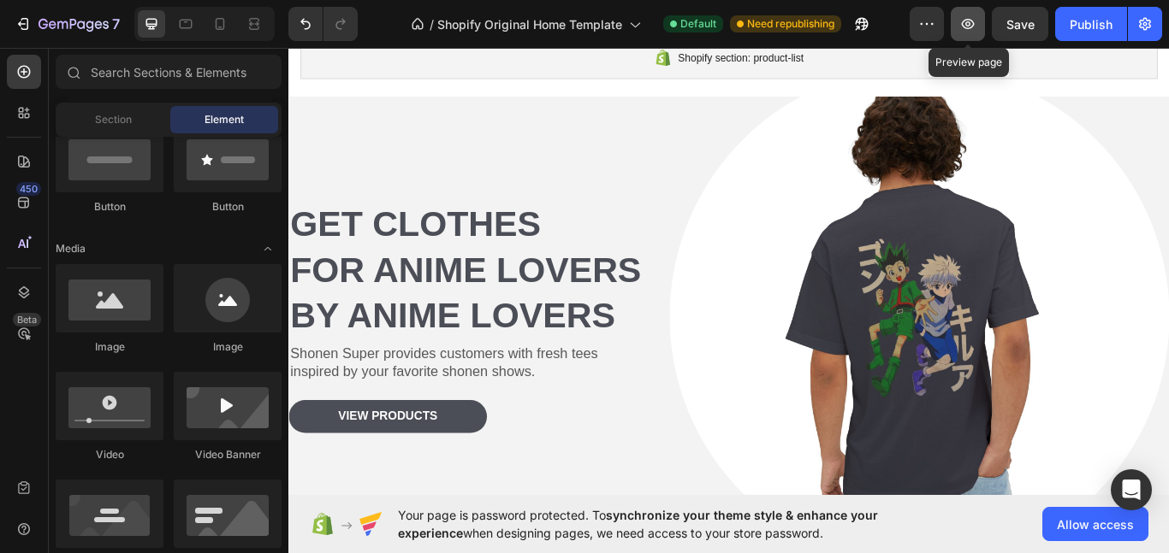
click at [978, 29] on button "button" at bounding box center [967, 24] width 34 height 34
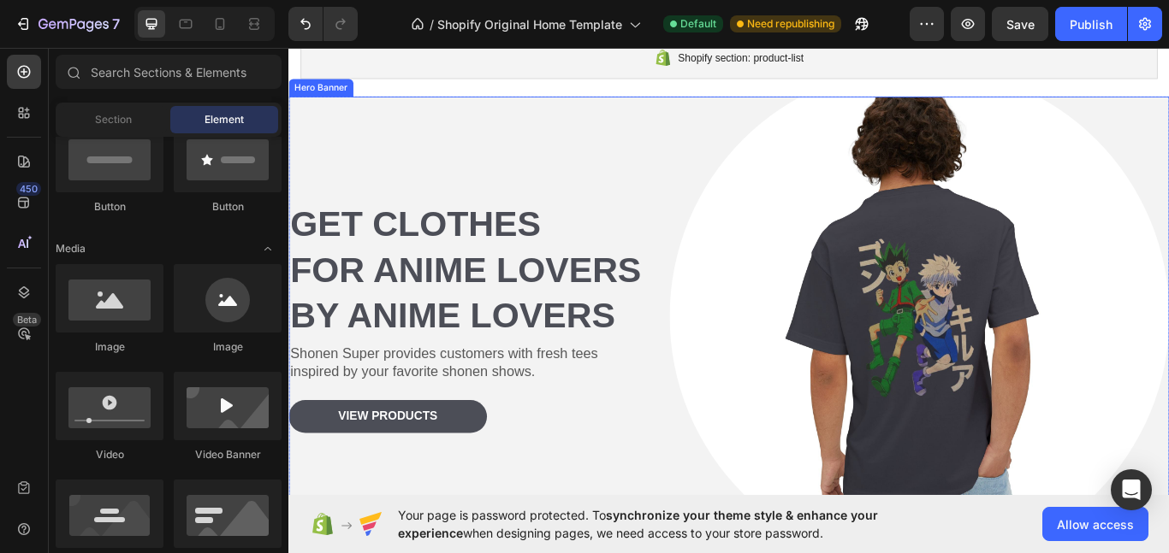
click at [684, 216] on div "Get clothes for Anime Lovers By anime lovers Heading Shonen Super provides cust…" at bounding box center [496, 361] width 417 height 583
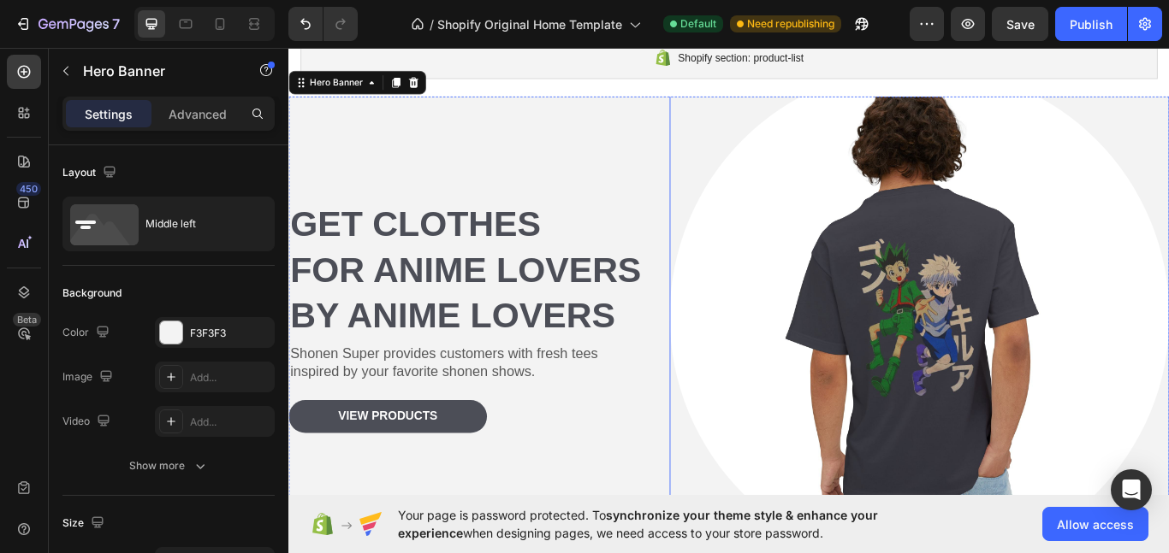
click at [998, 311] on img at bounding box center [1023, 361] width 583 height 583
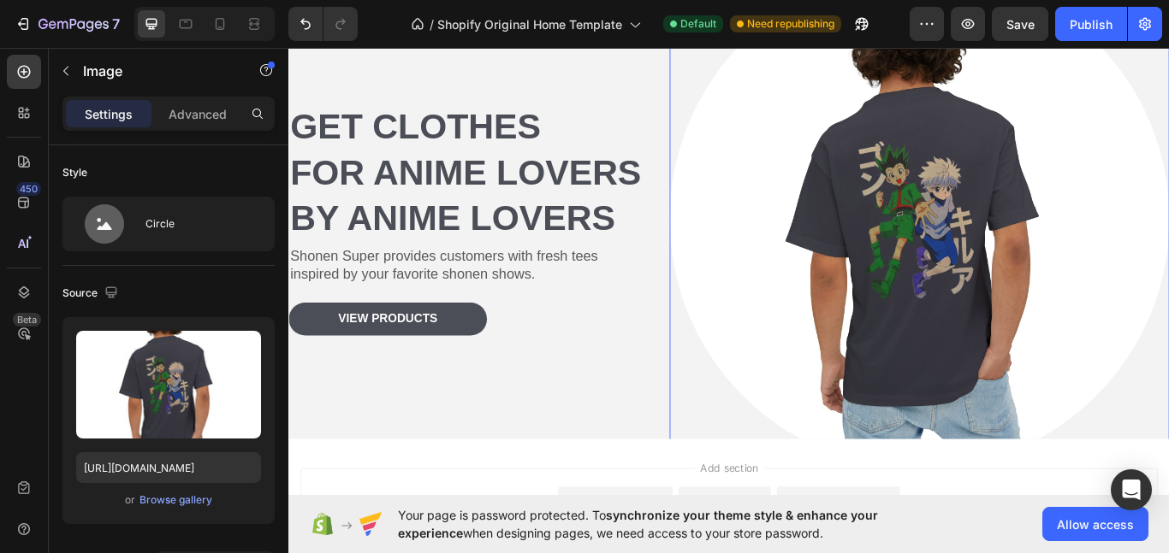
scroll to position [263, 0]
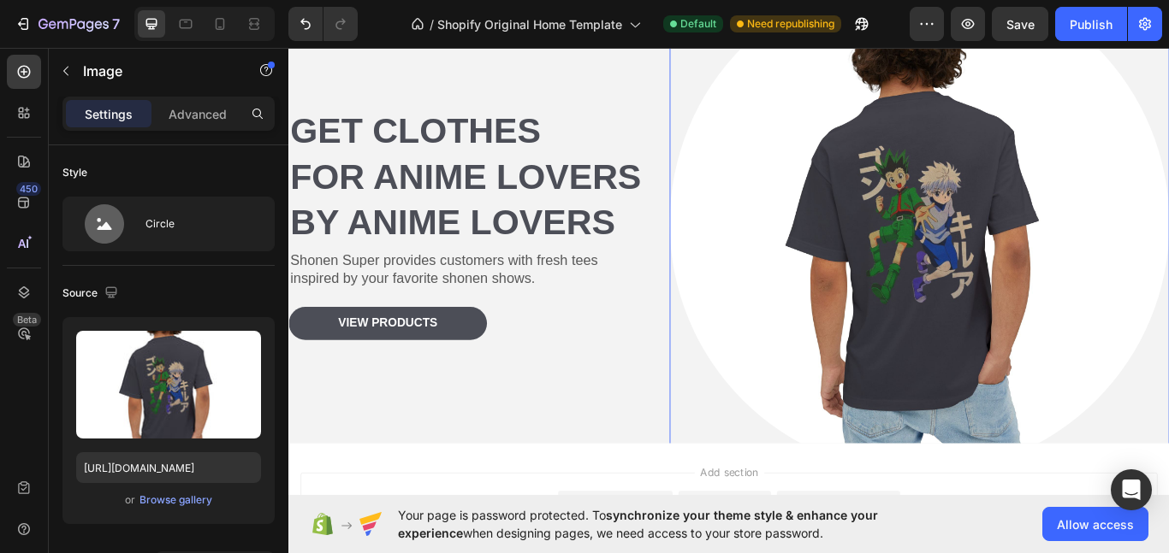
click at [1076, 250] on img at bounding box center [1023, 253] width 583 height 583
click at [192, 496] on div "Browse gallery" at bounding box center [175, 500] width 73 height 15
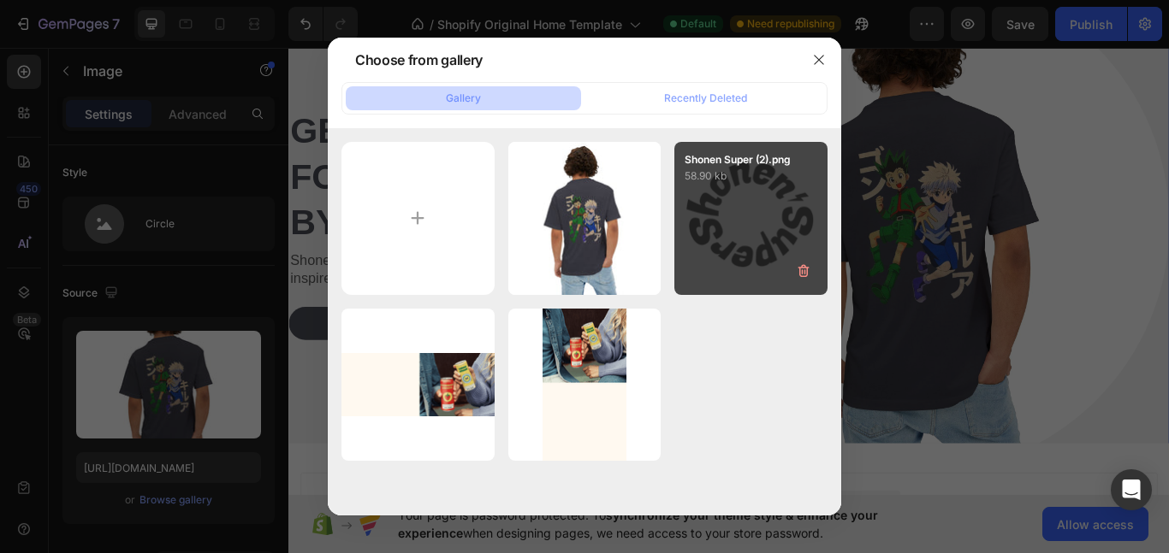
click at [772, 242] on div "Shonen Super (2).png 58.90 kb" at bounding box center [750, 218] width 153 height 153
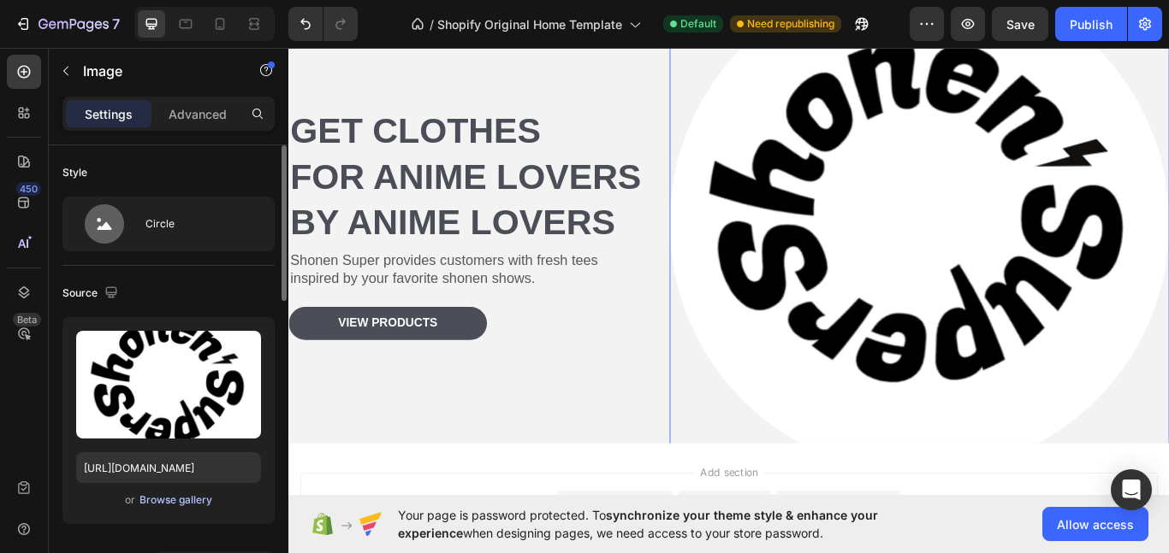
click at [194, 496] on div "Browse gallery" at bounding box center [175, 500] width 73 height 15
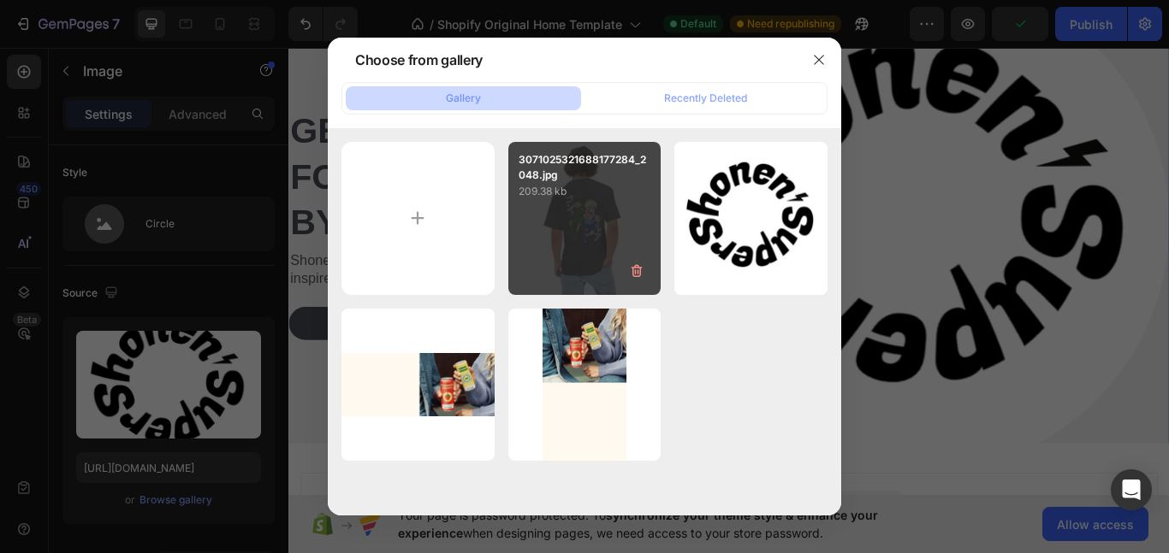
click at [554, 199] on p "209.38 kb" at bounding box center [584, 191] width 133 height 17
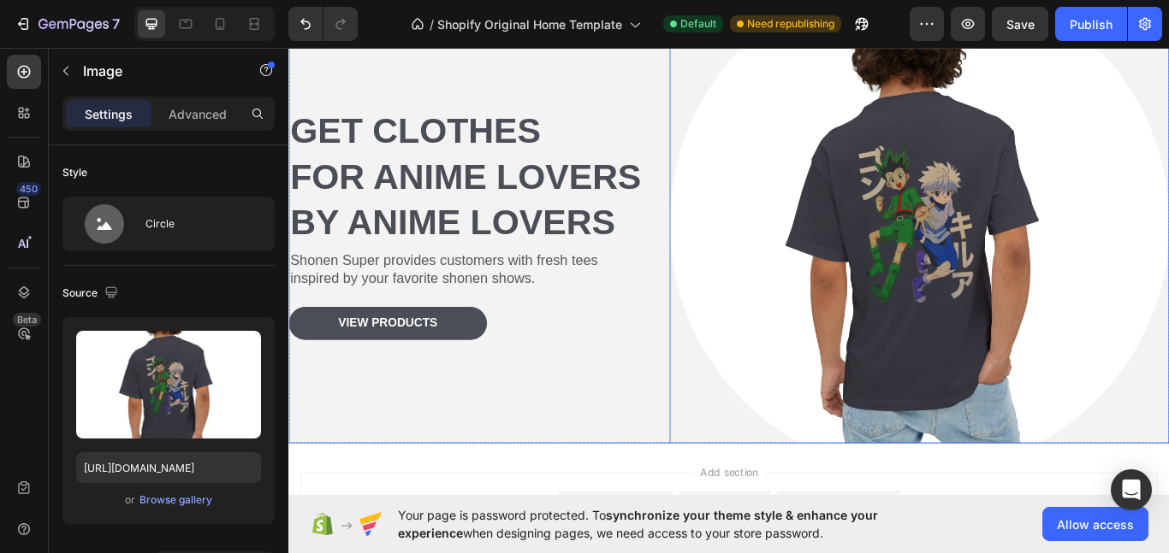
drag, startPoint x: 692, startPoint y: 414, endPoint x: 1207, endPoint y: -128, distance: 747.9
click at [1168, 0] on html "Get clothes for Anime Lovers By anime lovers Heading Shonen Super provides cust…" at bounding box center [801, 247] width 1027 height 935
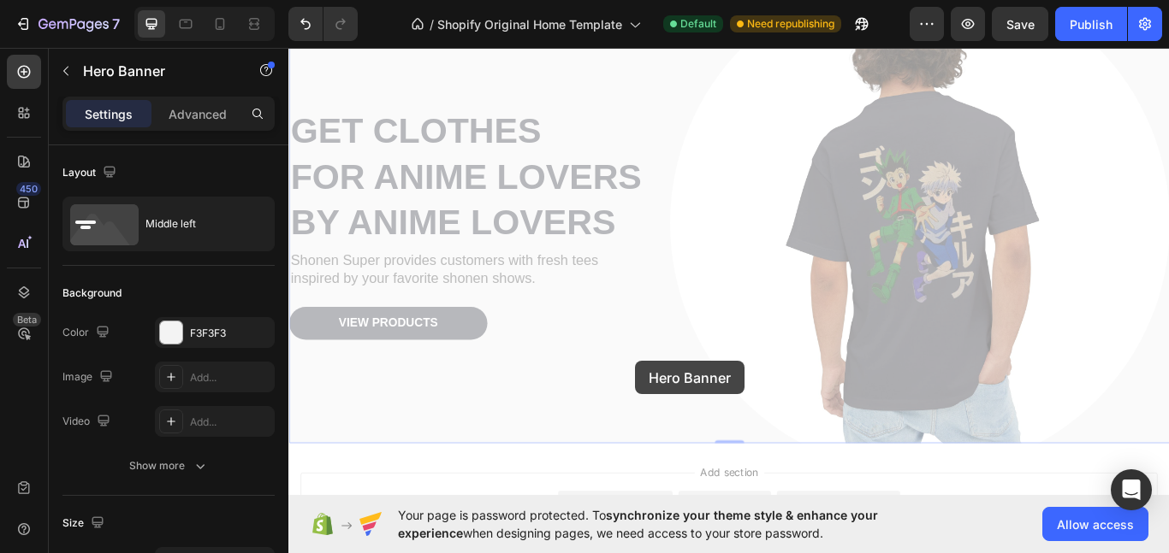
scroll to position [0, 0]
